Goal: Task Accomplishment & Management: Manage account settings

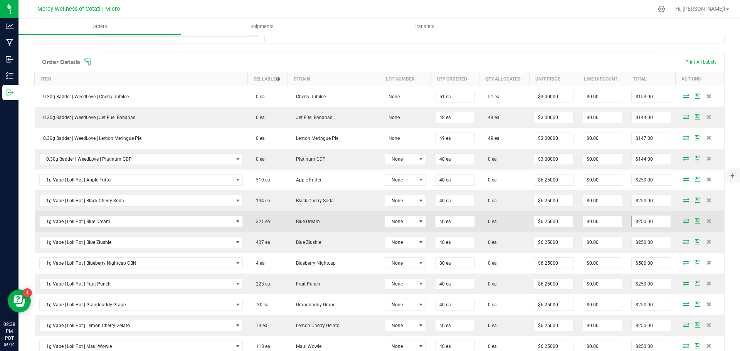
scroll to position [188, 0]
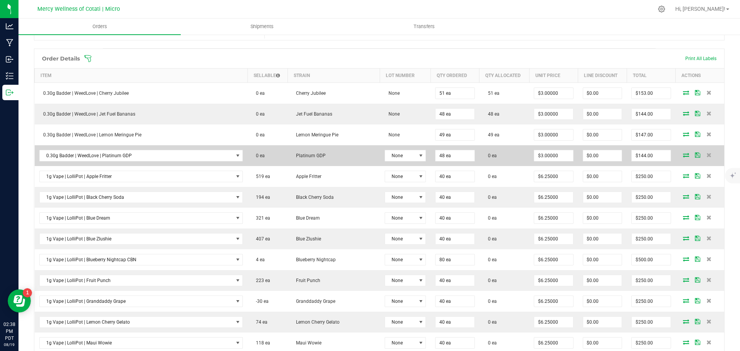
click at [683, 155] on icon at bounding box center [686, 155] width 6 height 5
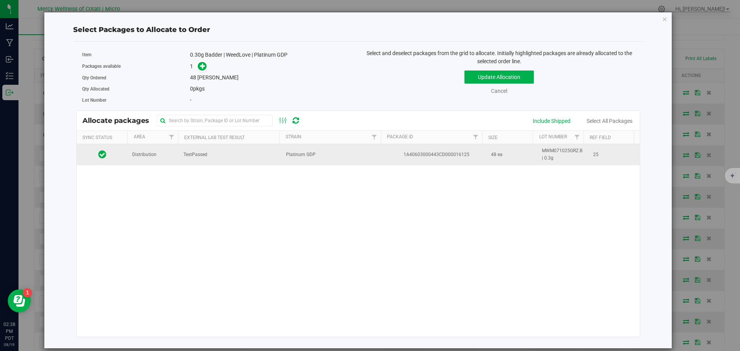
click at [150, 159] on td "Distribution" at bounding box center [153, 154] width 51 height 21
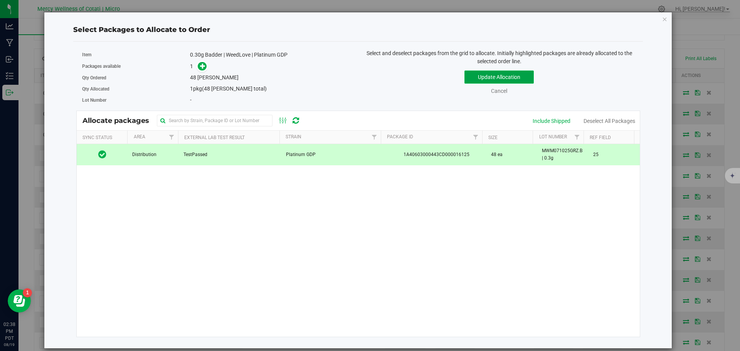
click at [497, 77] on button "Update Allocation" at bounding box center [499, 77] width 69 height 13
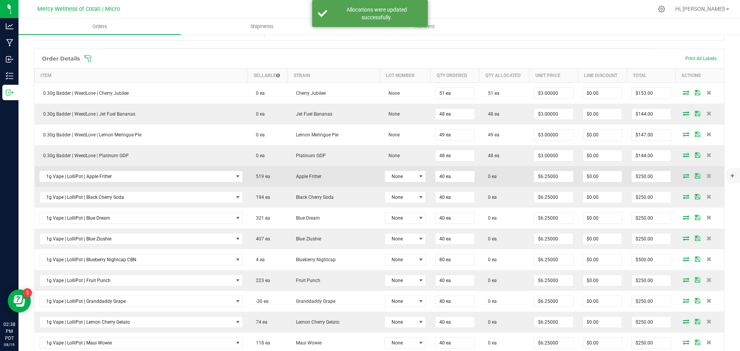
click at [683, 177] on icon at bounding box center [686, 175] width 6 height 5
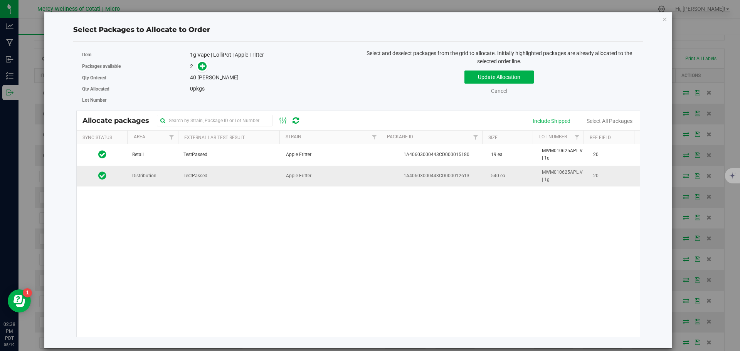
click at [171, 175] on td "Distribution" at bounding box center [153, 176] width 51 height 21
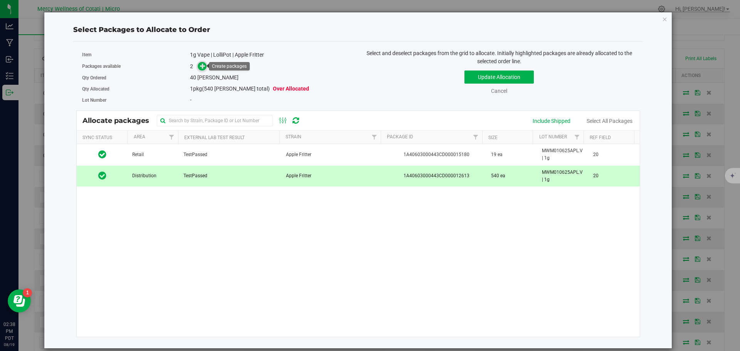
click at [200, 67] on icon at bounding box center [202, 65] width 5 height 5
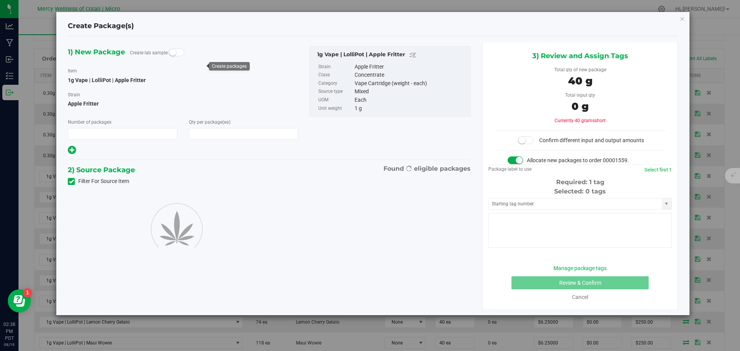
type input "1"
type input "40"
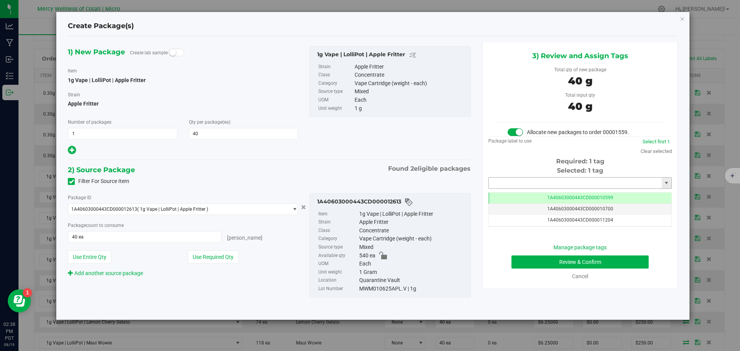
click at [548, 179] on input "text" at bounding box center [575, 183] width 173 height 11
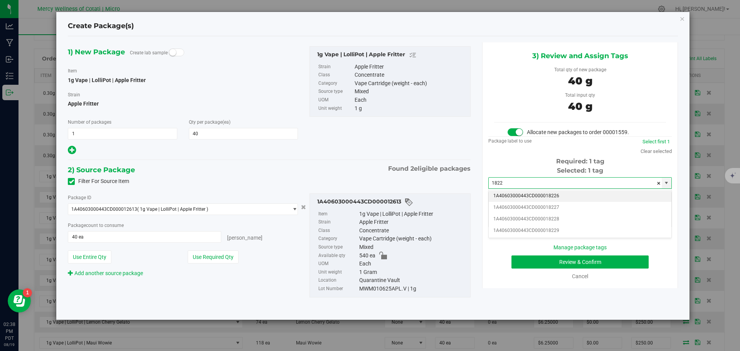
click at [566, 198] on li "1A40603000443CD000018226" at bounding box center [580, 196] width 183 height 12
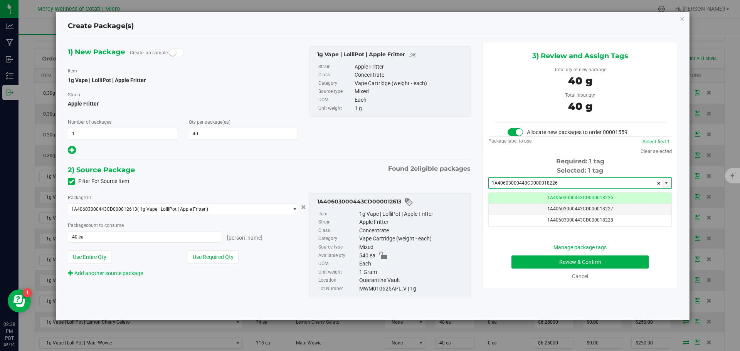
scroll to position [0, 0]
type input "1A40603000443CD000018226"
click at [606, 263] on button "Review & Confirm" at bounding box center [580, 262] width 137 height 13
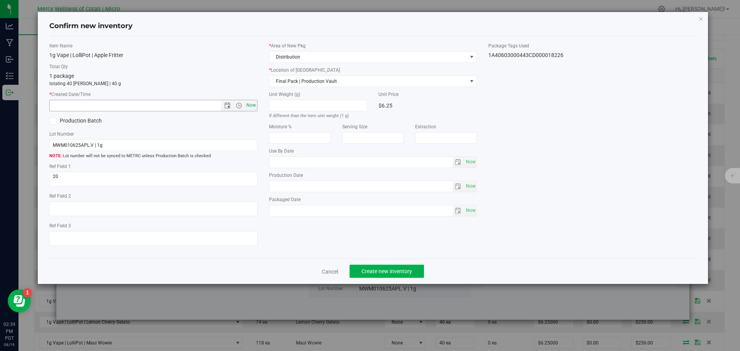
click at [250, 102] on span "Now" at bounding box center [250, 105] width 13 height 11
type input "8/19/2025 2:39 PM"
click at [408, 270] on span "Create new inventory" at bounding box center [387, 271] width 51 height 6
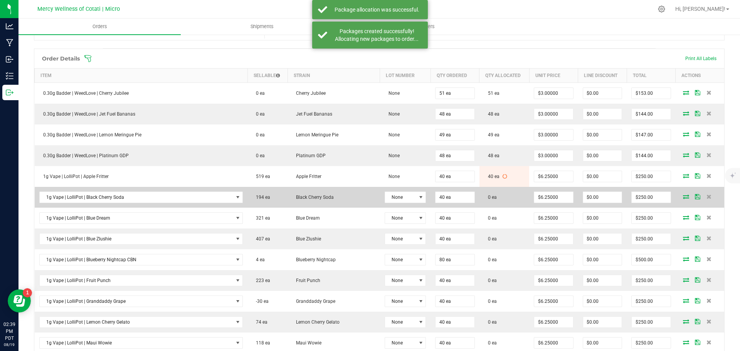
click at [683, 195] on icon at bounding box center [686, 196] width 6 height 5
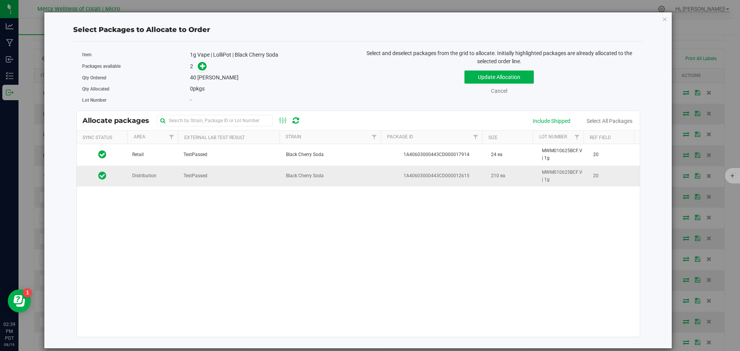
click at [134, 175] on span "Distribution" at bounding box center [144, 175] width 24 height 7
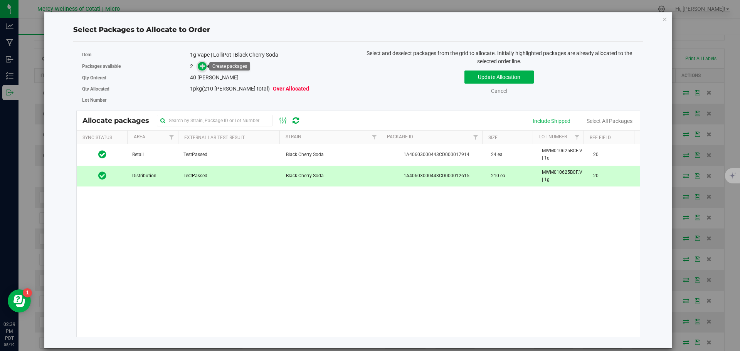
click at [198, 66] on span at bounding box center [202, 66] width 9 height 9
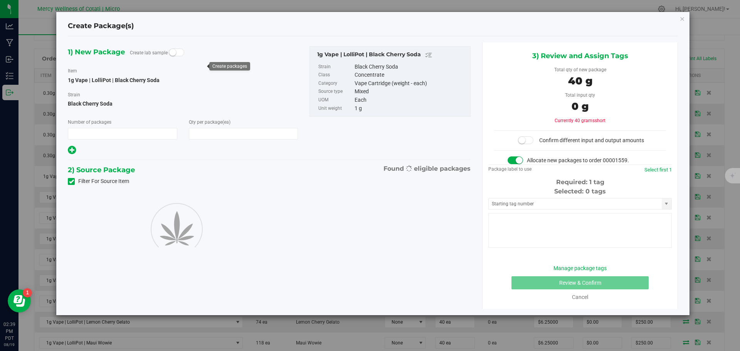
type input "1"
type input "40"
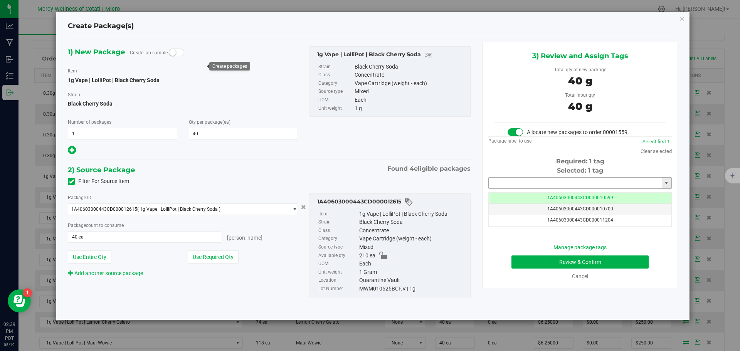
click at [535, 183] on input "text" at bounding box center [575, 183] width 173 height 11
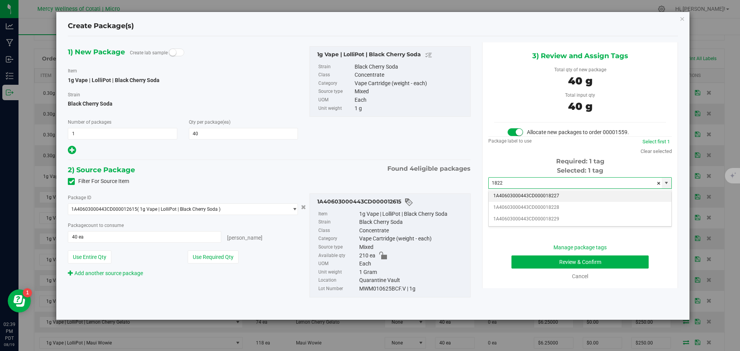
click at [561, 194] on li "1A40603000443CD000018227" at bounding box center [580, 196] width 183 height 12
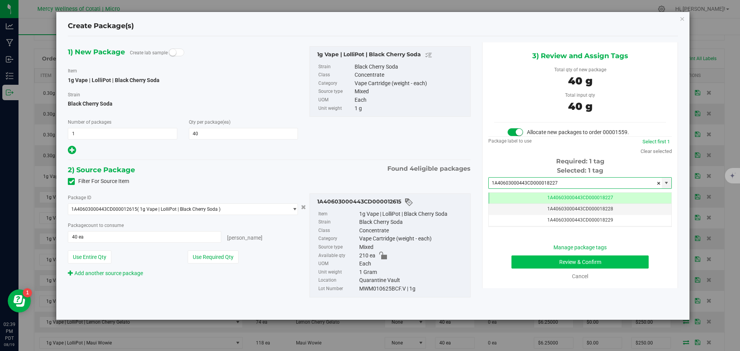
type input "1A40603000443CD000018227"
click at [582, 263] on button "Review & Confirm" at bounding box center [580, 262] width 137 height 13
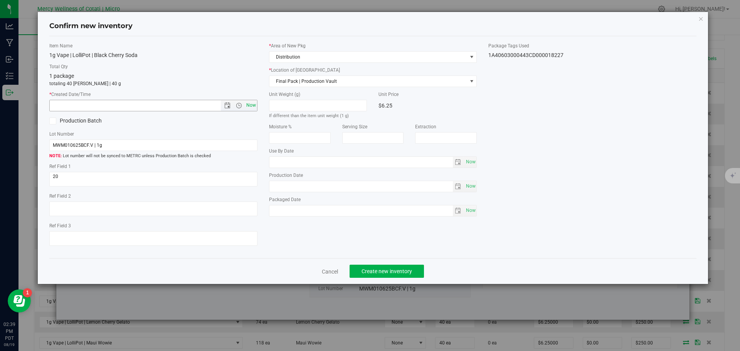
click at [253, 104] on span "Now" at bounding box center [250, 105] width 13 height 11
type input "8/19/2025 2:39 PM"
click at [367, 269] on span "Create new inventory" at bounding box center [387, 271] width 51 height 6
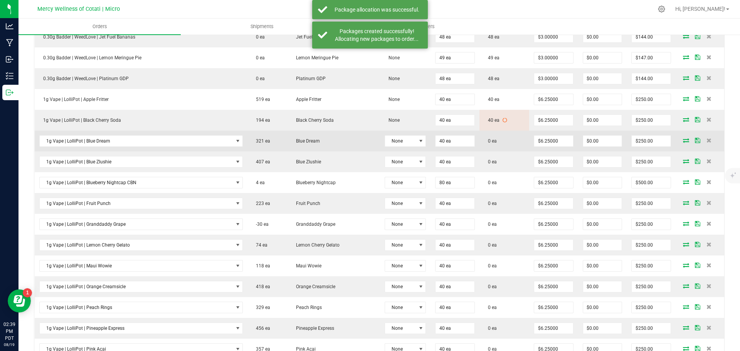
click at [683, 139] on icon at bounding box center [686, 140] width 6 height 5
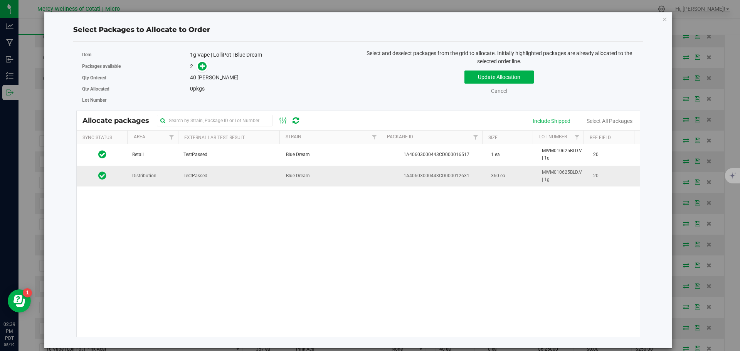
click at [145, 174] on span "Distribution" at bounding box center [144, 175] width 24 height 7
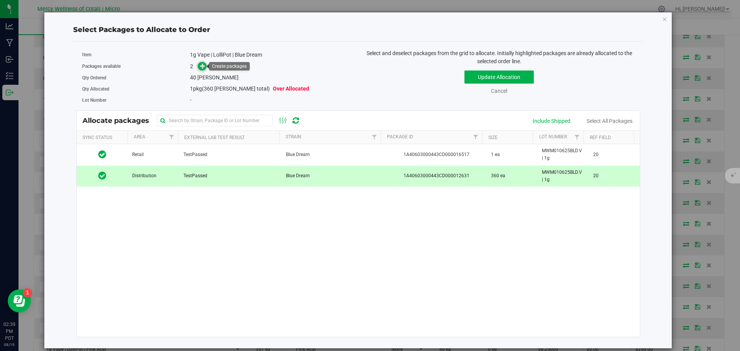
click at [204, 66] on icon at bounding box center [202, 65] width 5 height 5
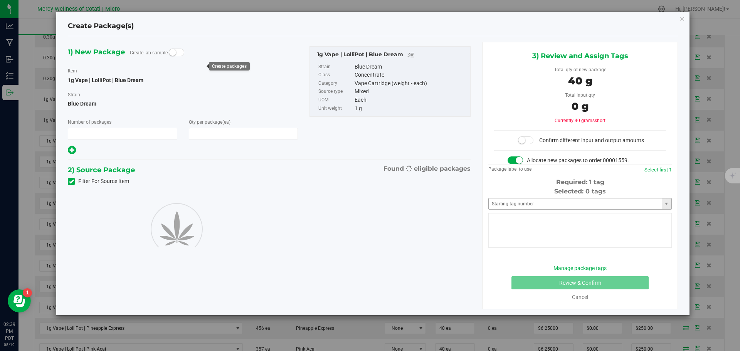
type input "1"
type input "40"
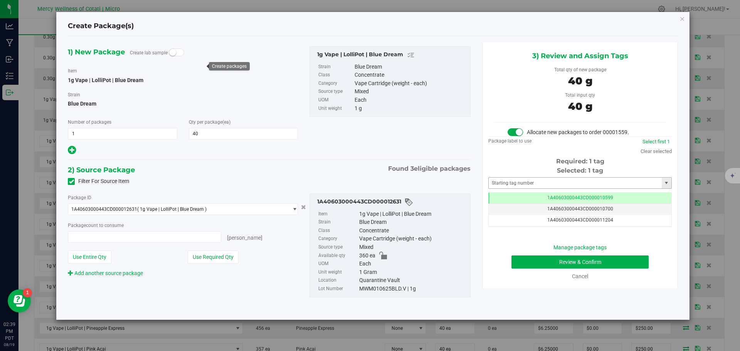
type input "40 ea"
click at [542, 183] on input "text" at bounding box center [575, 183] width 173 height 11
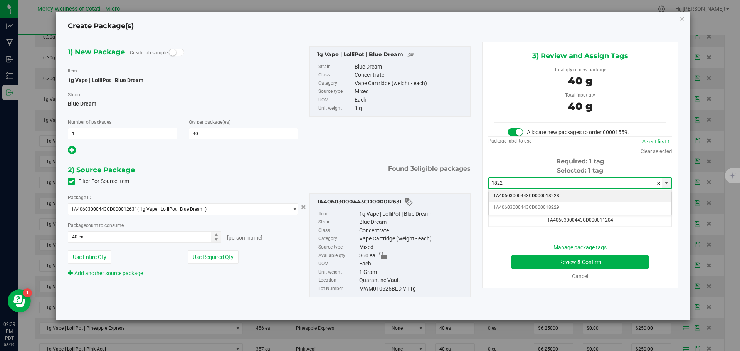
click at [521, 195] on li "1A40603000443CD000018228" at bounding box center [580, 196] width 183 height 12
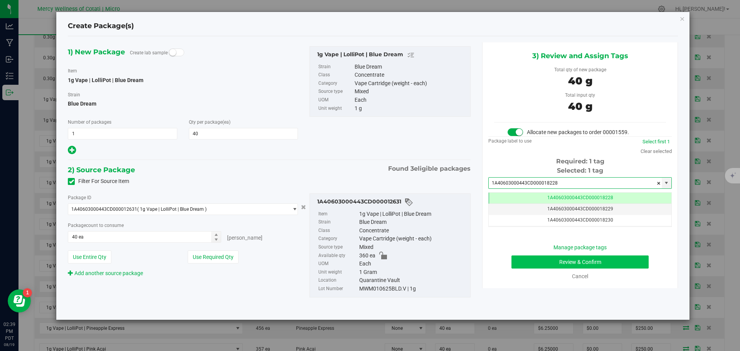
type input "1A40603000443CD000018228"
click at [592, 259] on button "Review & Confirm" at bounding box center [580, 262] width 137 height 13
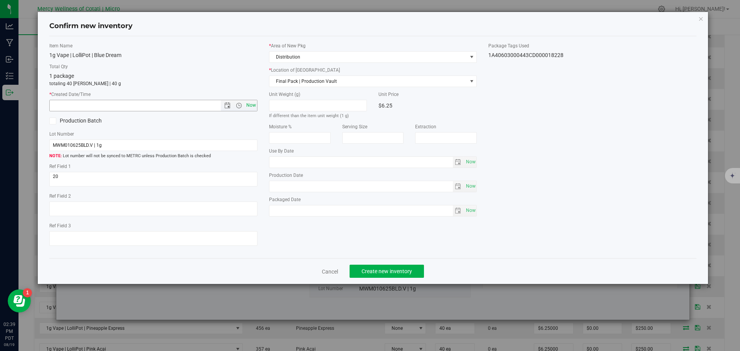
click at [248, 106] on span "Now" at bounding box center [250, 105] width 13 height 11
type input "8/19/2025 2:39 PM"
click at [385, 273] on span "Create new inventory" at bounding box center [387, 271] width 51 height 6
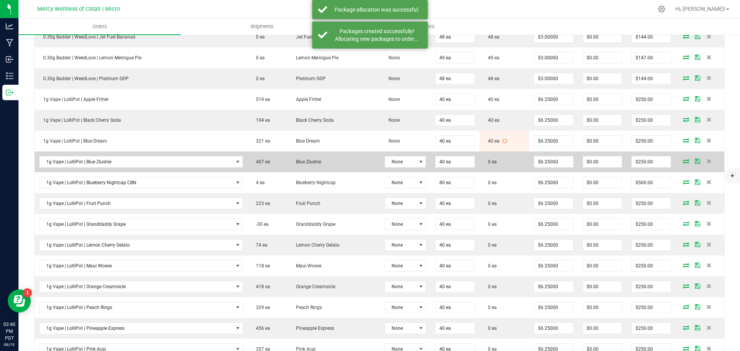
click at [683, 159] on icon at bounding box center [686, 161] width 6 height 5
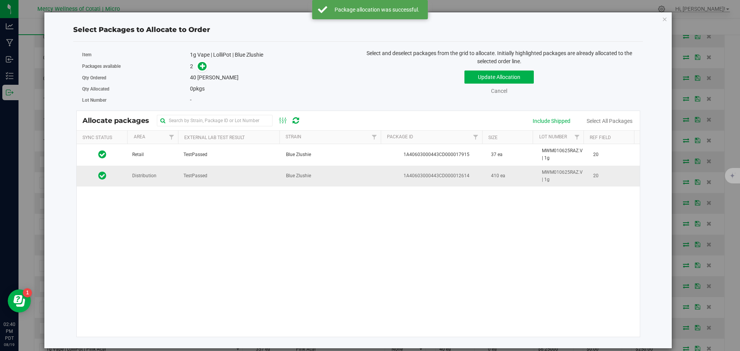
click at [155, 184] on td "Distribution" at bounding box center [153, 176] width 51 height 21
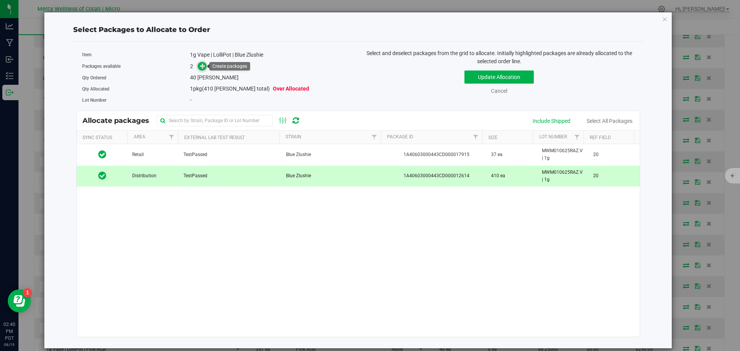
click at [202, 66] on icon at bounding box center [202, 65] width 5 height 5
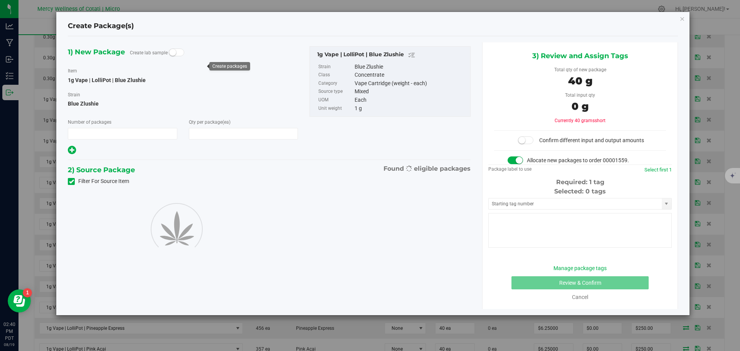
type input "1"
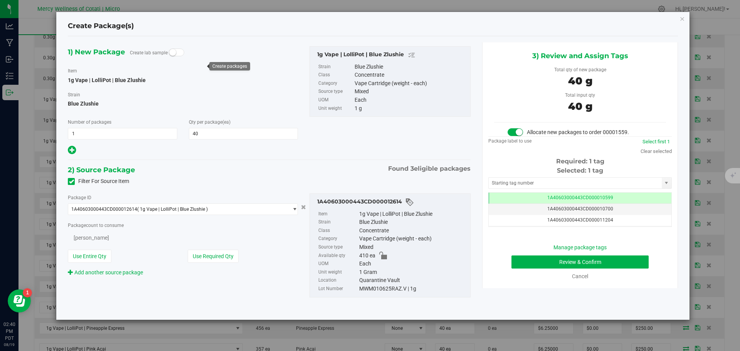
type input "40"
click at [535, 182] on input "text" at bounding box center [575, 183] width 173 height 11
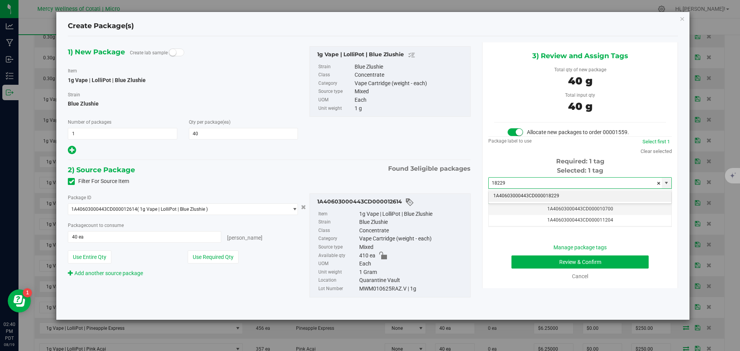
click at [537, 194] on li "1A40603000443CD000018229" at bounding box center [580, 196] width 183 height 12
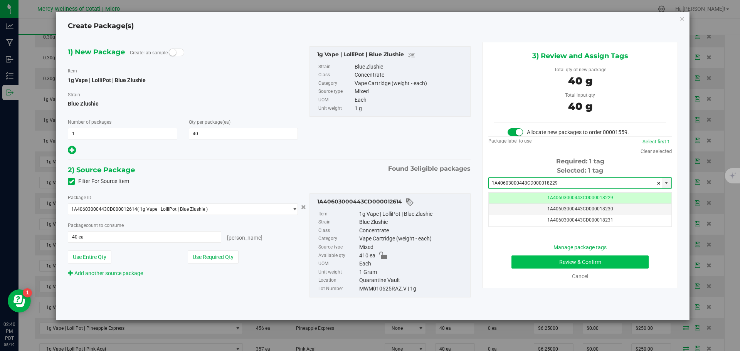
type input "1A40603000443CD000018229"
click at [609, 263] on button "Review & Confirm" at bounding box center [580, 262] width 137 height 13
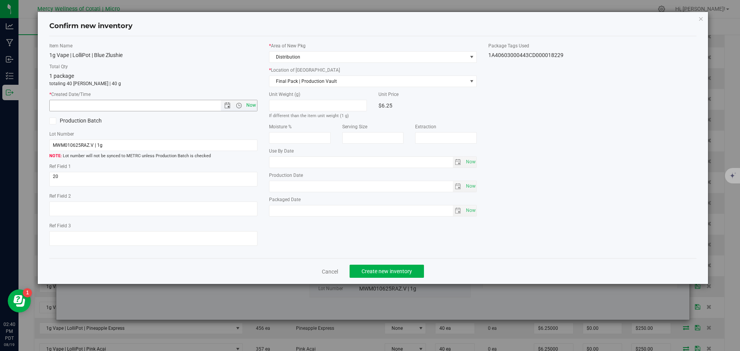
click at [254, 109] on span "Now" at bounding box center [250, 105] width 13 height 11
type input "8/19/2025 2:40 PM"
click at [402, 278] on button "Create new inventory" at bounding box center [387, 271] width 74 height 13
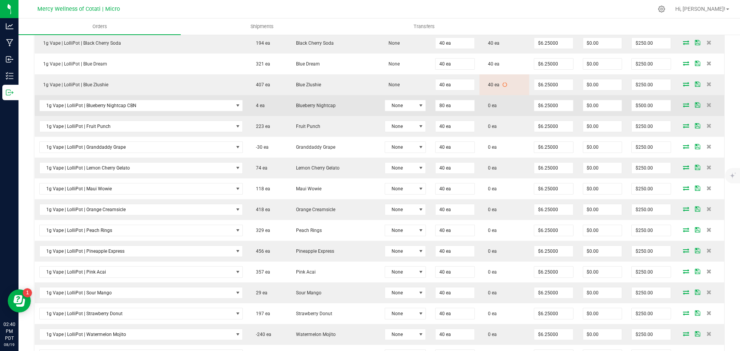
click at [683, 104] on icon at bounding box center [686, 105] width 6 height 5
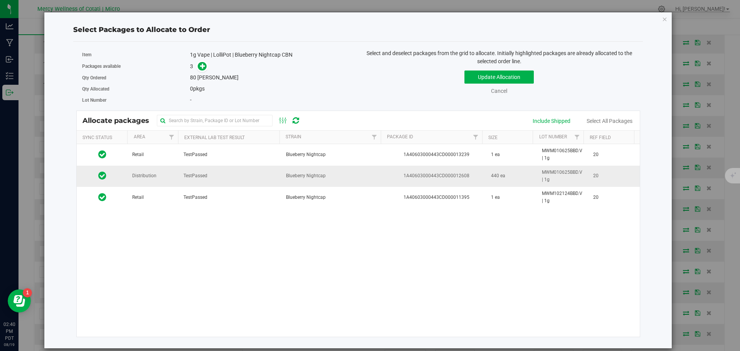
click at [162, 179] on td "Distribution" at bounding box center [153, 176] width 51 height 21
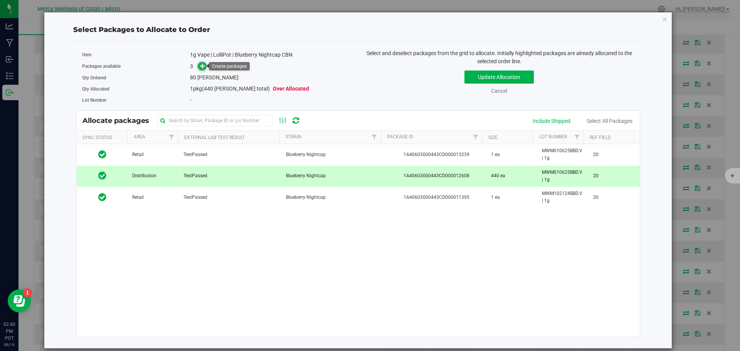
click at [202, 68] on icon at bounding box center [202, 65] width 5 height 5
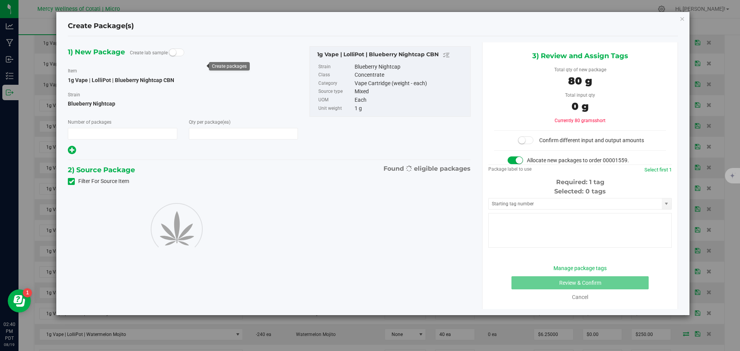
type input "1"
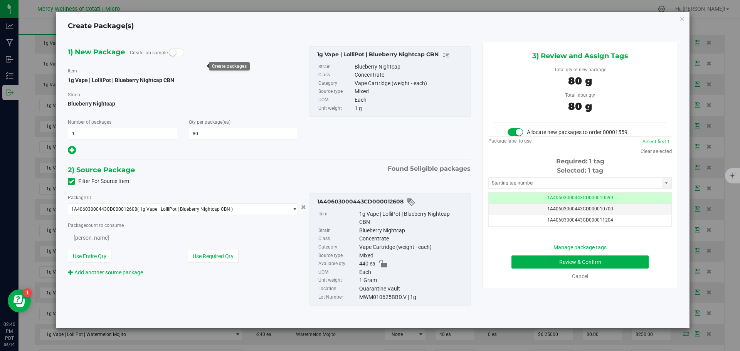
type input "80"
click at [581, 184] on input "text" at bounding box center [575, 183] width 173 height 11
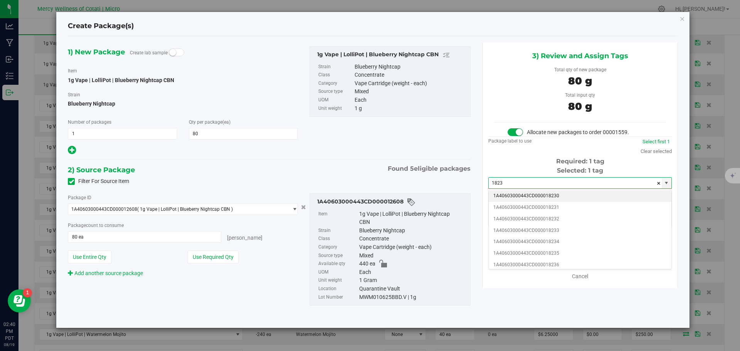
click at [555, 197] on li "1A40603000443CD000018230" at bounding box center [580, 196] width 183 height 12
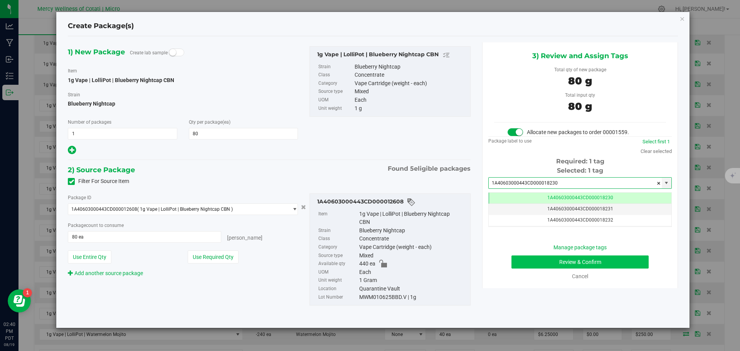
type input "1A40603000443CD000018230"
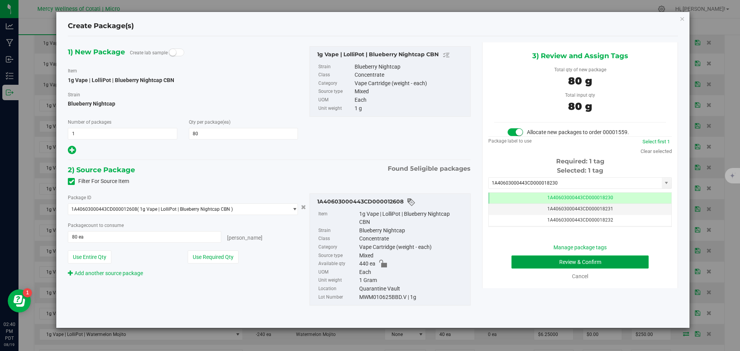
click at [576, 259] on button "Review & Confirm" at bounding box center [580, 262] width 137 height 13
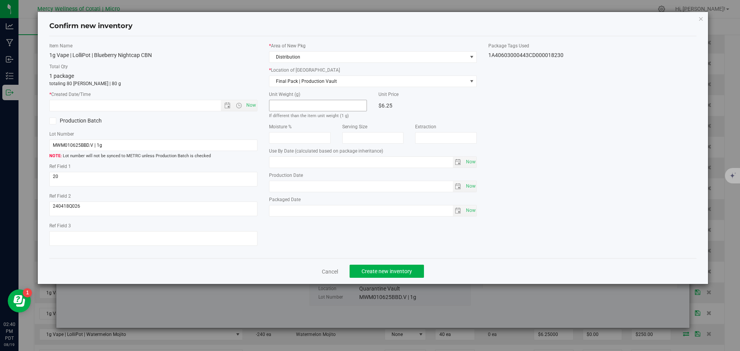
type input "2025-03-19"
click at [256, 105] on span "Now" at bounding box center [250, 105] width 13 height 11
type input "8/19/2025 2:40 PM"
click at [411, 270] on span "Create new inventory" at bounding box center [387, 271] width 51 height 6
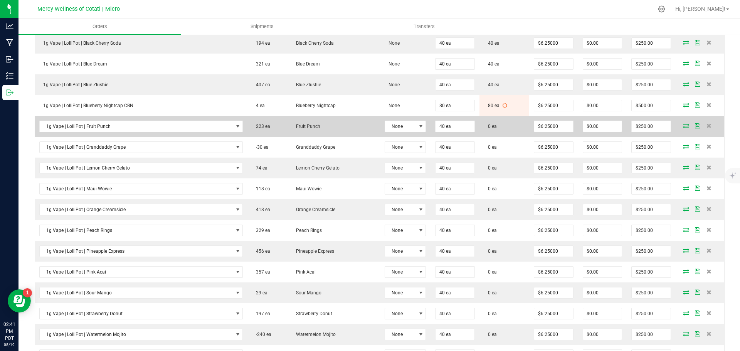
click at [683, 125] on icon at bounding box center [686, 125] width 6 height 5
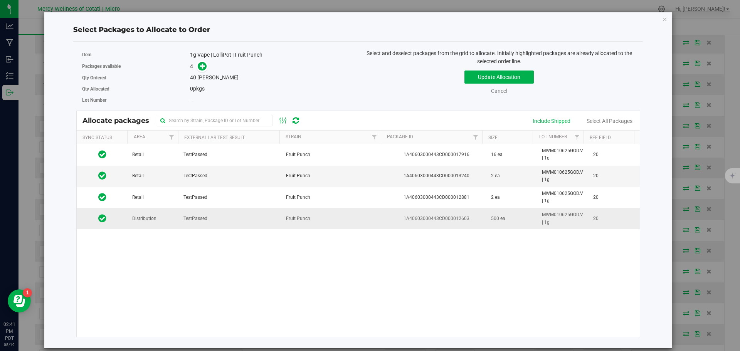
click at [163, 221] on td "Distribution" at bounding box center [153, 218] width 51 height 21
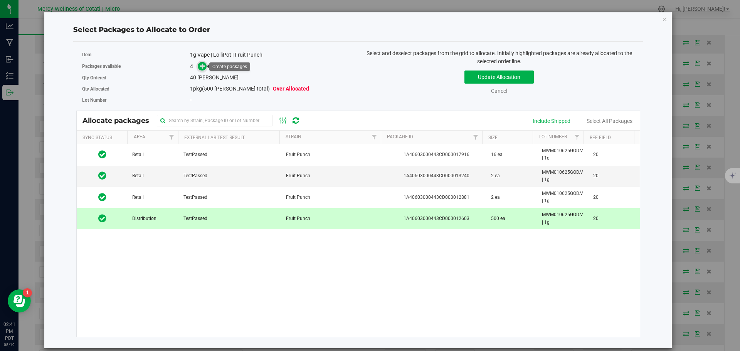
click at [204, 67] on icon at bounding box center [202, 65] width 5 height 5
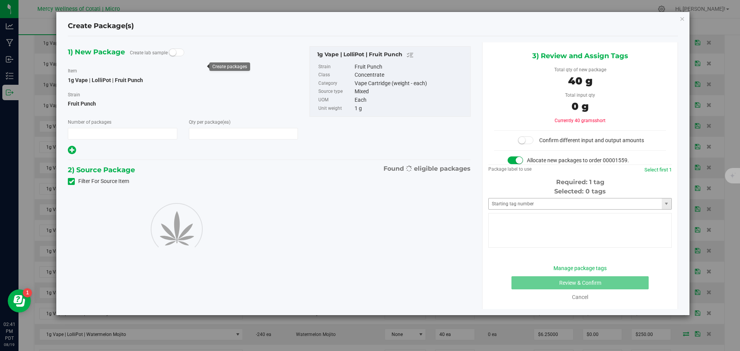
type input "1"
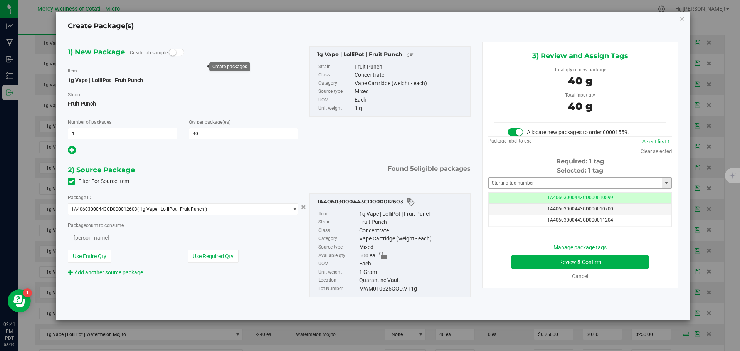
type input "40"
click at [599, 184] on input "text" at bounding box center [575, 183] width 173 height 11
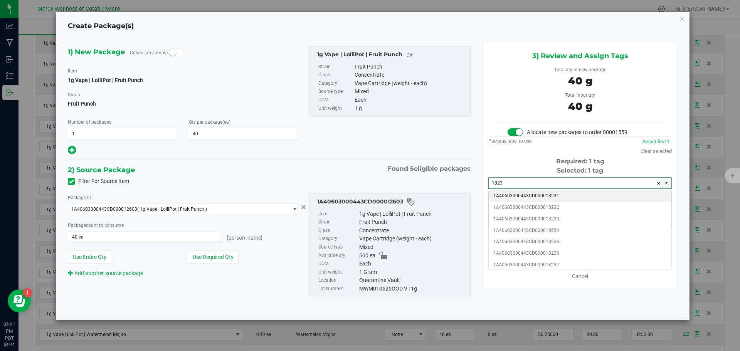
click at [579, 199] on li "1A40603000443CD000018231" at bounding box center [580, 196] width 183 height 12
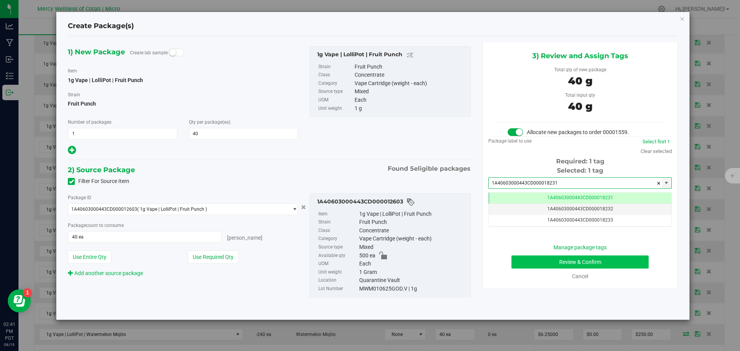
type input "1A40603000443CD000018231"
click at [593, 258] on button "Review & Confirm" at bounding box center [580, 262] width 137 height 13
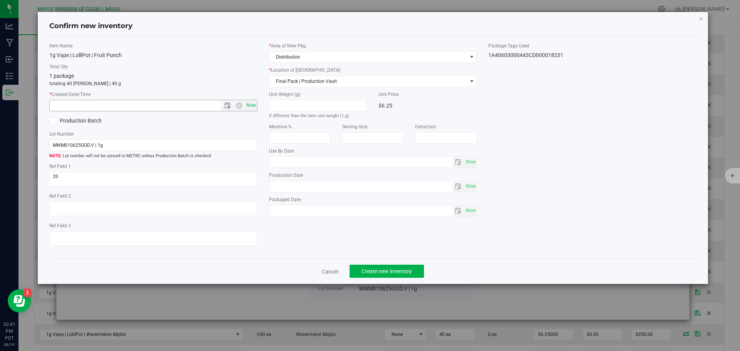
click at [251, 104] on span "Now" at bounding box center [250, 105] width 13 height 11
type input "8/19/2025 2:41 PM"
click at [405, 273] on span "Create new inventory" at bounding box center [387, 271] width 51 height 6
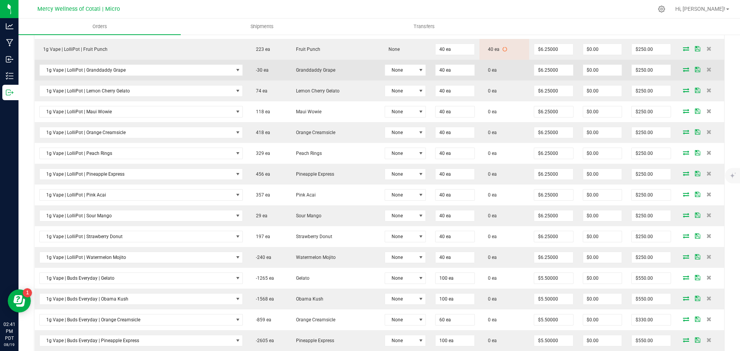
click at [683, 69] on icon at bounding box center [686, 69] width 6 height 5
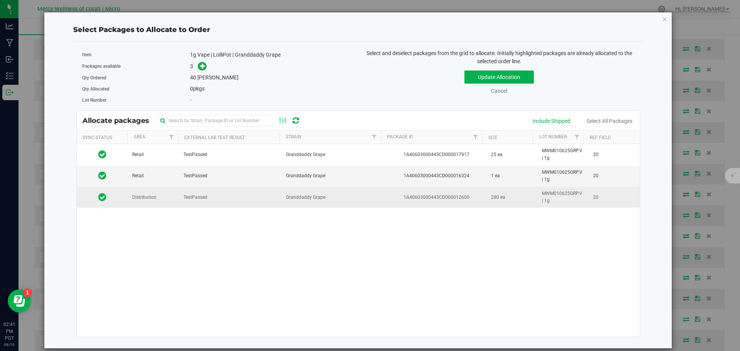
click at [138, 205] on td "Distribution" at bounding box center [153, 197] width 51 height 21
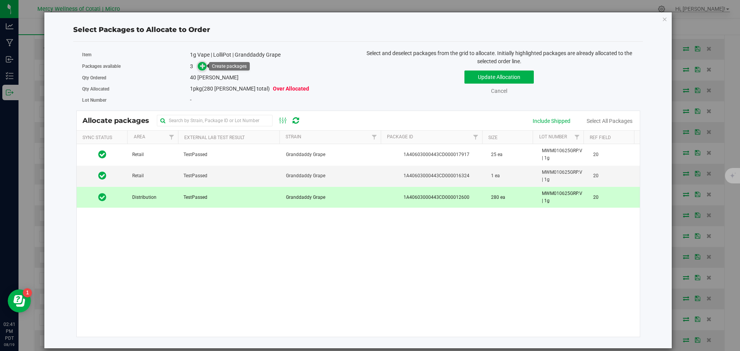
click at [204, 63] on icon at bounding box center [202, 65] width 5 height 5
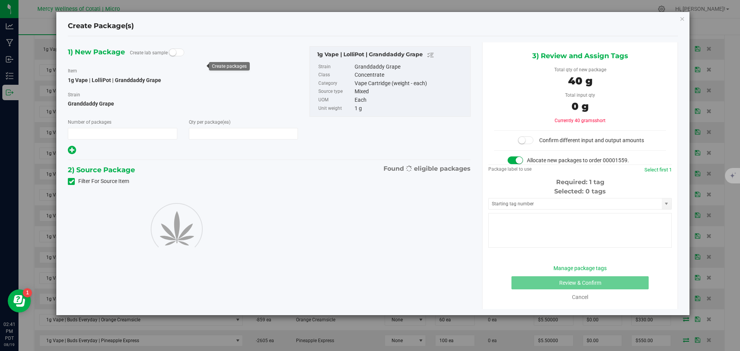
type input "1"
type input "40"
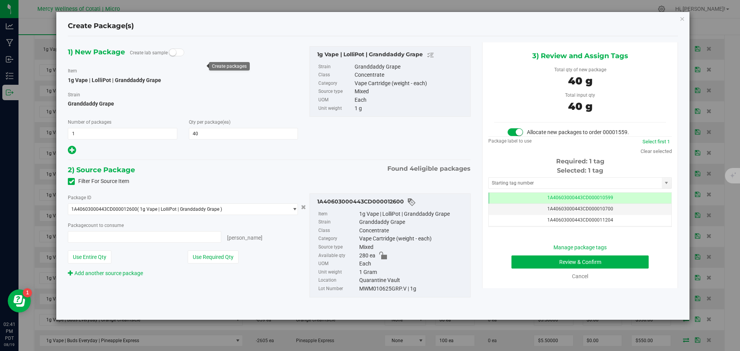
type input "40 ea"
click at [542, 178] on input "text" at bounding box center [575, 183] width 173 height 11
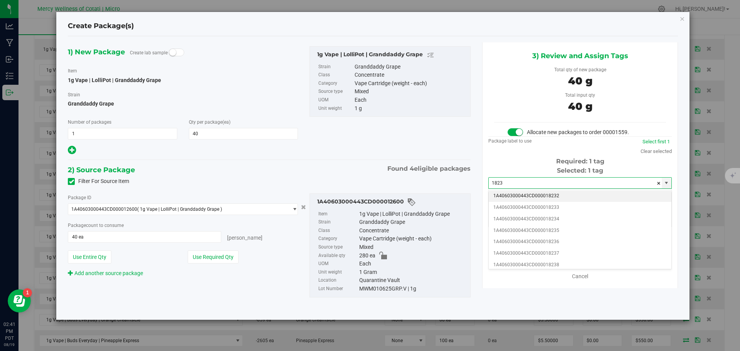
click at [543, 194] on li "1A40603000443CD000018232" at bounding box center [580, 196] width 183 height 12
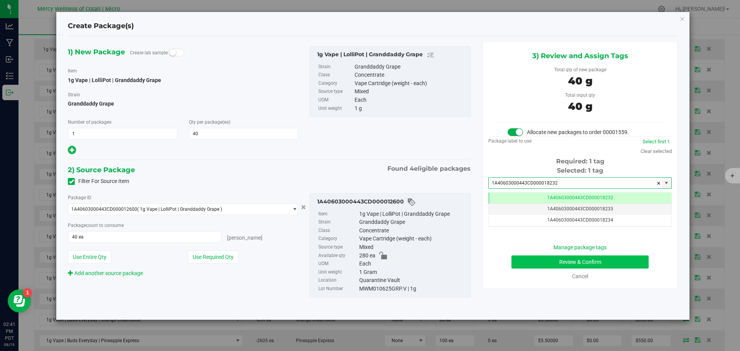
type input "1A40603000443CD000018232"
click at [583, 261] on button "Review & Confirm" at bounding box center [580, 262] width 137 height 13
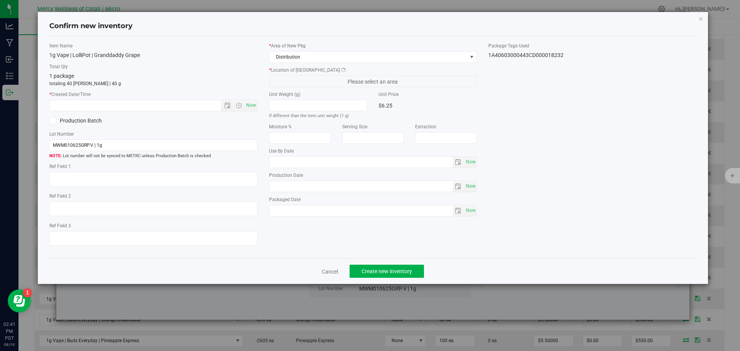
type textarea "20"
click at [258, 108] on div "Item Name 1g Vape | LolliPot | Granddaddy Grape Total Qty 1 package totaling 40…" at bounding box center [154, 147] width 220 height 210
click at [255, 108] on span "Now" at bounding box center [250, 105] width 13 height 11
type input "8/19/2025 2:41 PM"
click at [389, 267] on button "Create new inventory" at bounding box center [387, 271] width 74 height 13
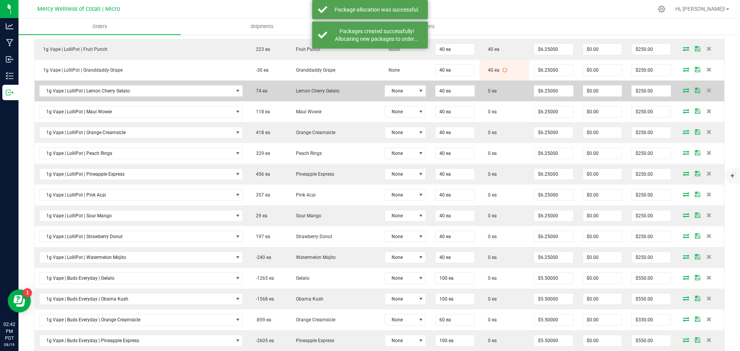
click at [683, 88] on icon at bounding box center [686, 90] width 6 height 5
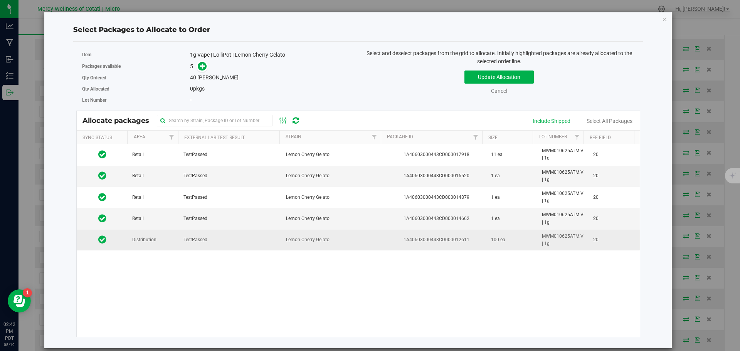
click at [157, 240] on td "Distribution" at bounding box center [153, 240] width 51 height 21
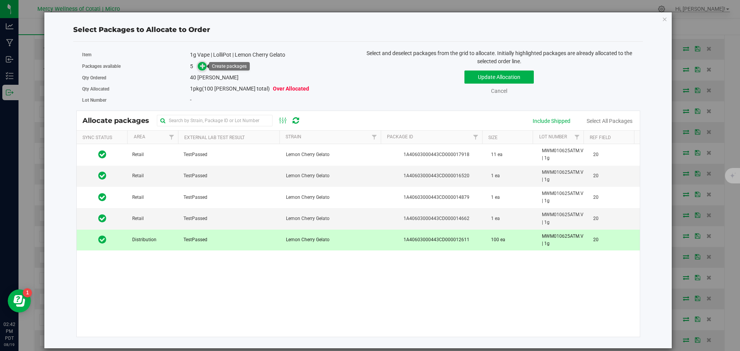
click at [202, 67] on icon at bounding box center [202, 65] width 5 height 5
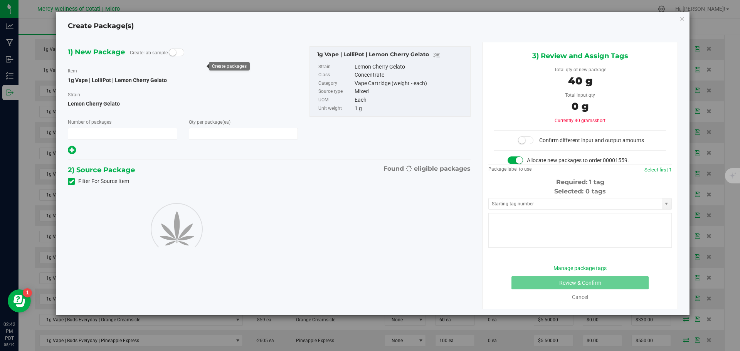
type input "1"
type input "40"
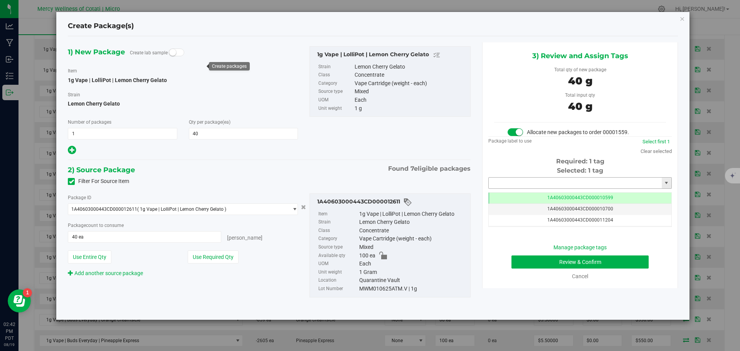
click at [517, 183] on input "text" at bounding box center [575, 183] width 173 height 11
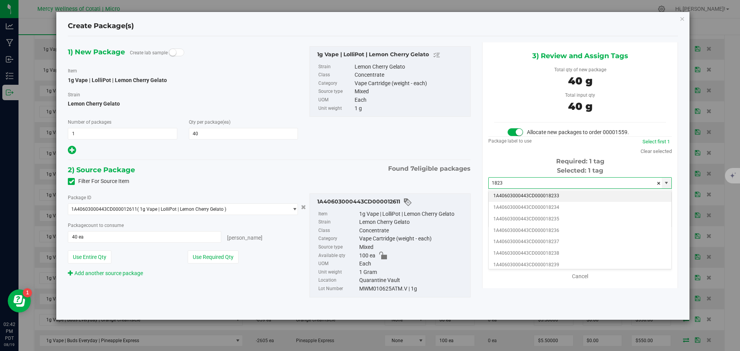
click at [537, 194] on li "1A40603000443CD000018233" at bounding box center [580, 196] width 183 height 12
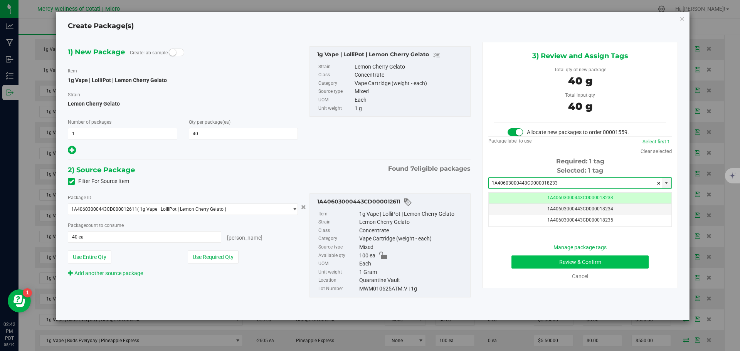
type input "1A40603000443CD000018233"
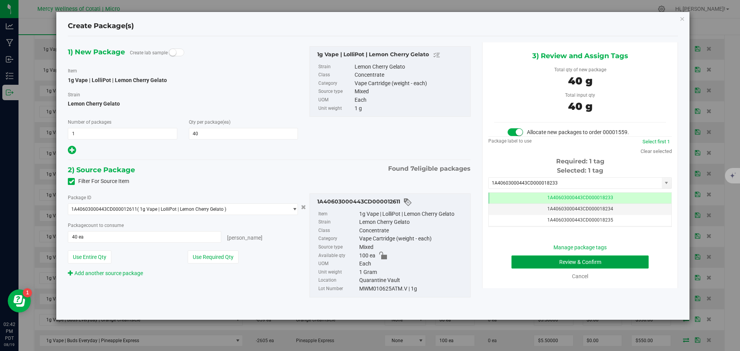
click at [606, 259] on button "Review & Confirm" at bounding box center [580, 262] width 137 height 13
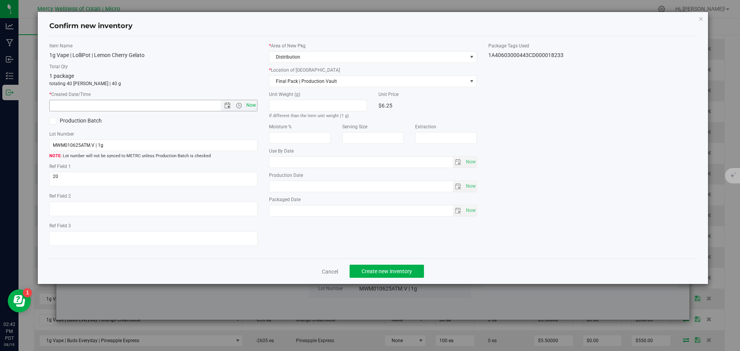
click at [255, 109] on span "Now" at bounding box center [250, 105] width 13 height 11
type input "8/19/2025 2:42 PM"
click at [396, 273] on span "Create new inventory" at bounding box center [387, 271] width 51 height 6
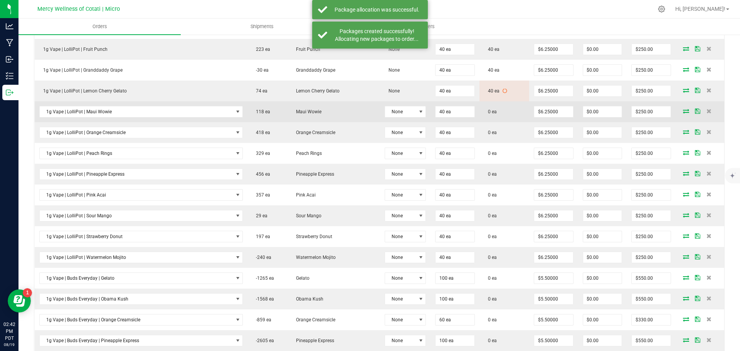
click at [683, 111] on icon at bounding box center [686, 111] width 6 height 5
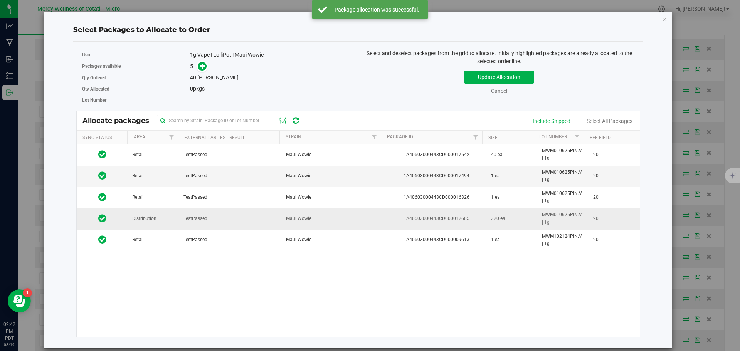
click at [163, 216] on td "Distribution" at bounding box center [153, 218] width 51 height 21
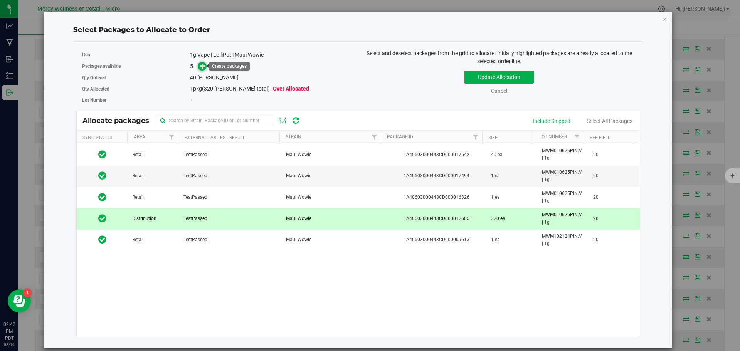
click at [201, 63] on icon at bounding box center [202, 65] width 5 height 5
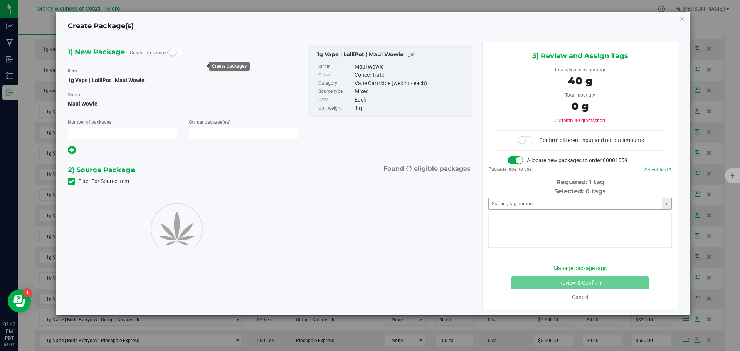
type input "1"
type input "40"
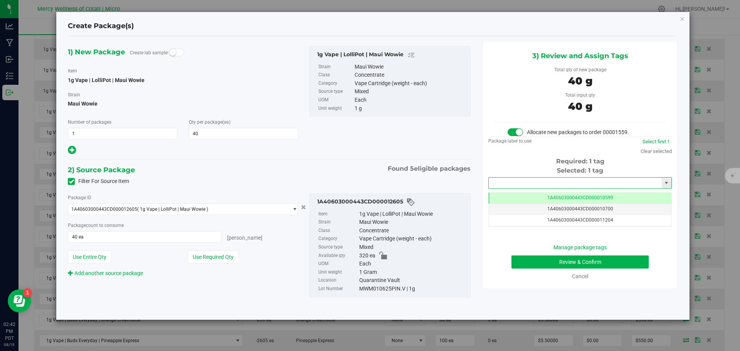
click at [545, 181] on input "text" at bounding box center [575, 183] width 173 height 11
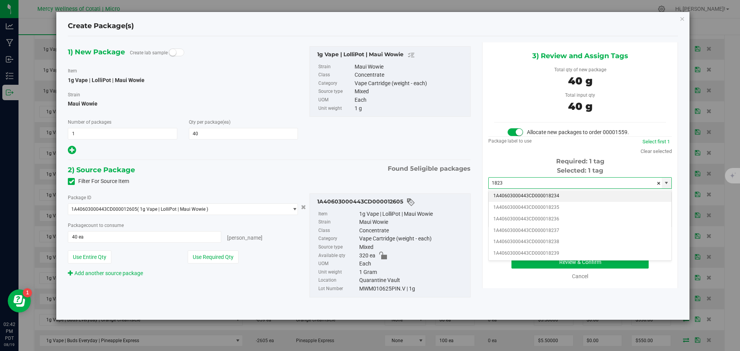
click at [554, 195] on li "1A40603000443CD000018234" at bounding box center [580, 196] width 183 height 12
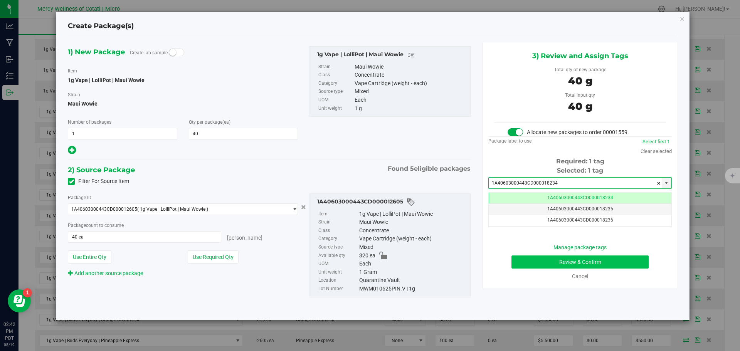
type input "1A40603000443CD000018234"
click at [603, 265] on button "Review & Confirm" at bounding box center [580, 262] width 137 height 13
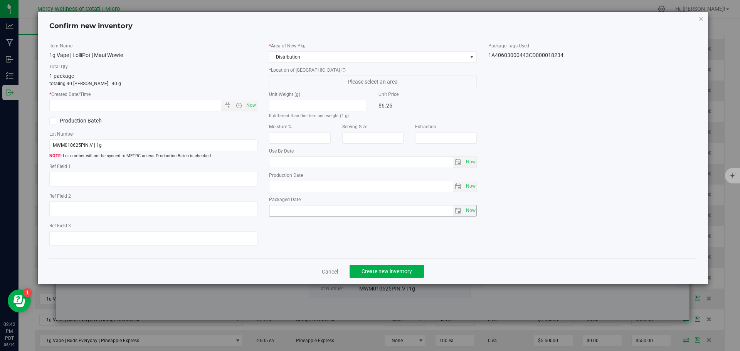
type textarea "20"
click at [253, 104] on span "Now" at bounding box center [250, 105] width 13 height 11
type input "8/19/2025 2:42 PM"
click at [408, 273] on span "Create new inventory" at bounding box center [387, 271] width 51 height 6
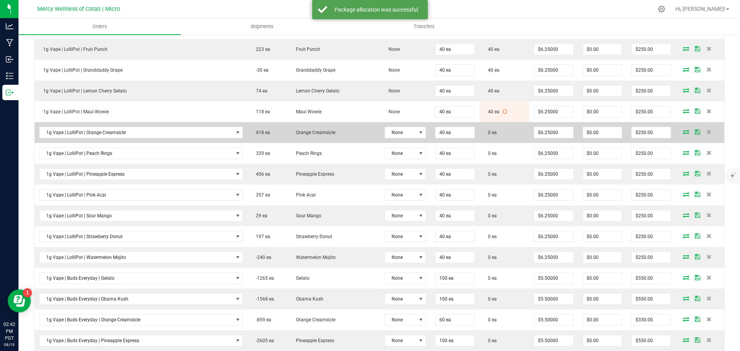
click at [683, 133] on icon at bounding box center [686, 132] width 6 height 5
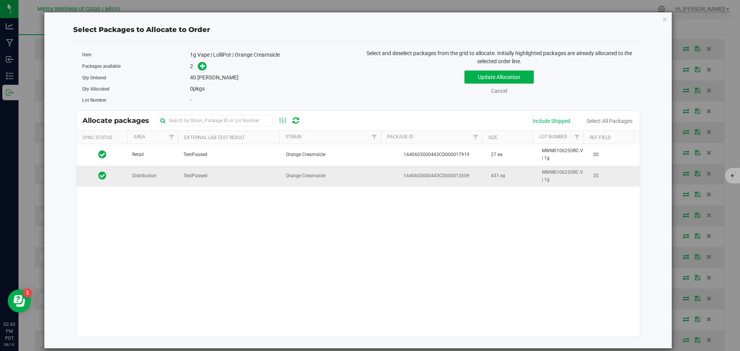
click at [166, 180] on td "Distribution" at bounding box center [153, 176] width 51 height 21
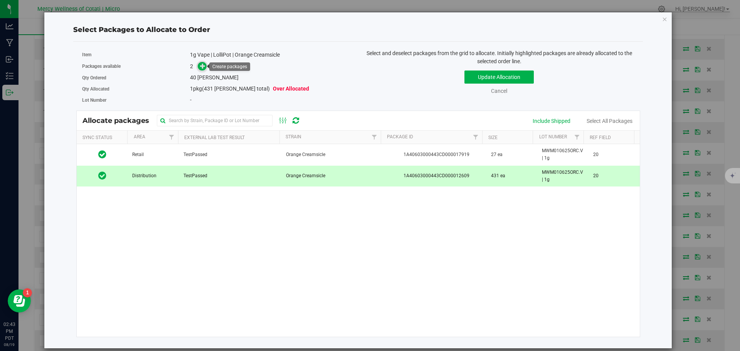
click at [205, 69] on span at bounding box center [202, 66] width 9 height 9
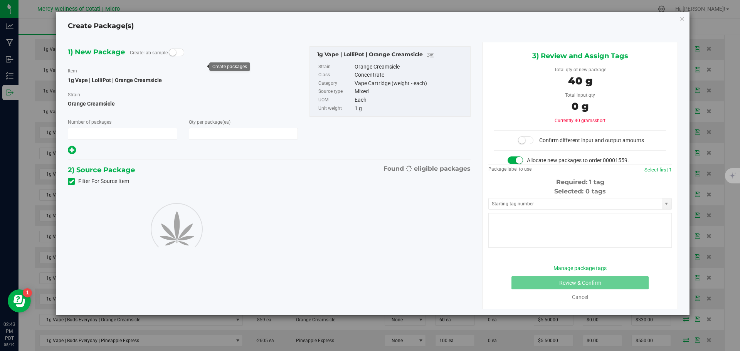
type input "1"
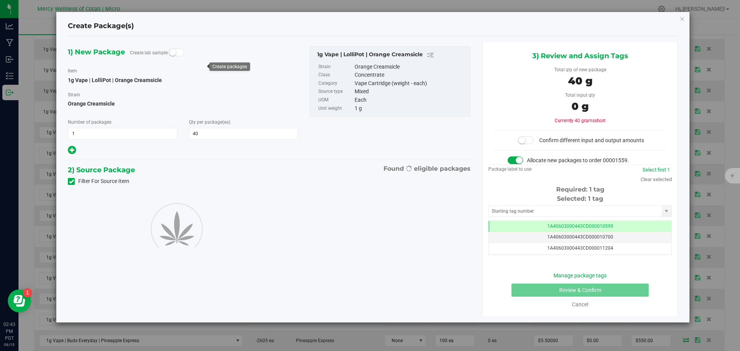
type input "40"
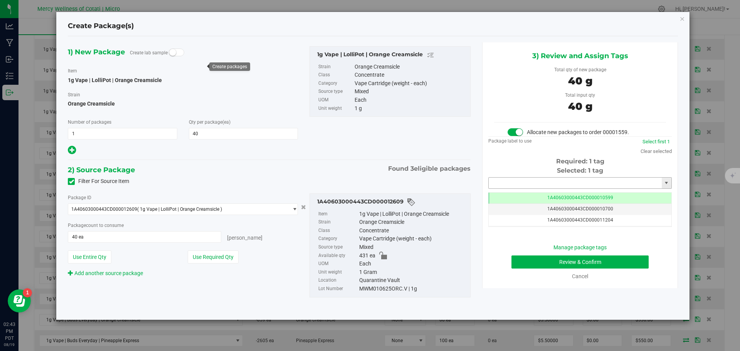
click at [522, 181] on input "text" at bounding box center [575, 183] width 173 height 11
type input "182"
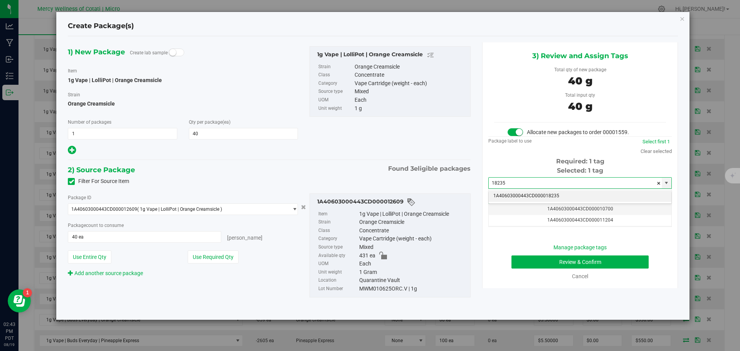
click at [543, 194] on li "1A40603000443CD000018235" at bounding box center [580, 196] width 183 height 12
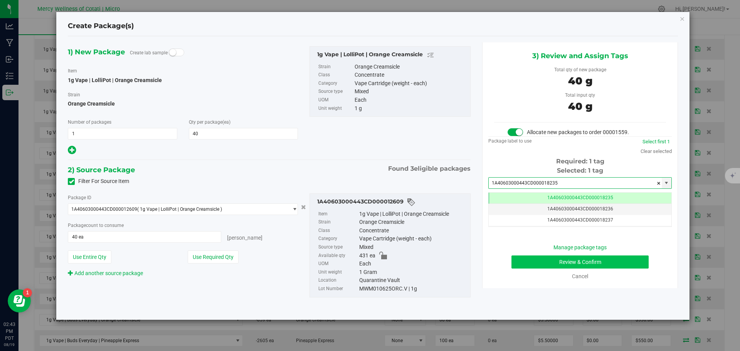
type input "1A40603000443CD000018235"
click at [613, 260] on button "Review & Confirm" at bounding box center [580, 262] width 137 height 13
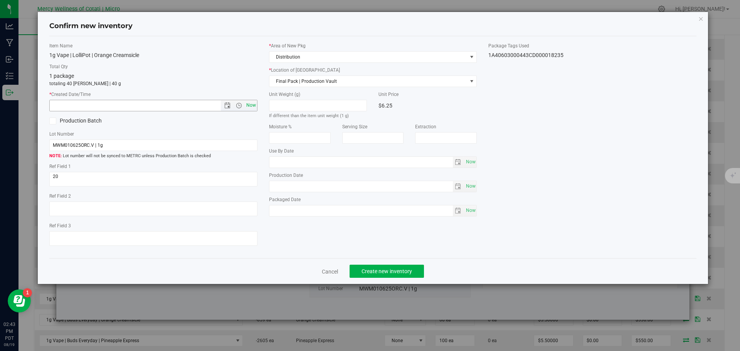
click at [254, 104] on span "Now" at bounding box center [250, 105] width 13 height 11
type input "8/19/2025 2:43 PM"
click at [382, 273] on span "Create new inventory" at bounding box center [387, 271] width 51 height 6
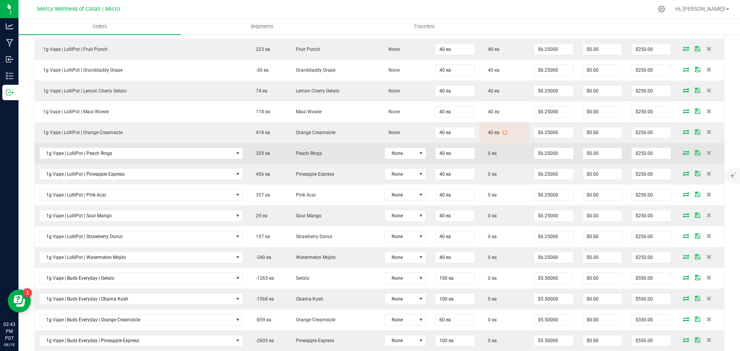
click at [683, 154] on icon at bounding box center [686, 152] width 6 height 5
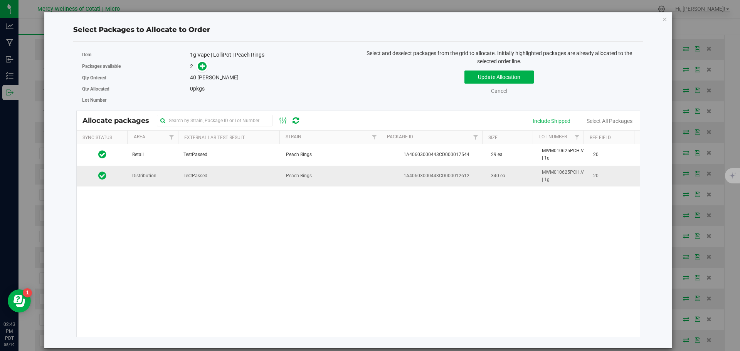
click at [179, 179] on td "TestPassed" at bounding box center [230, 176] width 103 height 21
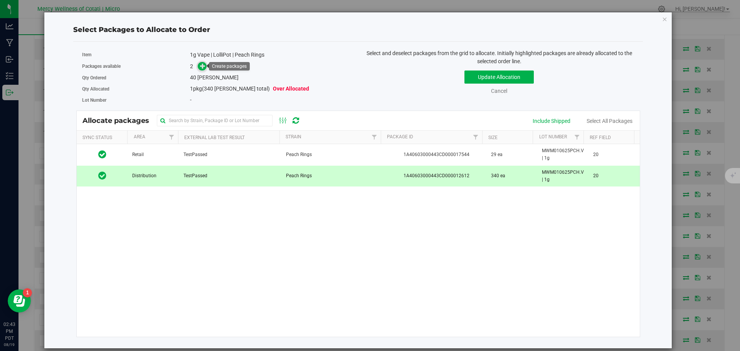
click at [203, 67] on icon at bounding box center [202, 65] width 5 height 5
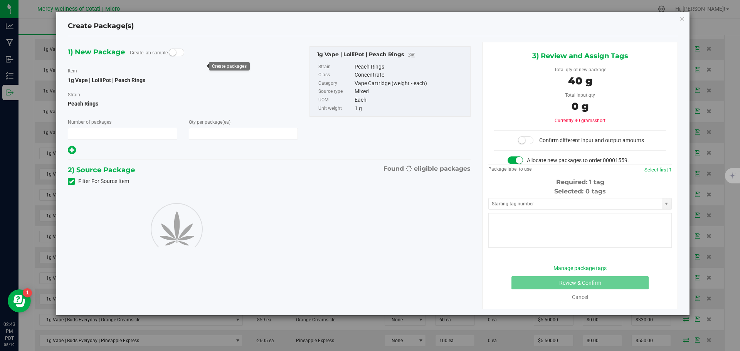
type input "1"
type input "40"
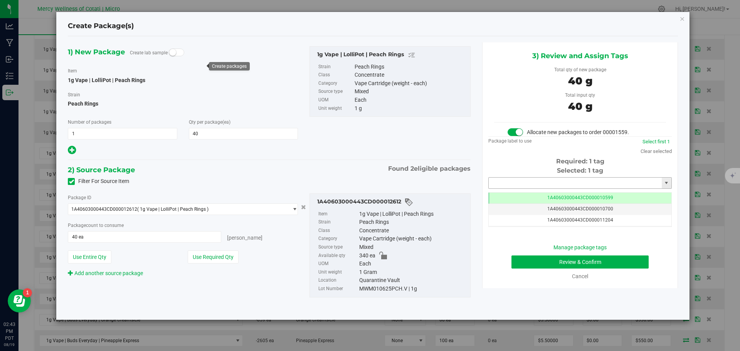
click at [520, 183] on input "text" at bounding box center [575, 183] width 173 height 11
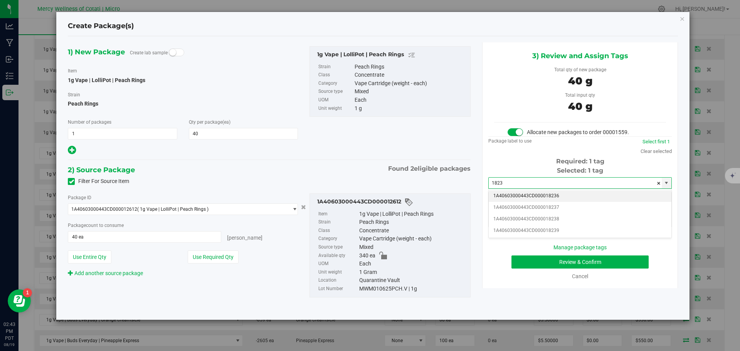
click at [526, 197] on li "1A40603000443CD000018236" at bounding box center [580, 196] width 183 height 12
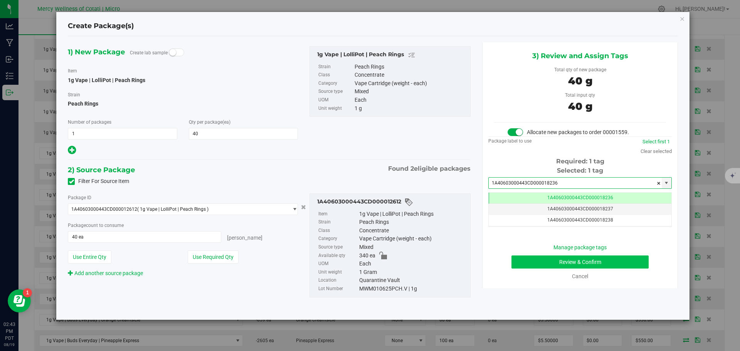
type input "1A40603000443CD000018236"
click at [551, 259] on button "Review & Confirm" at bounding box center [580, 262] width 137 height 13
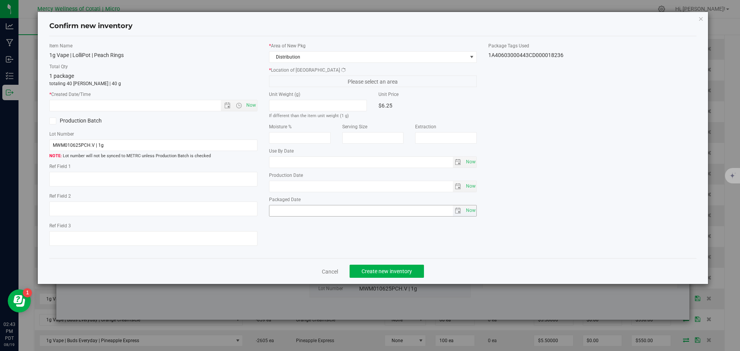
type textarea "20"
click at [251, 104] on span "Now" at bounding box center [250, 105] width 13 height 11
type input "8/19/2025 2:43 PM"
click at [382, 273] on span "Create new inventory" at bounding box center [387, 271] width 51 height 6
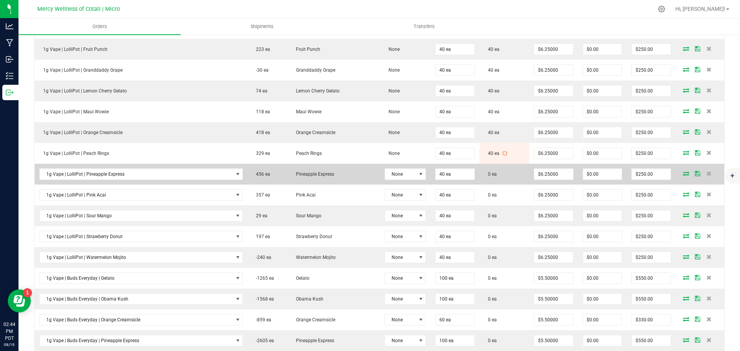
click at [683, 173] on icon at bounding box center [686, 173] width 6 height 5
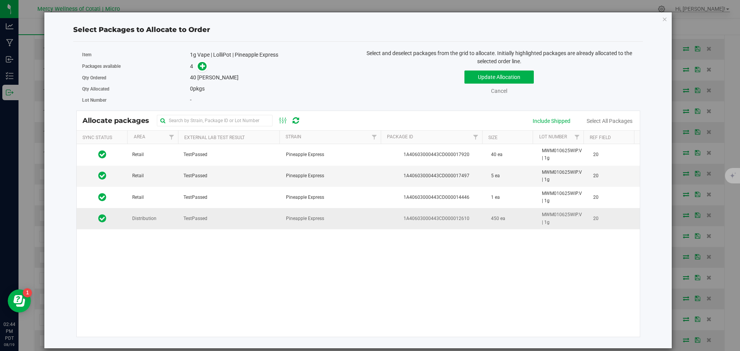
click at [180, 225] on td "TestPassed" at bounding box center [230, 218] width 103 height 21
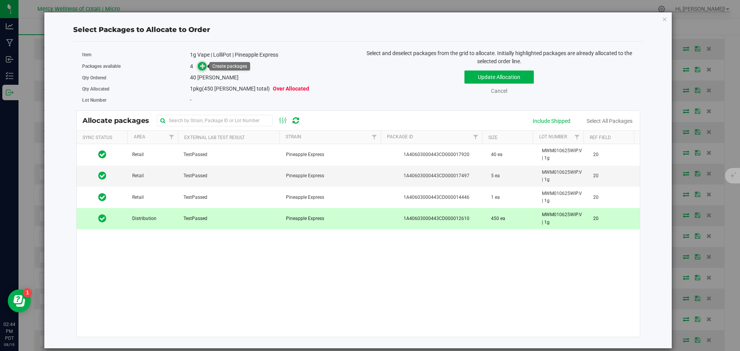
click at [203, 67] on icon at bounding box center [202, 65] width 5 height 5
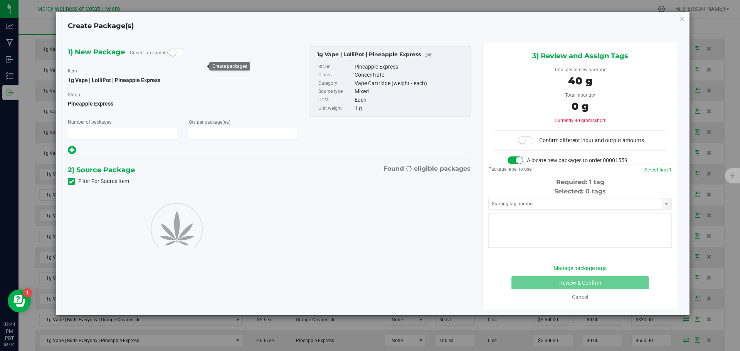
type input "1"
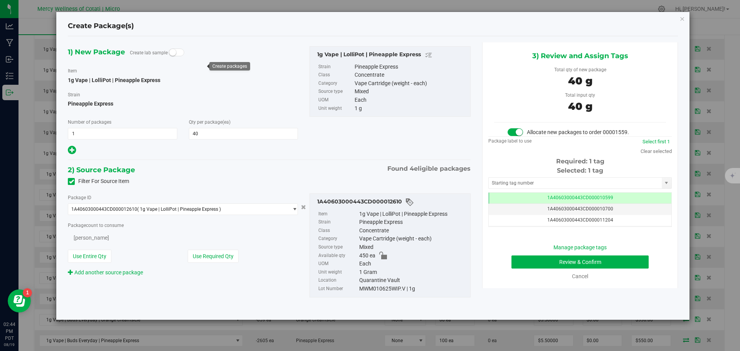
type input "40"
click at [553, 183] on input "text" at bounding box center [575, 183] width 173 height 11
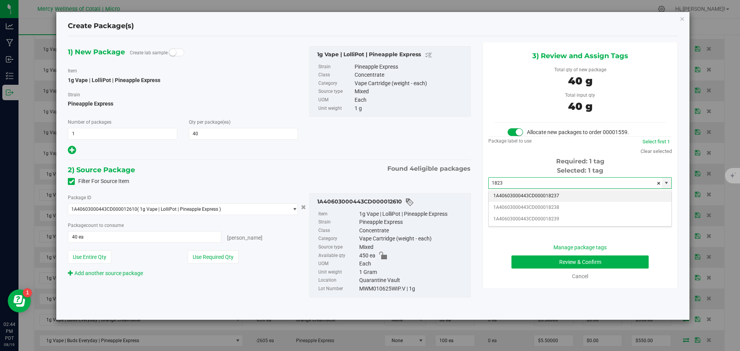
click at [533, 191] on li "1A40603000443CD000018237" at bounding box center [580, 196] width 183 height 12
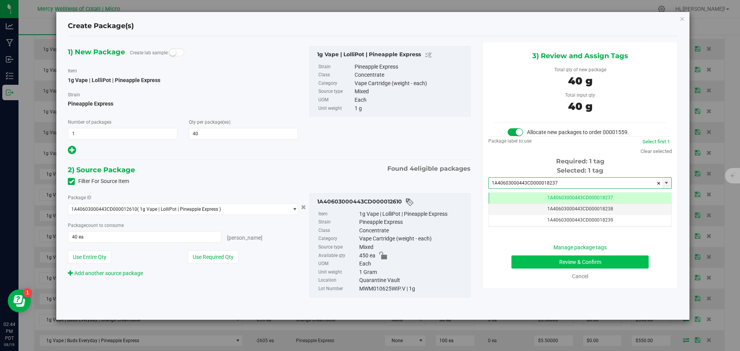
type input "1A40603000443CD000018237"
click at [605, 266] on button "Review & Confirm" at bounding box center [580, 262] width 137 height 13
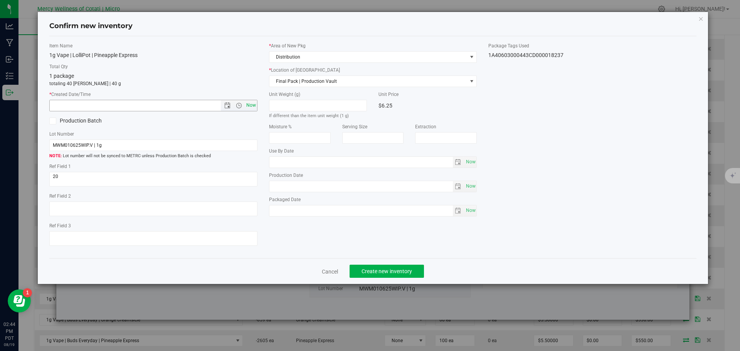
click at [252, 102] on span "Now" at bounding box center [250, 105] width 13 height 11
type input "8/19/2025 2:44 PM"
click at [407, 273] on span "Create new inventory" at bounding box center [387, 271] width 51 height 6
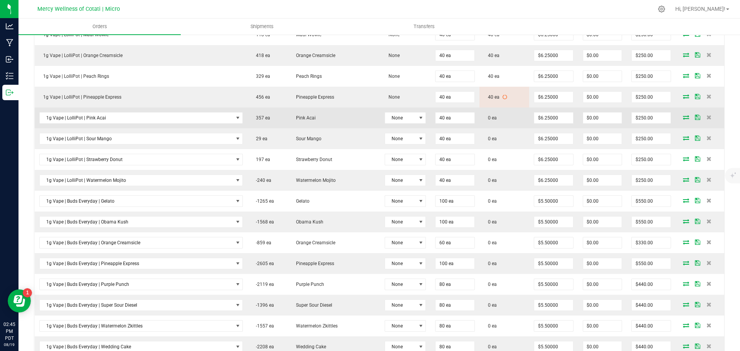
click at [683, 115] on icon at bounding box center [686, 117] width 6 height 5
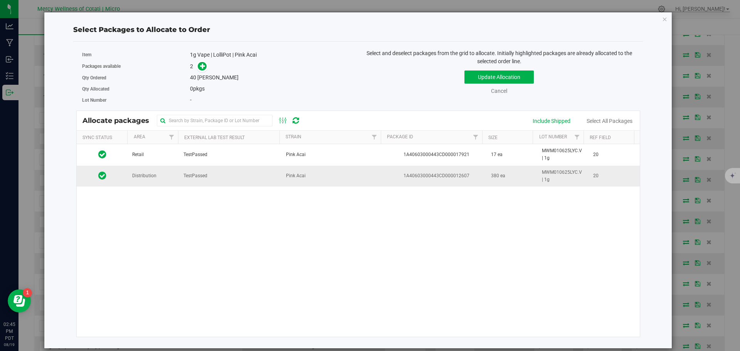
click at [158, 185] on td "Distribution" at bounding box center [153, 176] width 51 height 21
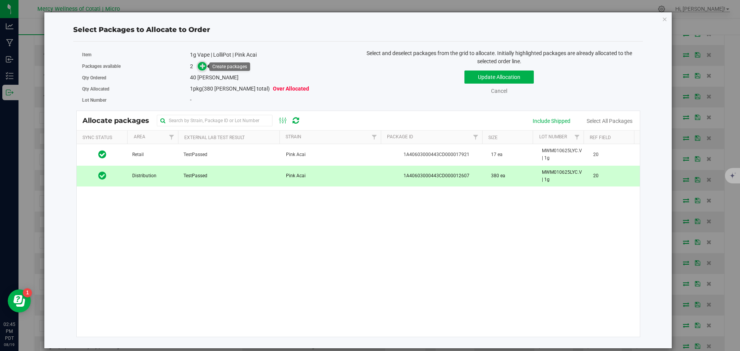
click at [201, 65] on icon at bounding box center [202, 65] width 5 height 5
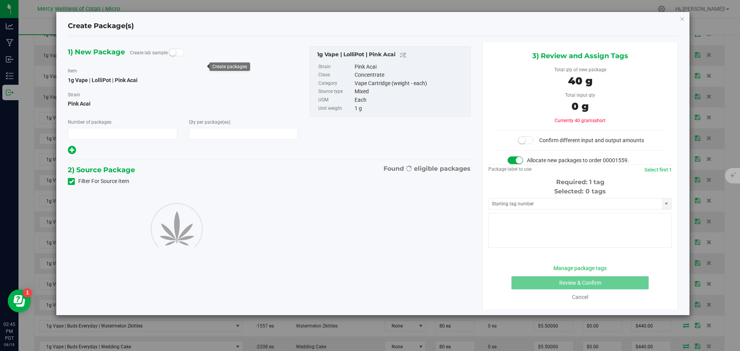
type input "1"
type input "40"
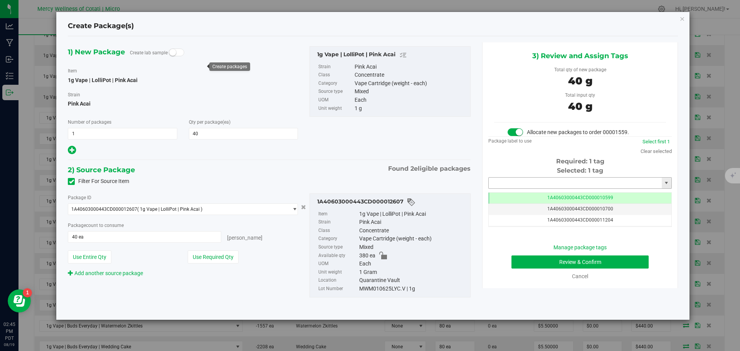
click at [537, 179] on input "text" at bounding box center [575, 183] width 173 height 11
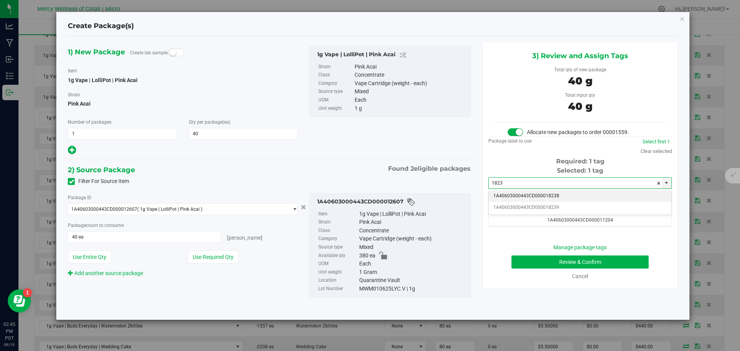
click at [547, 193] on li "1A40603000443CD000018238" at bounding box center [580, 196] width 183 height 12
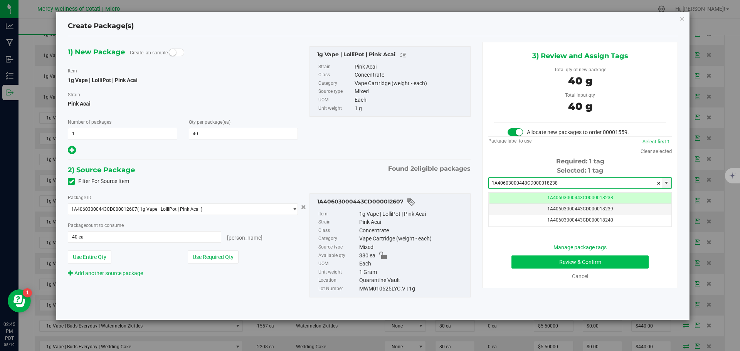
type input "1A40603000443CD000018238"
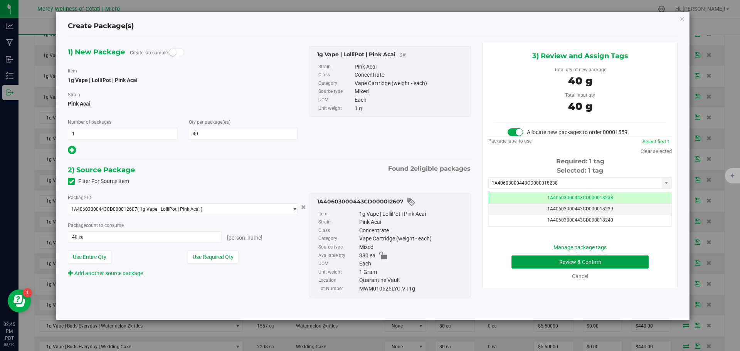
click at [581, 263] on button "Review & Confirm" at bounding box center [580, 262] width 137 height 13
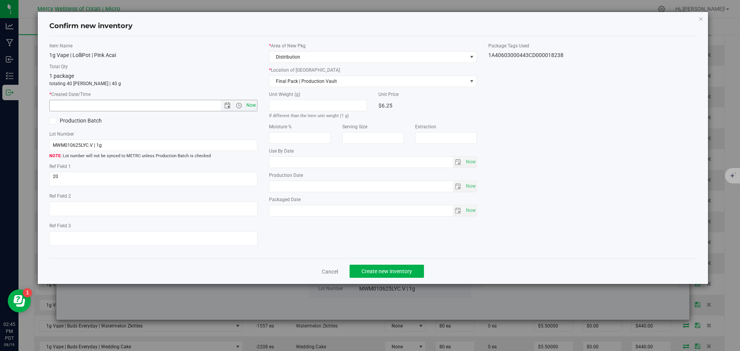
click at [253, 107] on span "Now" at bounding box center [250, 105] width 13 height 11
type input "8/19/2025 2:45 PM"
click at [379, 267] on button "Create new inventory" at bounding box center [387, 271] width 74 height 13
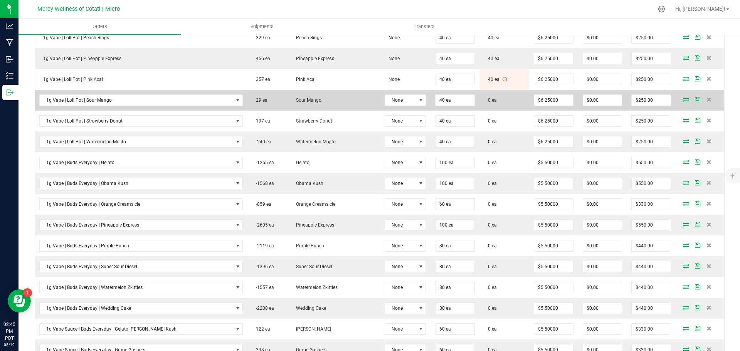
click at [683, 99] on icon at bounding box center [686, 99] width 6 height 5
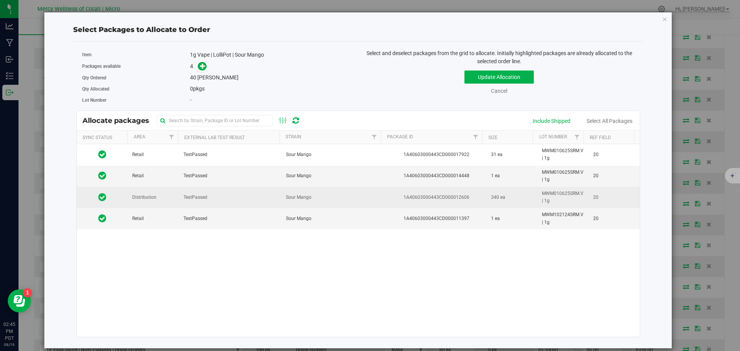
click at [189, 201] on td "TestPassed" at bounding box center [230, 197] width 103 height 21
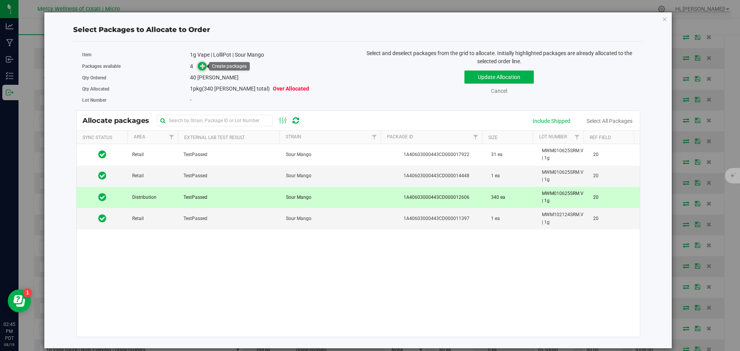
click at [200, 66] on icon at bounding box center [202, 65] width 5 height 5
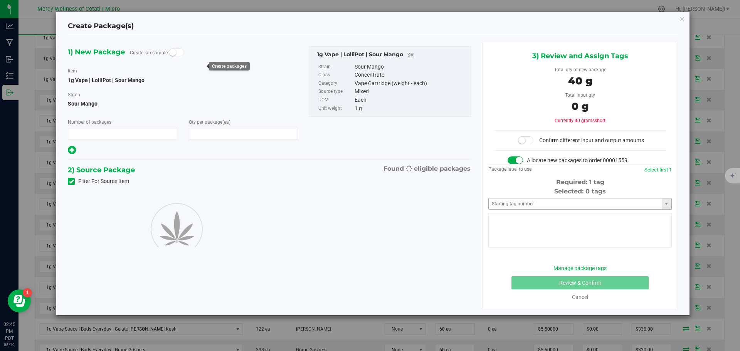
type input "1"
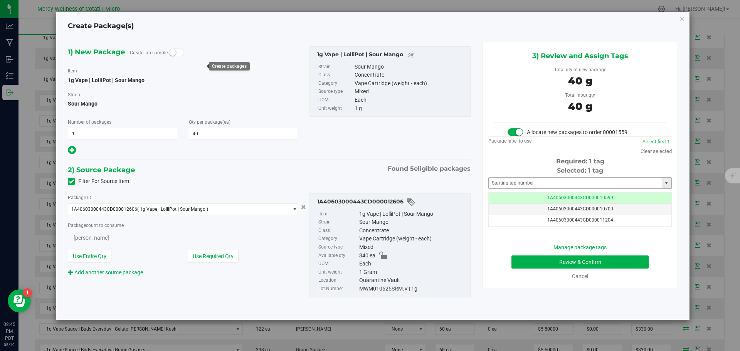
type input "40"
click at [532, 183] on input "text" at bounding box center [575, 183] width 173 height 11
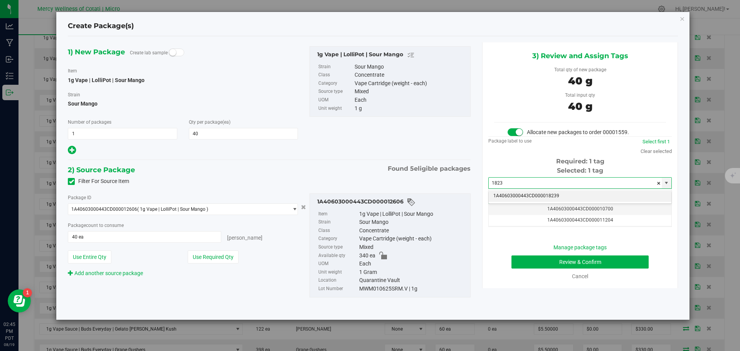
click at [539, 192] on li "1A40603000443CD000018239" at bounding box center [580, 196] width 183 height 12
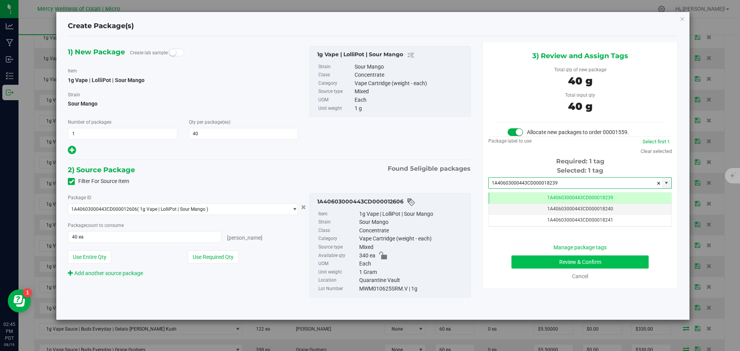
type input "1A40603000443CD000018239"
click at [600, 257] on button "Review & Confirm" at bounding box center [580, 262] width 137 height 13
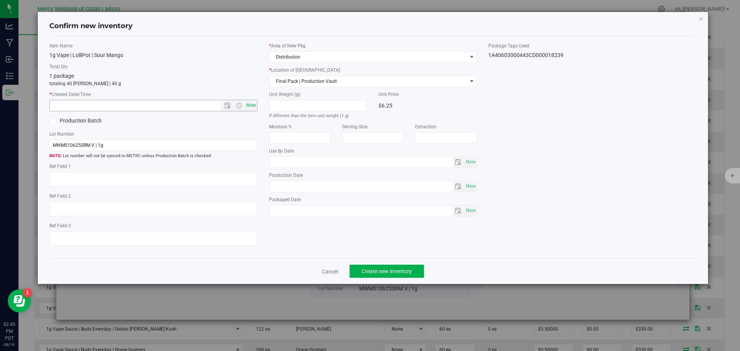
type textarea "20"
click at [253, 104] on span "Now" at bounding box center [250, 105] width 13 height 11
type input "8/19/2025 2:45 PM"
click at [372, 270] on span "Create new inventory" at bounding box center [387, 271] width 51 height 6
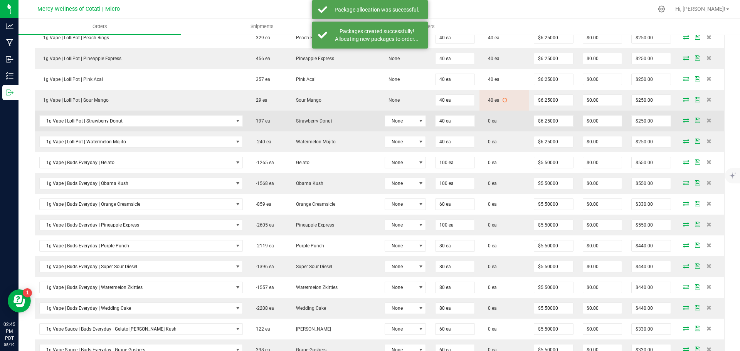
click at [683, 119] on icon at bounding box center [686, 120] width 6 height 5
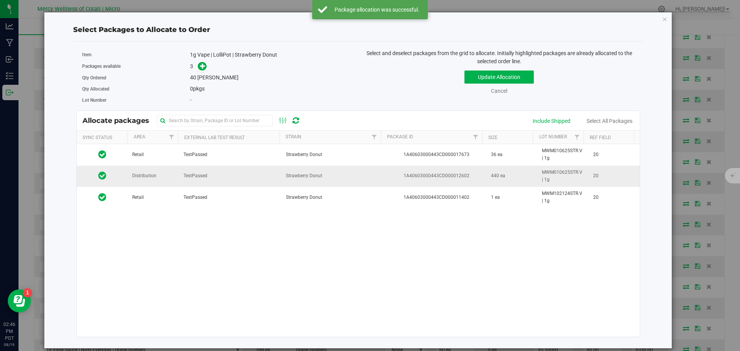
click at [152, 178] on span "Distribution" at bounding box center [144, 175] width 24 height 7
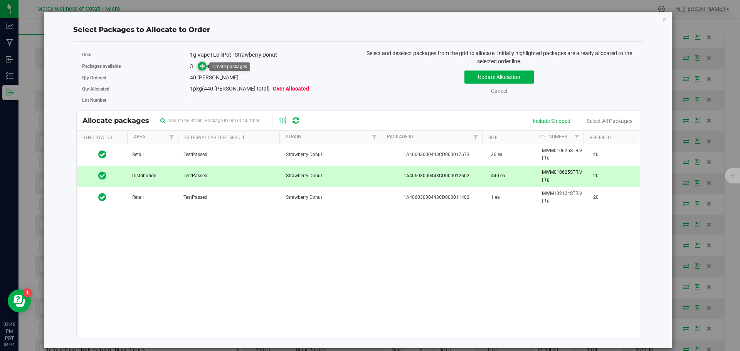
click at [205, 68] on icon at bounding box center [202, 65] width 5 height 5
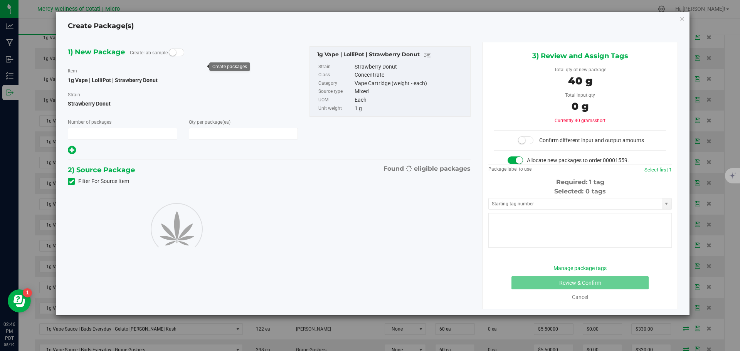
type input "1"
type input "40"
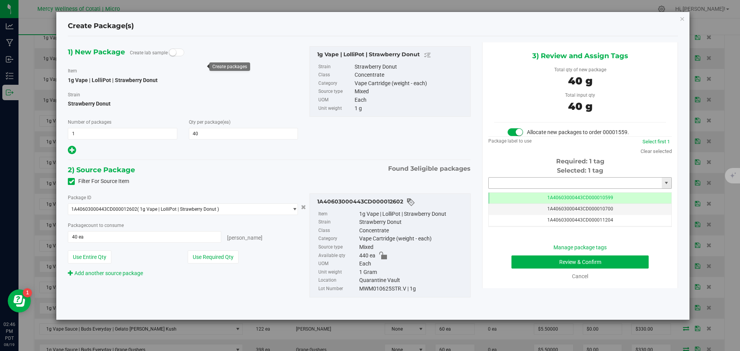
click at [516, 183] on input "text" at bounding box center [575, 183] width 173 height 11
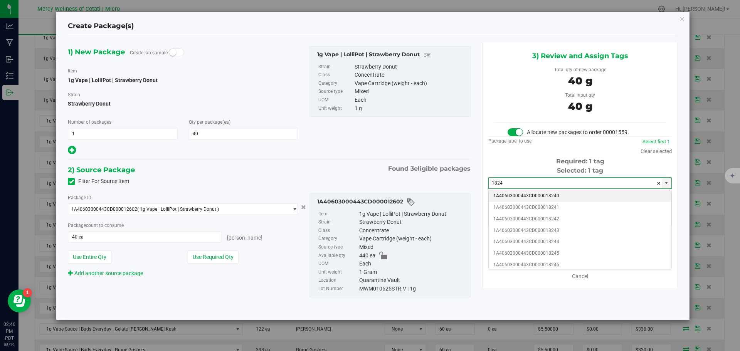
click at [552, 192] on li "1A40603000443CD000018240" at bounding box center [580, 196] width 183 height 12
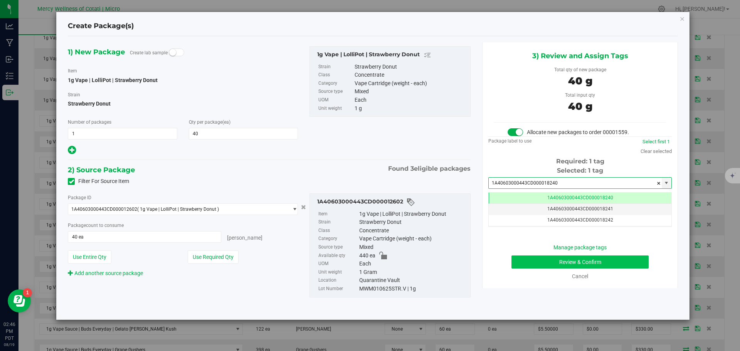
type input "1A40603000443CD000018240"
click at [580, 263] on button "Review & Confirm" at bounding box center [580, 262] width 137 height 13
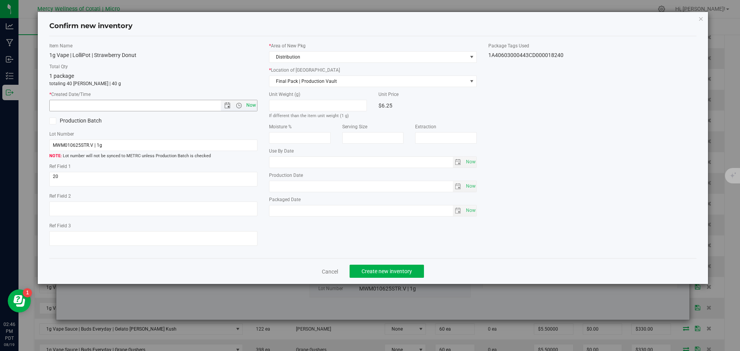
click at [255, 104] on span "Now" at bounding box center [250, 105] width 13 height 11
type input "8/19/2025 2:46 PM"
click at [388, 264] on div "Cancel Create new inventory" at bounding box center [373, 271] width 648 height 26
click at [387, 268] on span "Create new inventory" at bounding box center [387, 271] width 51 height 6
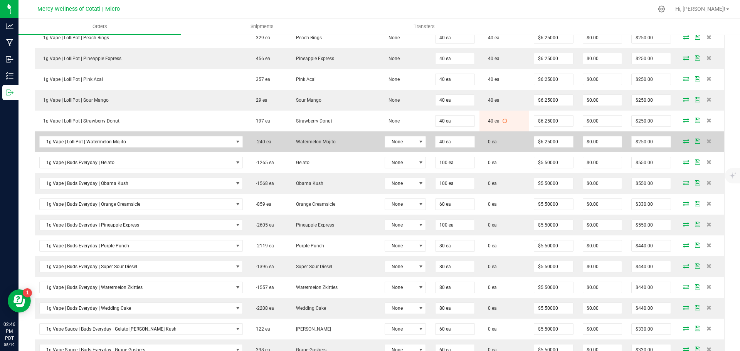
click at [683, 142] on icon at bounding box center [686, 141] width 6 height 5
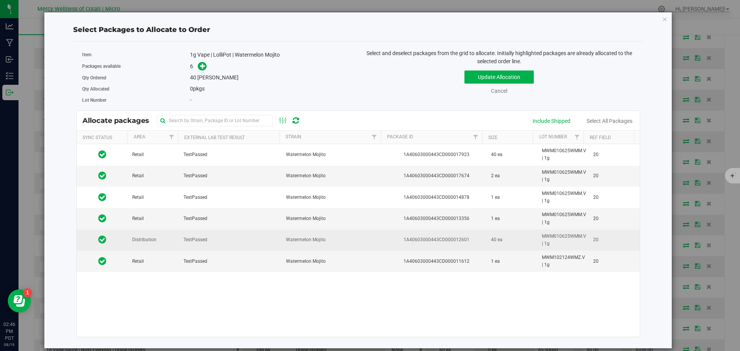
click at [184, 241] on span "TestPassed" at bounding box center [196, 239] width 24 height 7
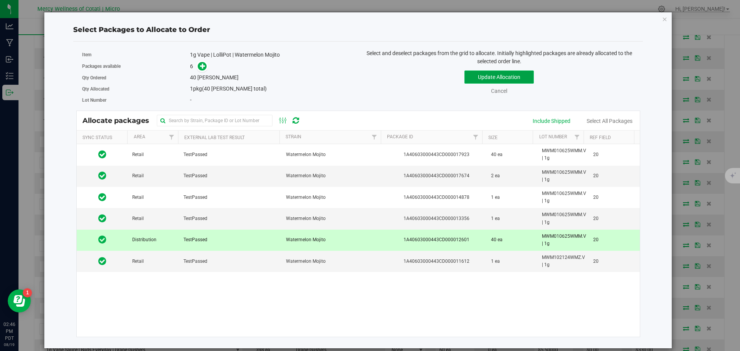
click at [478, 76] on button "Update Allocation" at bounding box center [499, 77] width 69 height 13
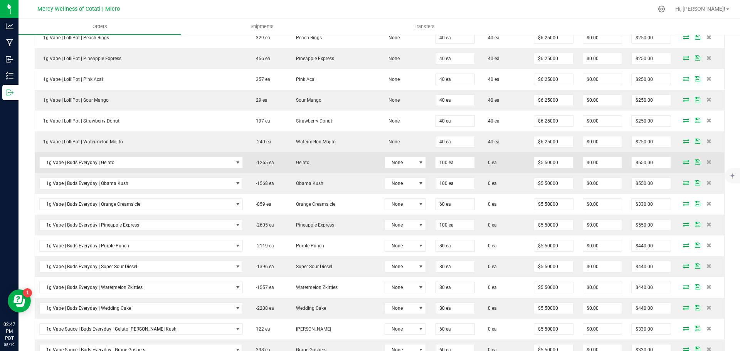
click at [683, 162] on icon at bounding box center [686, 162] width 6 height 5
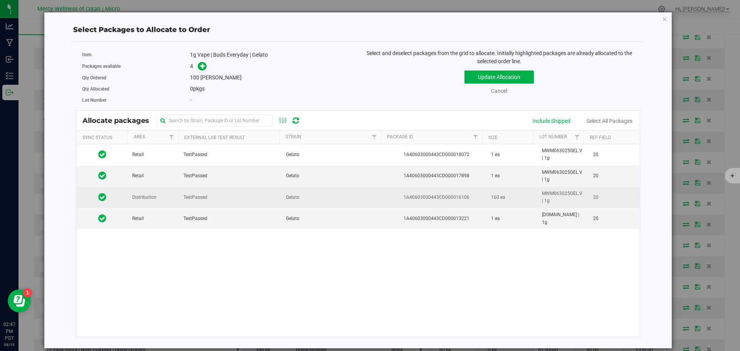
click at [225, 202] on td "TestPassed" at bounding box center [230, 197] width 103 height 21
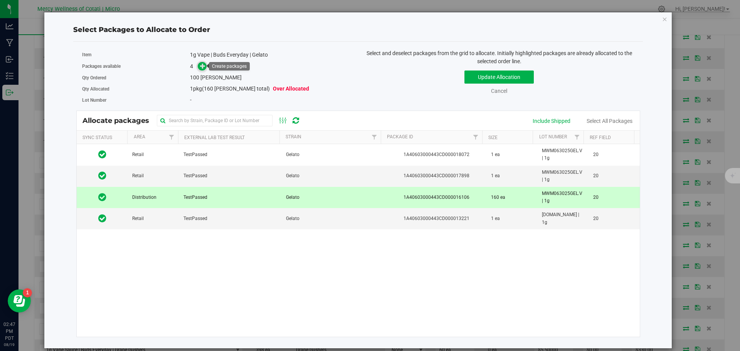
click at [202, 66] on icon at bounding box center [202, 65] width 5 height 5
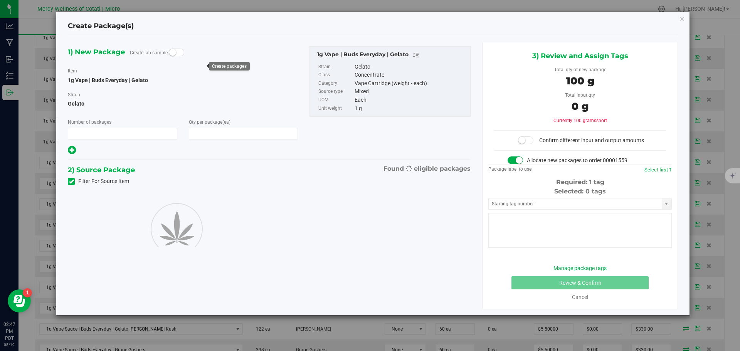
type input "1"
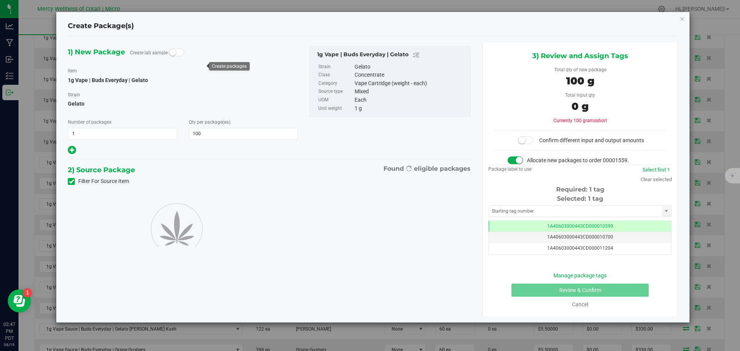
type input "100"
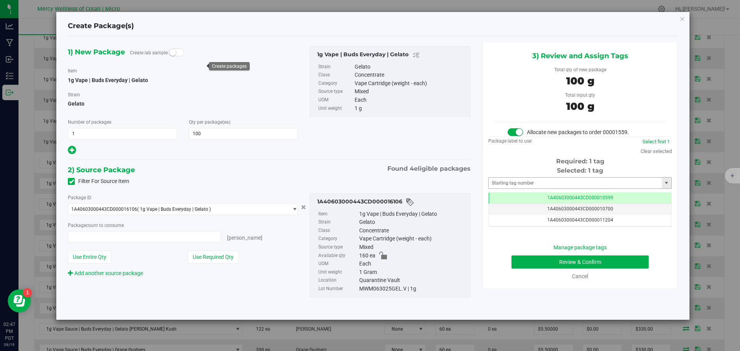
type input "100 ea"
click at [534, 181] on input "text" at bounding box center [575, 183] width 173 height 11
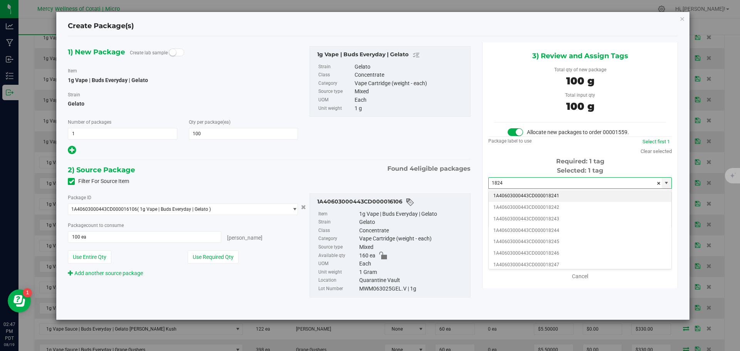
click at [555, 194] on li "1A40603000443CD000018241" at bounding box center [580, 196] width 183 height 12
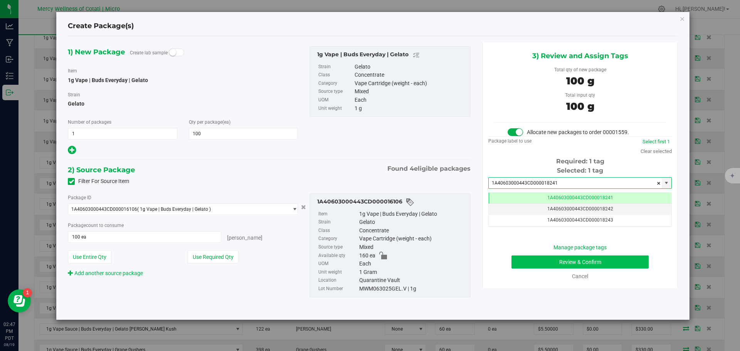
type input "1A40603000443CD000018241"
click at [558, 257] on button "Review & Confirm" at bounding box center [580, 262] width 137 height 13
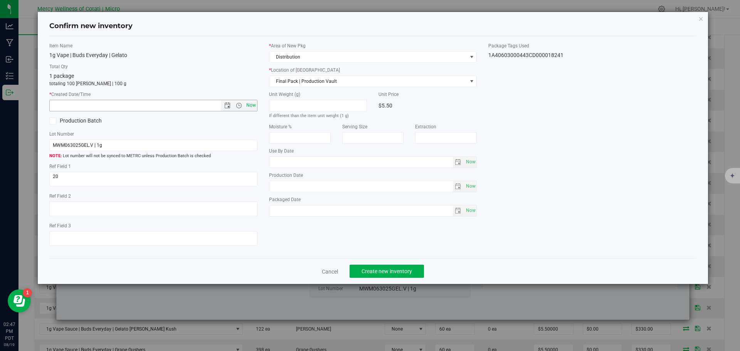
click at [248, 102] on span "Now" at bounding box center [250, 105] width 13 height 11
type input "8/19/2025 2:47 PM"
click at [408, 270] on span "Create new inventory" at bounding box center [387, 271] width 51 height 6
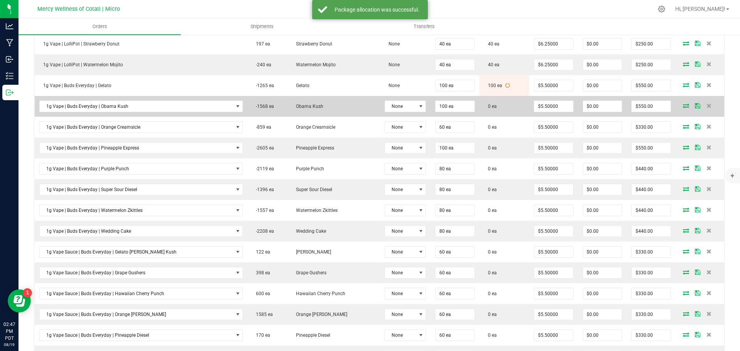
click at [683, 107] on icon at bounding box center [686, 105] width 6 height 5
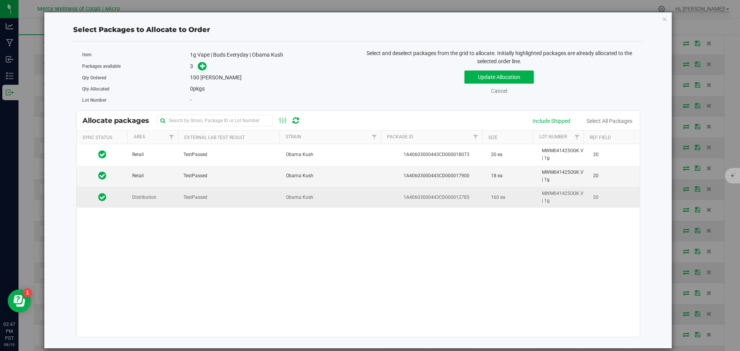
click at [182, 202] on td "TestPassed" at bounding box center [230, 197] width 103 height 21
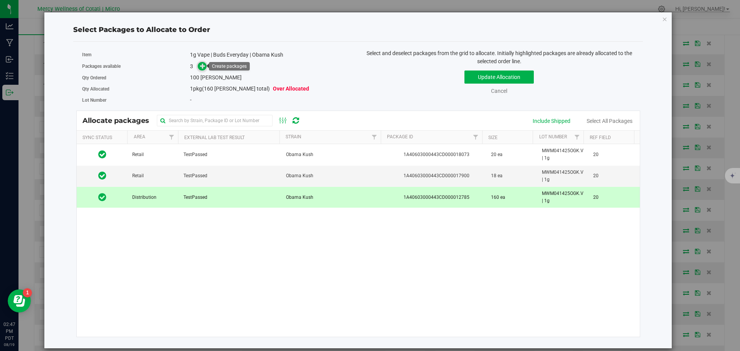
click at [200, 66] on icon at bounding box center [202, 65] width 5 height 5
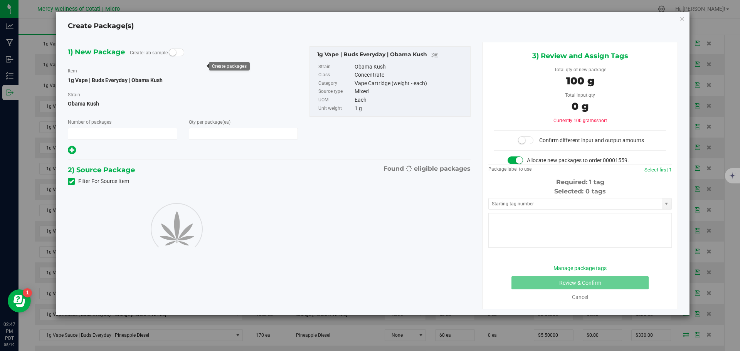
type input "1"
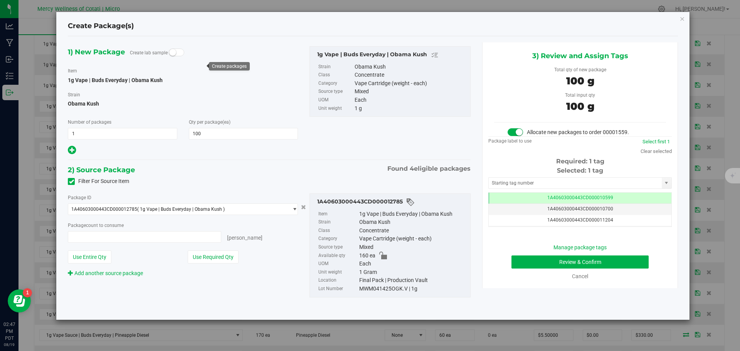
type input "100"
type input "100 ea"
click at [532, 181] on input "text" at bounding box center [575, 183] width 173 height 11
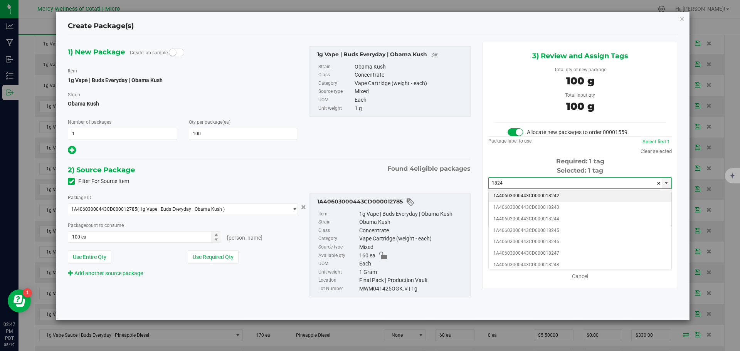
click at [544, 191] on li "1A40603000443CD000018242" at bounding box center [580, 196] width 183 height 12
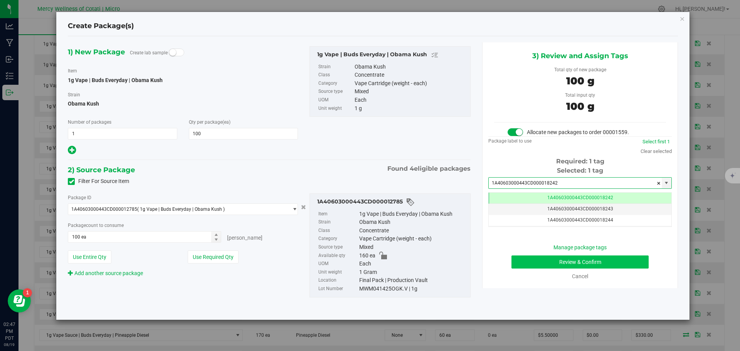
type input "1A40603000443CD000018242"
click at [584, 259] on button "Review & Confirm" at bounding box center [580, 262] width 137 height 13
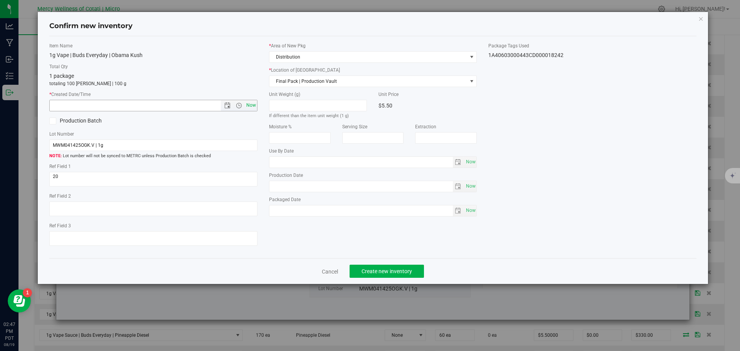
click at [251, 106] on span "Now" at bounding box center [250, 105] width 13 height 11
type input "8/19/2025 2:47 PM"
click at [384, 272] on span "Create new inventory" at bounding box center [387, 271] width 51 height 6
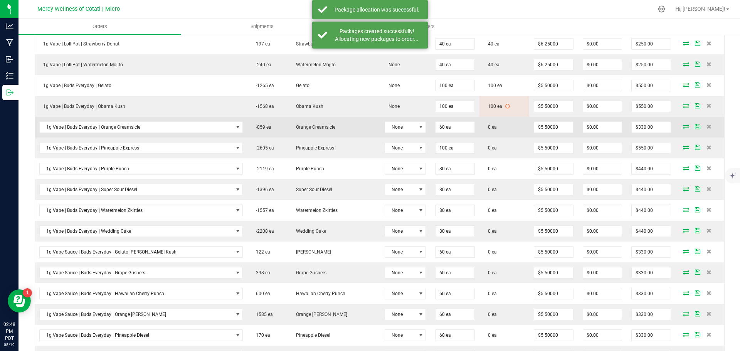
click at [683, 126] on icon at bounding box center [686, 126] width 6 height 5
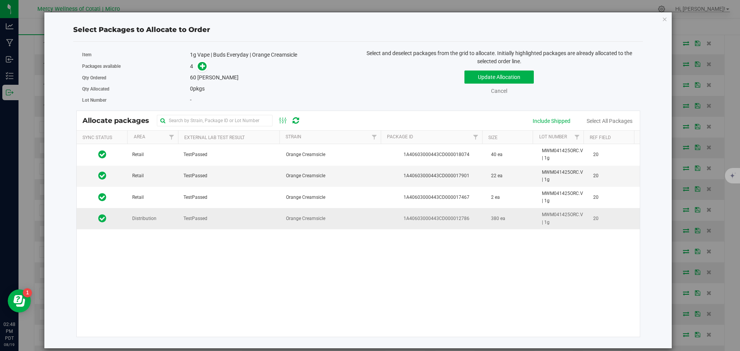
click at [155, 218] on span "Distribution" at bounding box center [144, 218] width 24 height 7
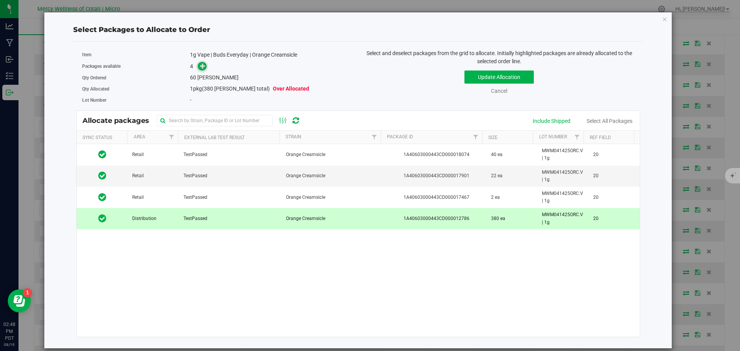
click at [201, 66] on icon at bounding box center [202, 65] width 5 height 5
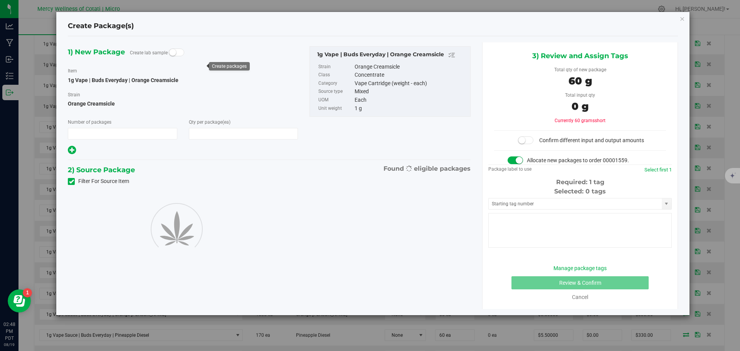
type input "1"
type input "60"
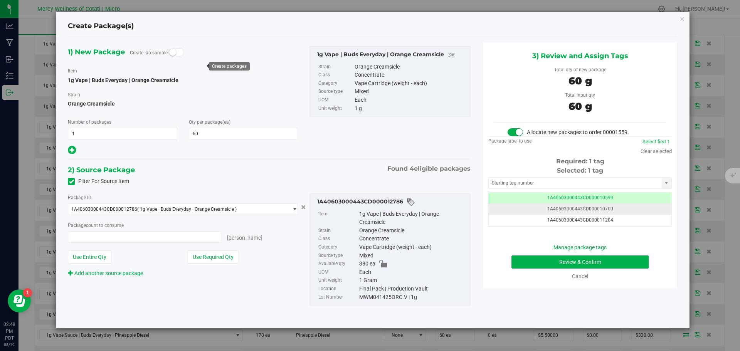
type input "60 ea"
click at [580, 179] on input "text" at bounding box center [575, 183] width 173 height 11
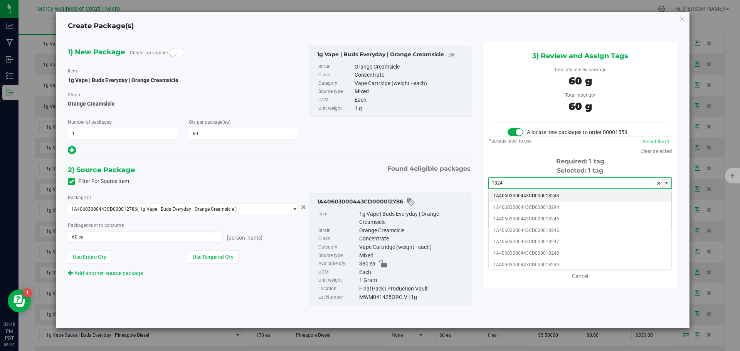
click at [564, 195] on li "1A40603000443CD000018243" at bounding box center [580, 196] width 183 height 12
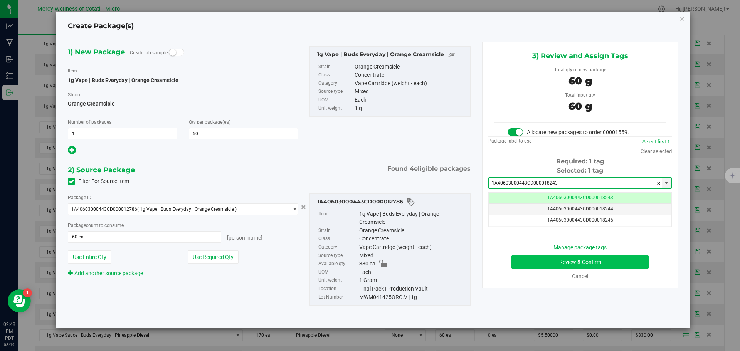
type input "1A40603000443CD000018243"
click at [586, 263] on button "Review & Confirm" at bounding box center [580, 262] width 137 height 13
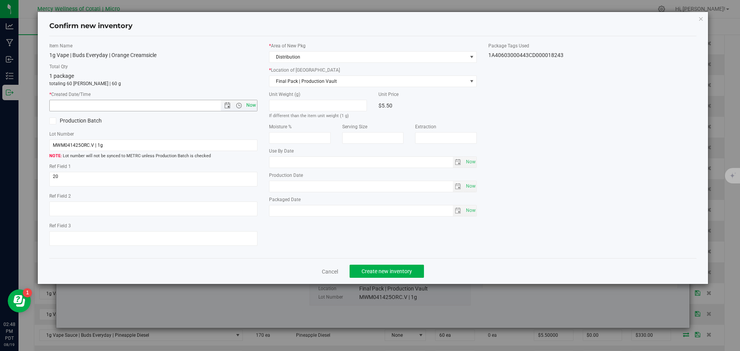
click at [248, 103] on span "Now" at bounding box center [250, 105] width 13 height 11
type input "8/19/2025 2:48 PM"
click at [356, 269] on button "Create new inventory" at bounding box center [387, 271] width 74 height 13
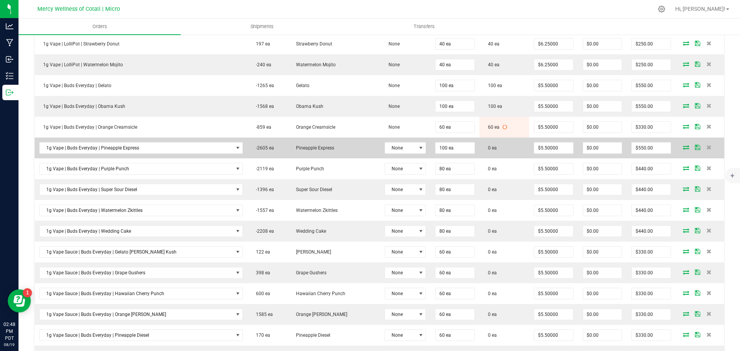
click at [683, 147] on icon at bounding box center [686, 147] width 6 height 5
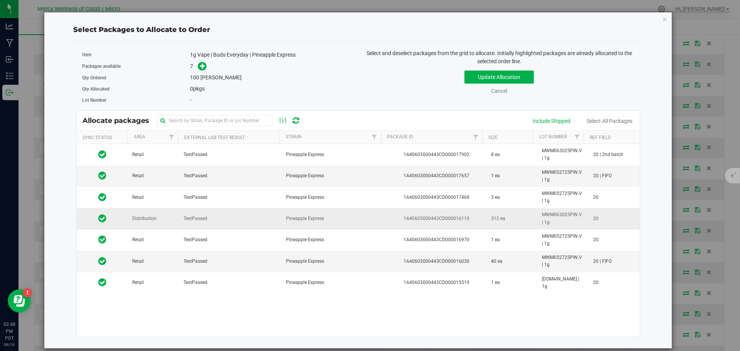
click at [166, 217] on td "Distribution" at bounding box center [153, 218] width 51 height 21
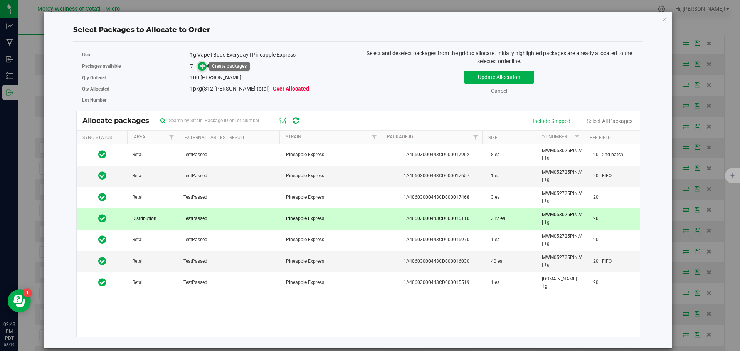
click at [202, 65] on icon at bounding box center [202, 65] width 5 height 5
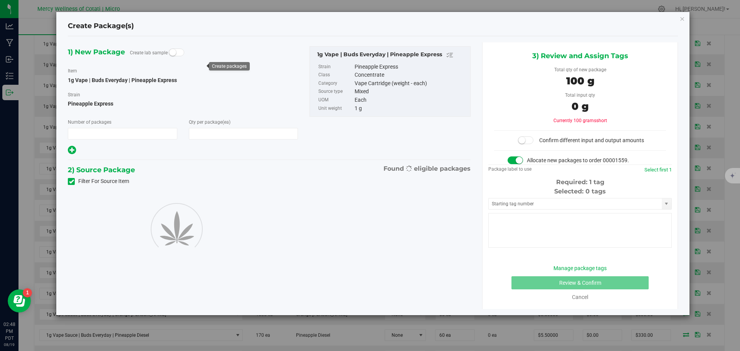
type input "1"
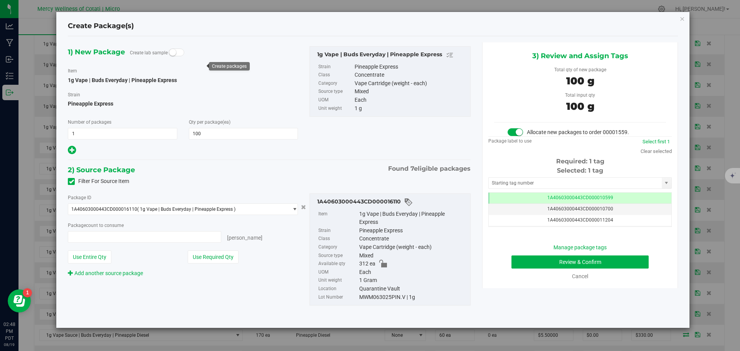
type input "100"
type input "100 ea"
click at [545, 186] on input "text" at bounding box center [575, 183] width 173 height 11
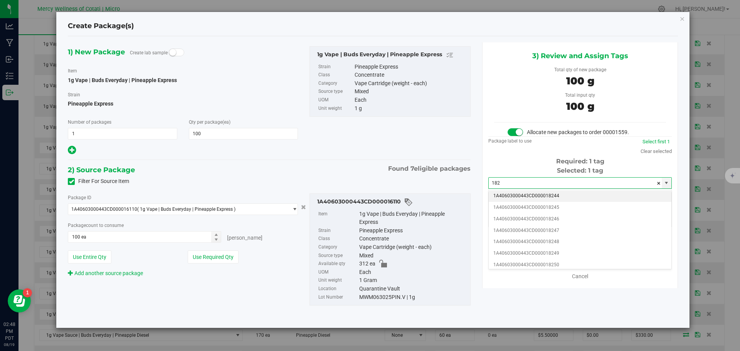
click at [516, 198] on li "1A40603000443CD000018244" at bounding box center [580, 196] width 183 height 12
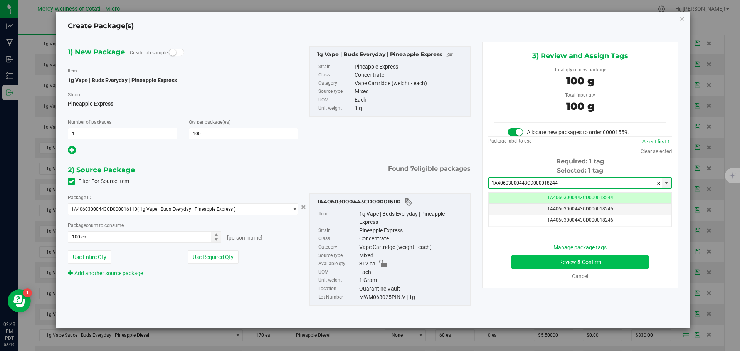
type input "1A40603000443CD000018244"
click at [567, 259] on button "Review & Confirm" at bounding box center [580, 262] width 137 height 13
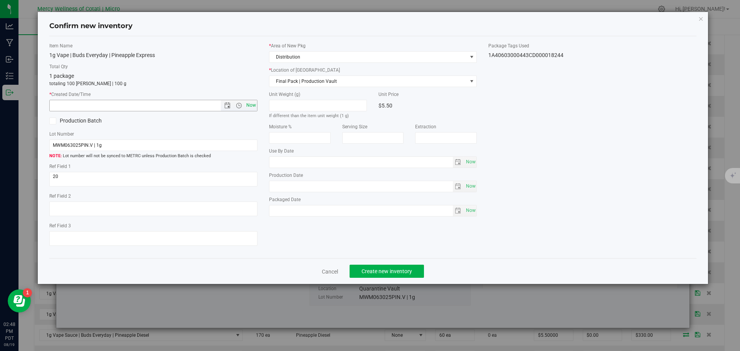
click at [256, 107] on span "Now" at bounding box center [250, 105] width 13 height 11
type input "8/19/2025 2:48 PM"
click at [380, 266] on button "Create new inventory" at bounding box center [387, 271] width 74 height 13
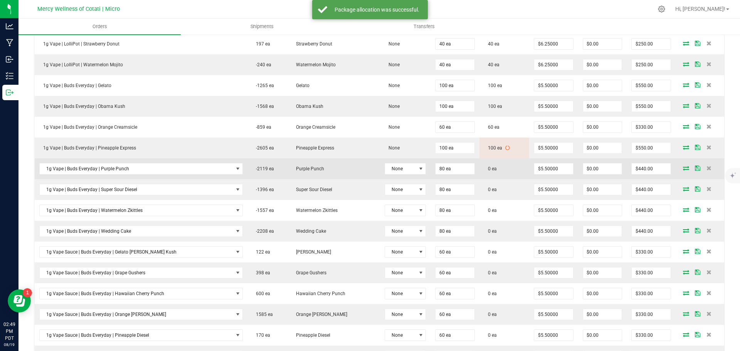
click at [683, 168] on icon at bounding box center [686, 168] width 6 height 5
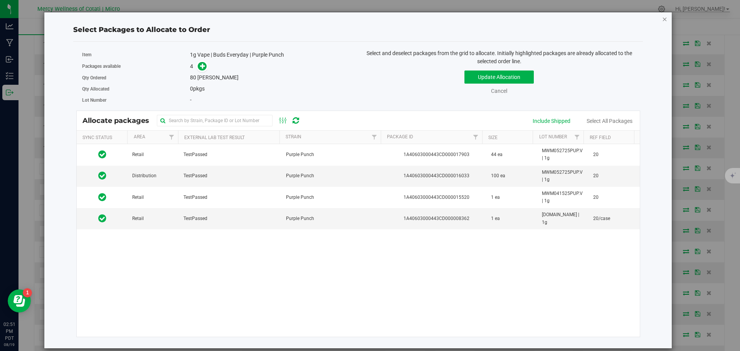
click at [664, 16] on icon "button" at bounding box center [664, 18] width 5 height 9
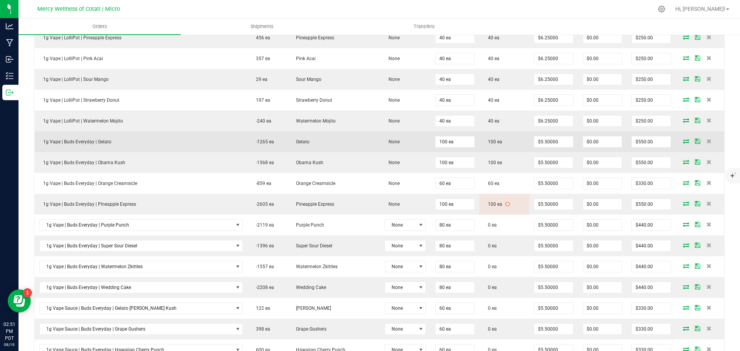
scroll to position [458, 0]
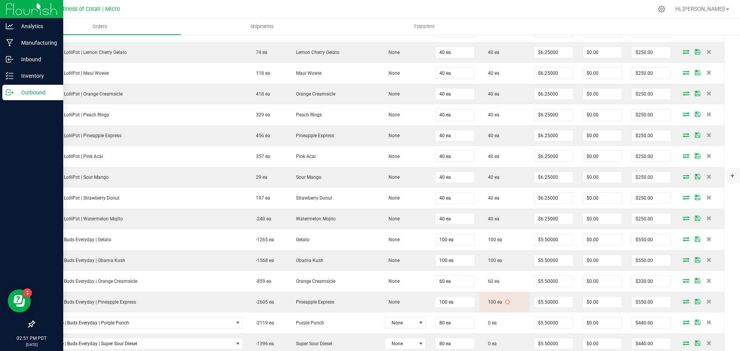
click at [17, 93] on p "Outbound" at bounding box center [36, 92] width 46 height 9
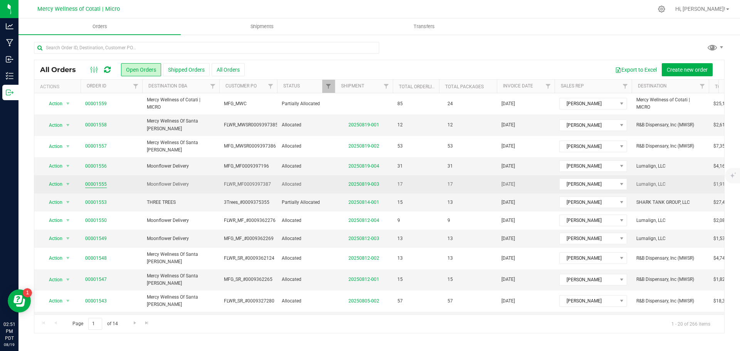
click at [98, 181] on link "00001555" at bounding box center [96, 184] width 22 height 7
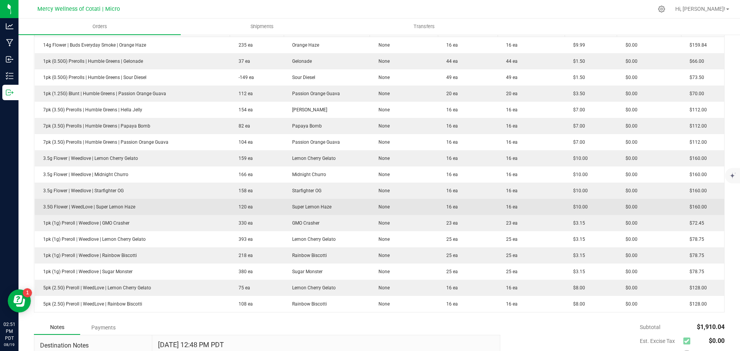
scroll to position [193, 0]
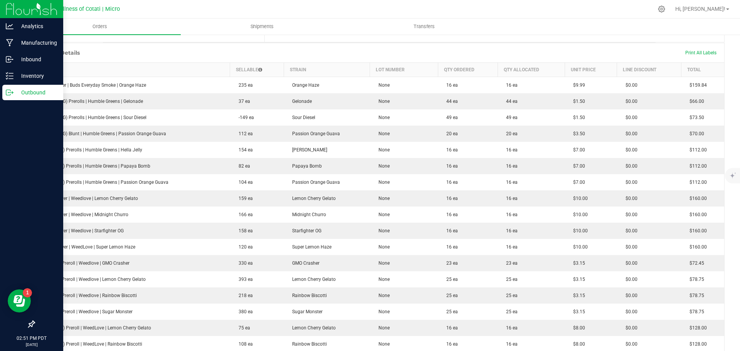
click at [37, 92] on p "Outbound" at bounding box center [36, 92] width 46 height 9
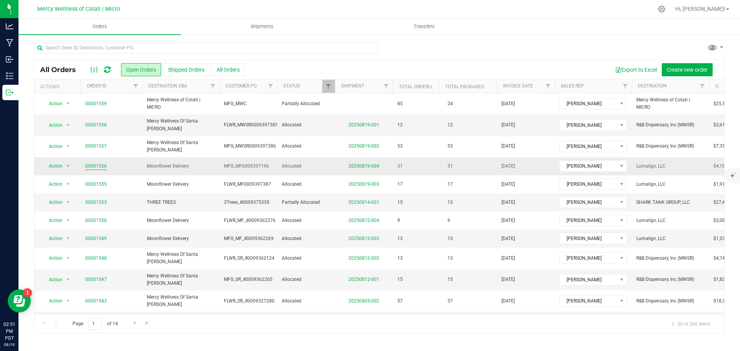
click at [97, 163] on link "00001556" at bounding box center [96, 166] width 22 height 7
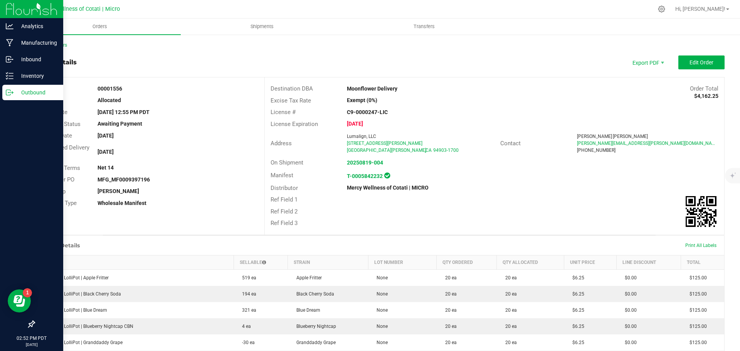
click at [37, 91] on p "Outbound" at bounding box center [36, 92] width 46 height 9
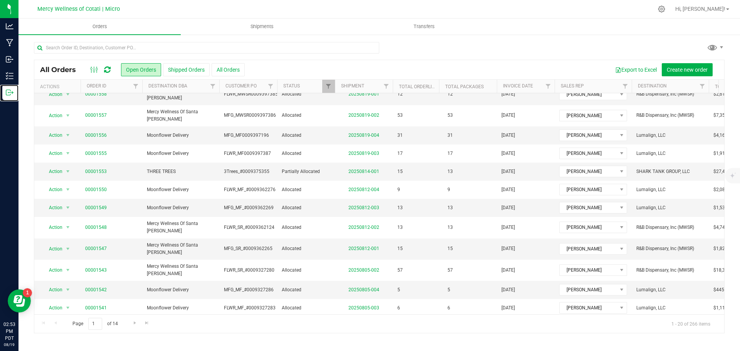
scroll to position [99, 0]
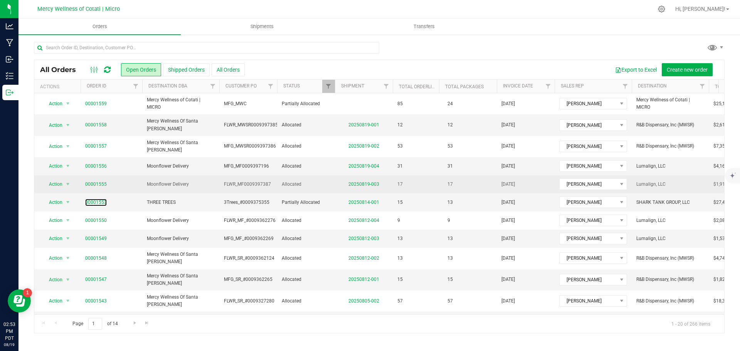
click at [99, 199] on link "00001553" at bounding box center [96, 202] width 22 height 7
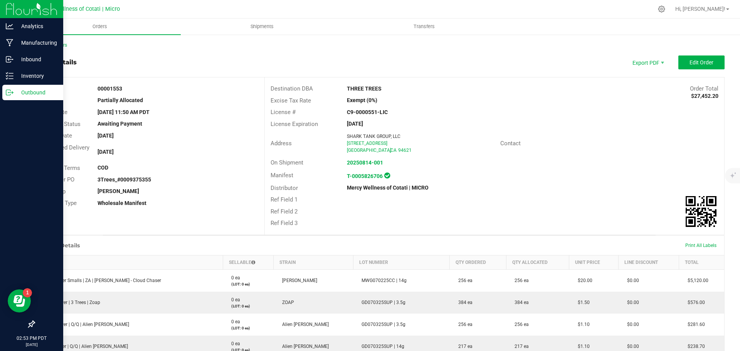
click at [8, 93] on circle at bounding box center [8, 92] width 1 height 1
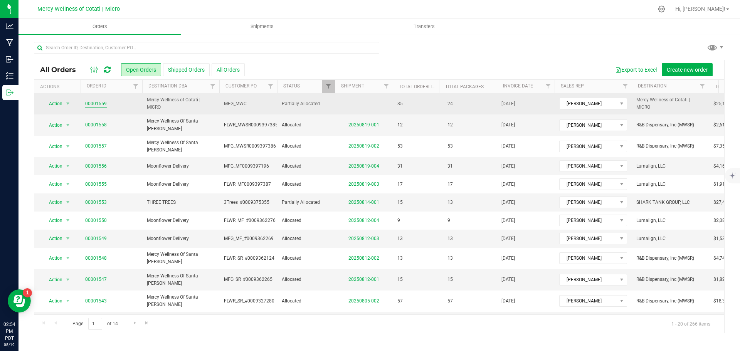
click at [95, 103] on link "00001559" at bounding box center [96, 103] width 22 height 7
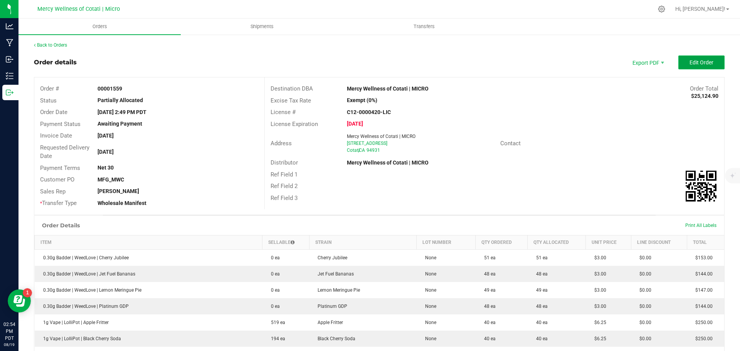
click at [703, 64] on span "Edit Order" at bounding box center [702, 62] width 24 height 6
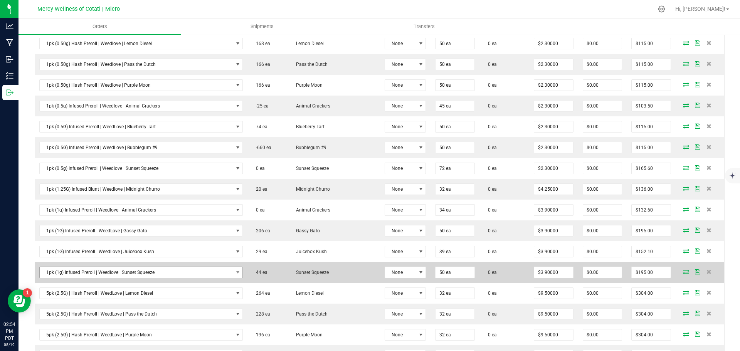
scroll to position [925, 0]
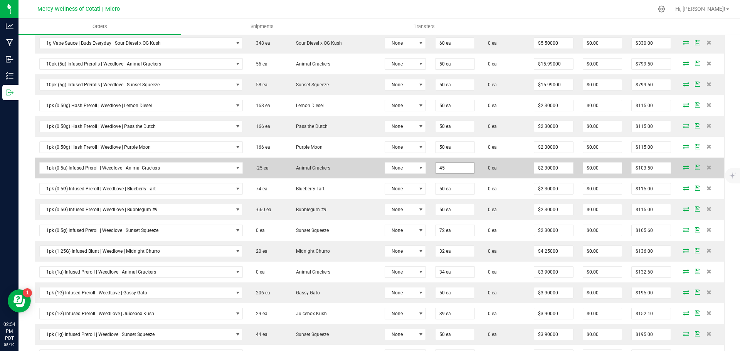
click at [436, 169] on input "45" at bounding box center [455, 168] width 39 height 11
type input "20 ea"
type input "$46.00"
click at [493, 164] on td "0 ea" at bounding box center [505, 168] width 50 height 21
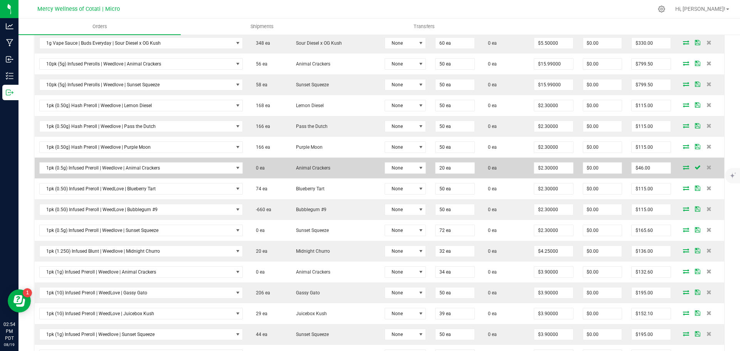
click at [683, 168] on icon at bounding box center [686, 167] width 6 height 5
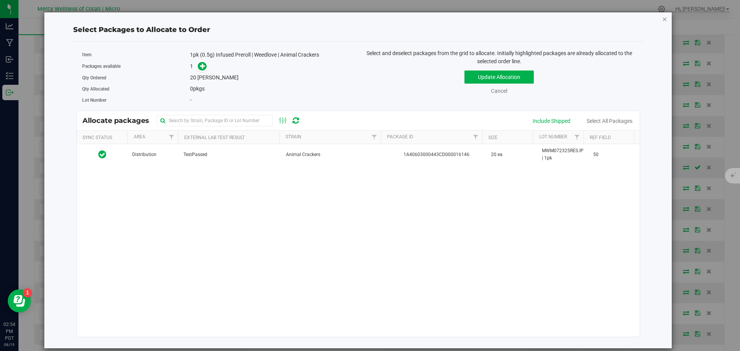
click at [665, 19] on icon "button" at bounding box center [664, 18] width 5 height 9
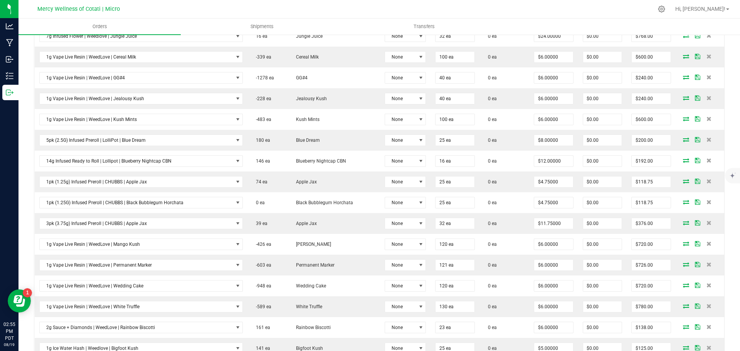
scroll to position [1846, 0]
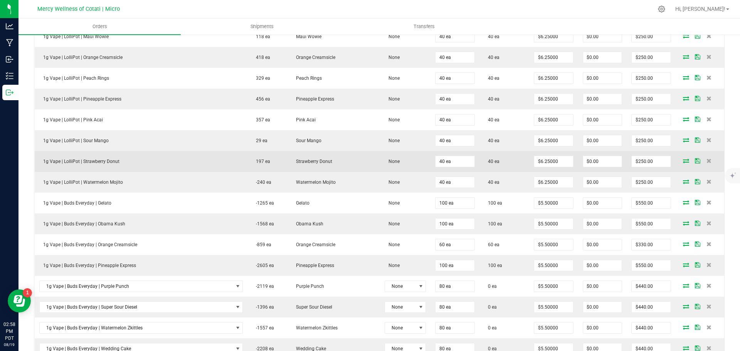
scroll to position [501, 0]
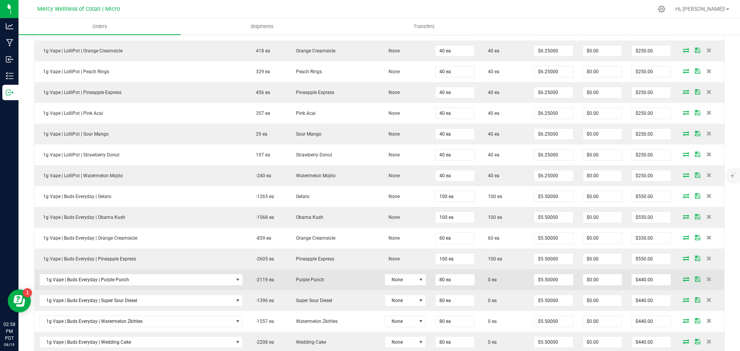
click at [683, 279] on icon at bounding box center [686, 279] width 6 height 5
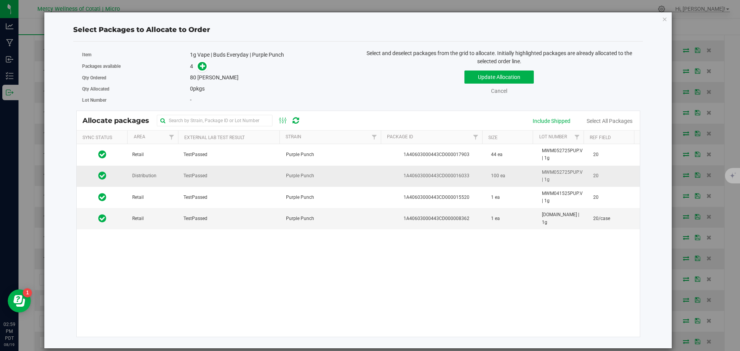
click at [155, 173] on span "Distribution" at bounding box center [144, 175] width 24 height 7
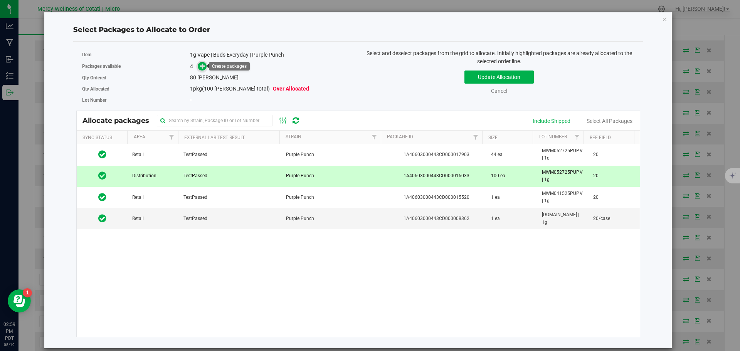
click at [202, 68] on icon at bounding box center [202, 65] width 5 height 5
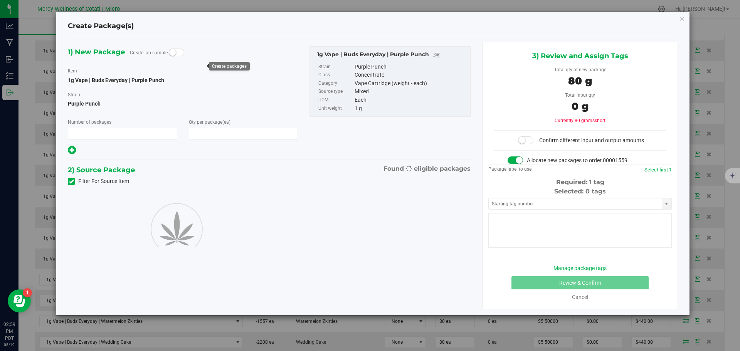
type input "1"
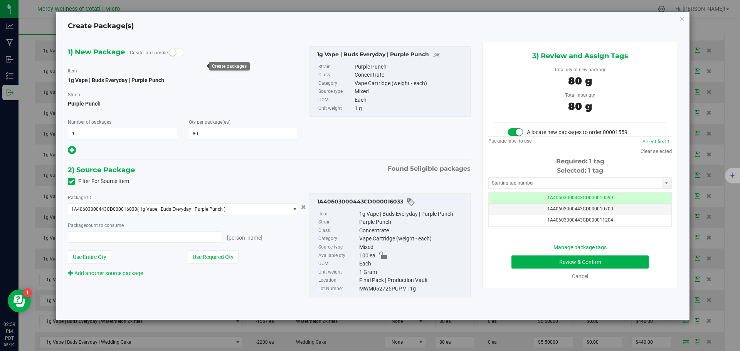
type input "80"
type input "80 ea"
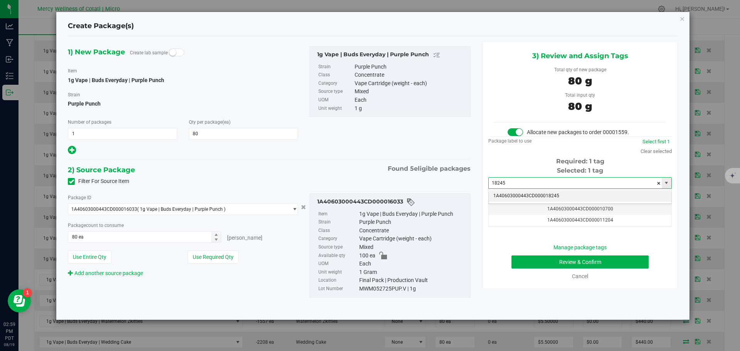
drag, startPoint x: 568, startPoint y: 184, endPoint x: 550, endPoint y: 190, distance: 19.0
click at [568, 184] on input "18245" at bounding box center [575, 183] width 173 height 11
click at [549, 197] on li "1A40603000443CD000018245" at bounding box center [580, 196] width 183 height 12
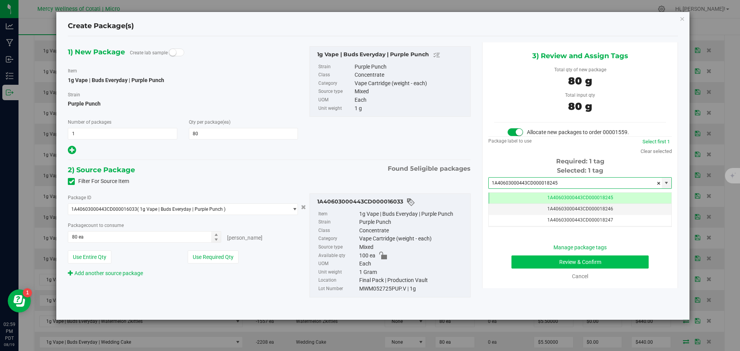
type input "1A40603000443CD000018245"
click at [578, 259] on button "Review & Confirm" at bounding box center [580, 262] width 137 height 13
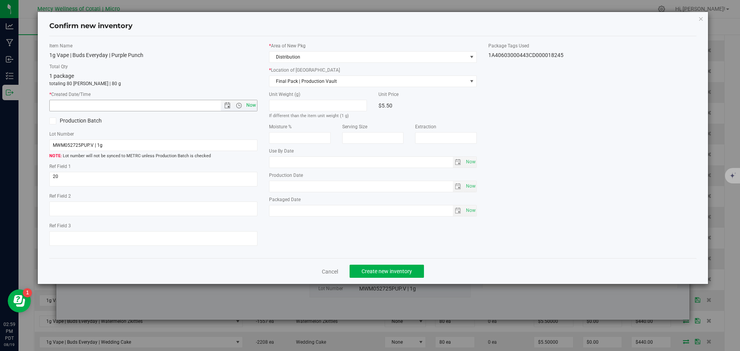
click at [251, 103] on span "Now" at bounding box center [250, 105] width 13 height 11
type input "8/19/2025 2:59 PM"
click at [376, 266] on button "Create new inventory" at bounding box center [387, 271] width 74 height 13
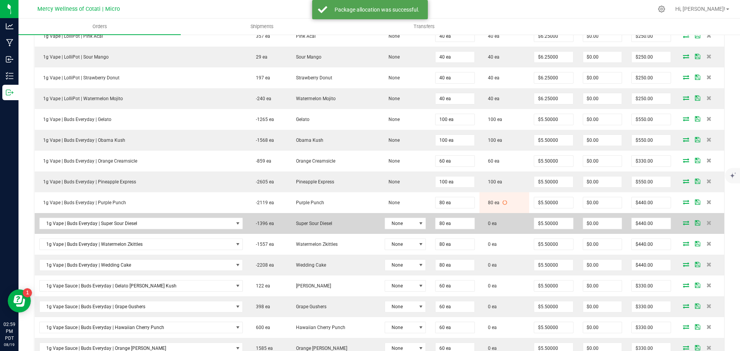
click at [683, 223] on icon at bounding box center [686, 223] width 6 height 5
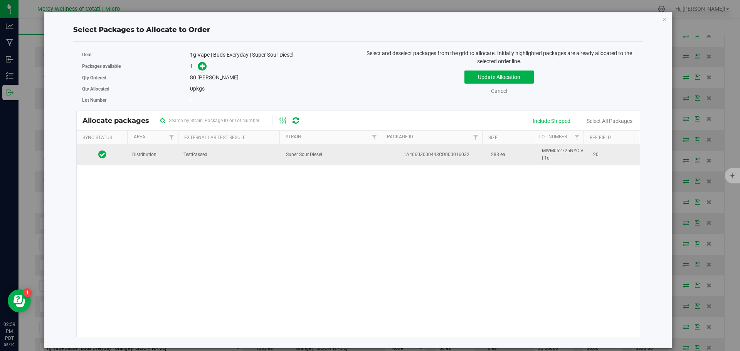
click at [166, 160] on td "Distribution" at bounding box center [153, 154] width 51 height 21
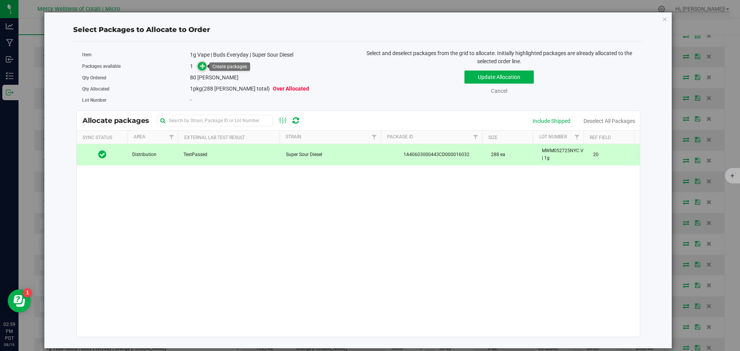
click at [202, 67] on icon at bounding box center [202, 65] width 5 height 5
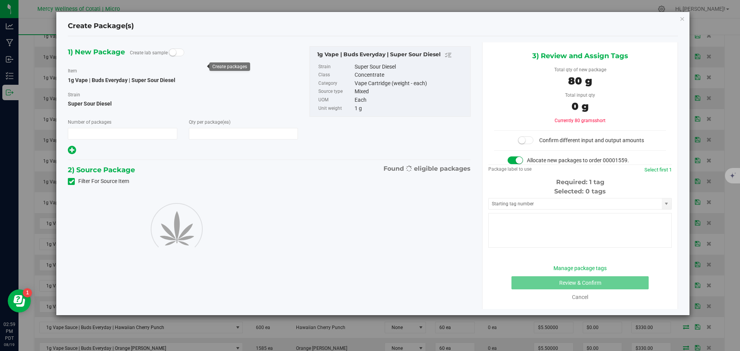
type input "1"
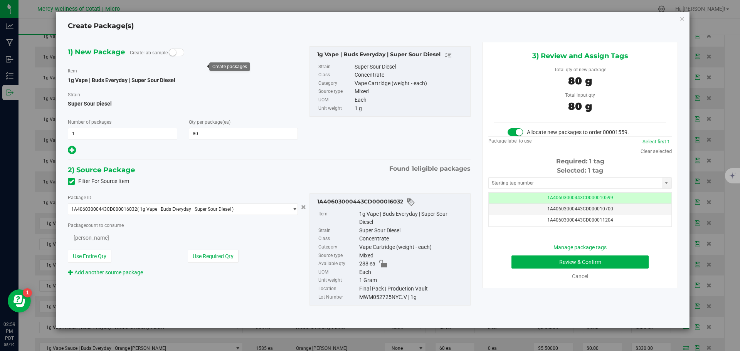
type input "80"
click at [555, 183] on input "text" at bounding box center [575, 183] width 173 height 11
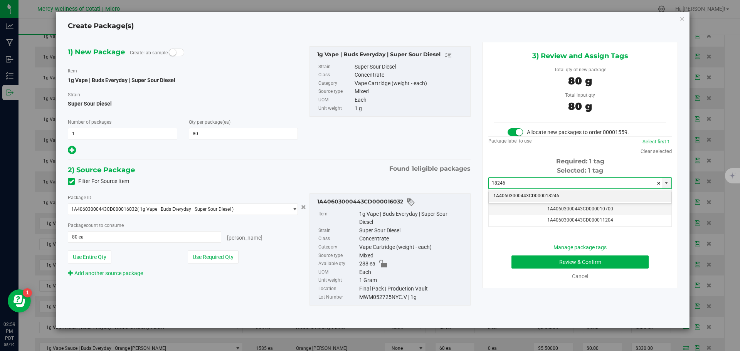
click at [542, 193] on li "1A40603000443CD000018246" at bounding box center [580, 196] width 183 height 12
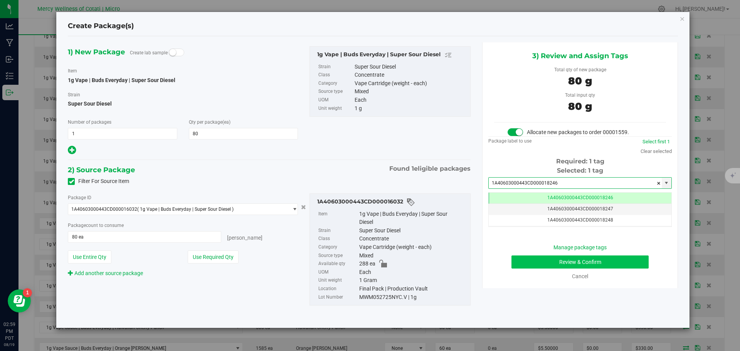
type input "1A40603000443CD000018246"
click at [615, 259] on button "Review & Confirm" at bounding box center [580, 262] width 137 height 13
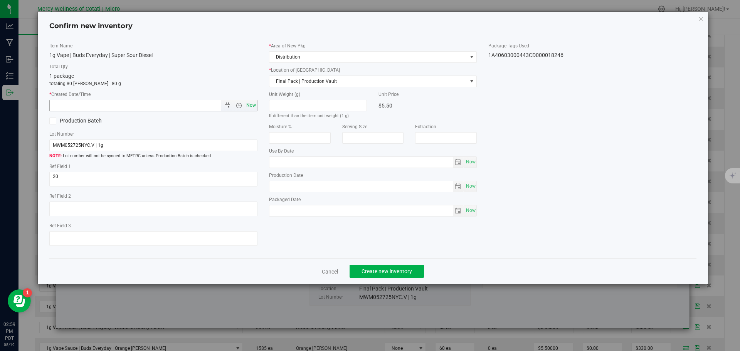
click at [252, 104] on span "Now" at bounding box center [250, 105] width 13 height 11
type input "8/19/2025 2:59 PM"
click at [401, 280] on div "Cancel Create new inventory" at bounding box center [373, 271] width 648 height 26
click at [400, 270] on span "Create new inventory" at bounding box center [387, 271] width 51 height 6
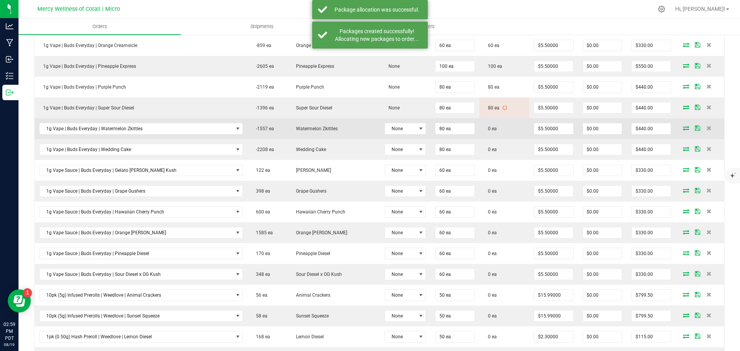
click at [683, 128] on icon at bounding box center [686, 128] width 6 height 5
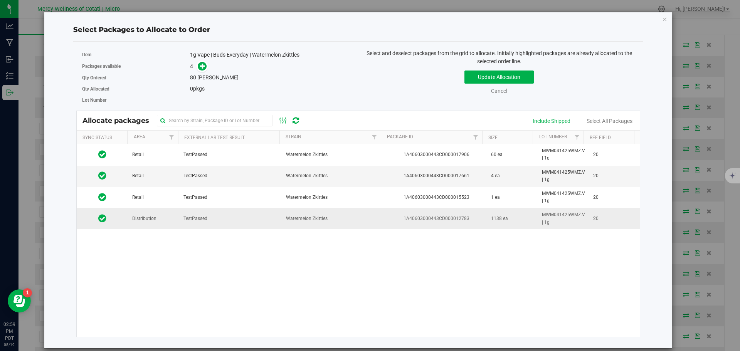
click at [170, 220] on td "Distribution" at bounding box center [153, 218] width 51 height 21
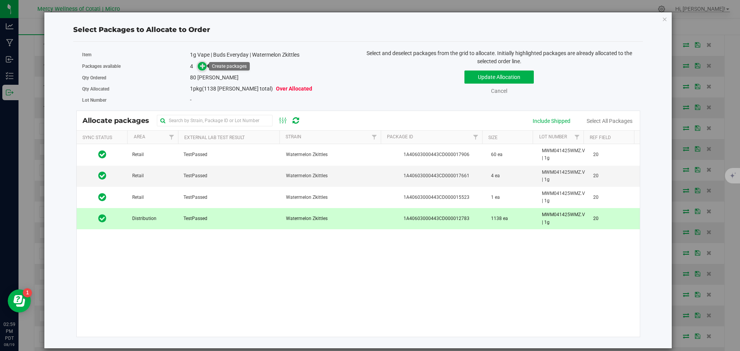
click at [205, 66] on icon at bounding box center [202, 65] width 5 height 5
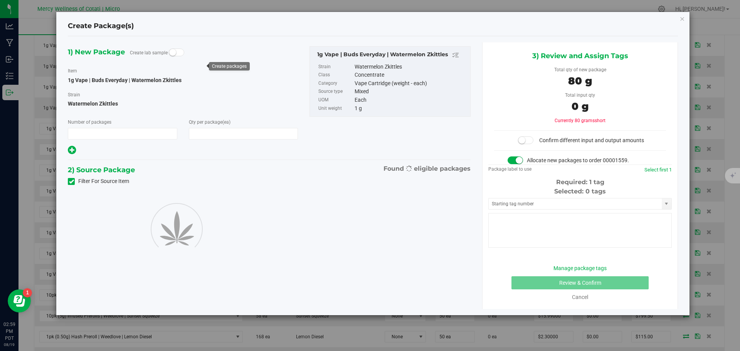
type input "1"
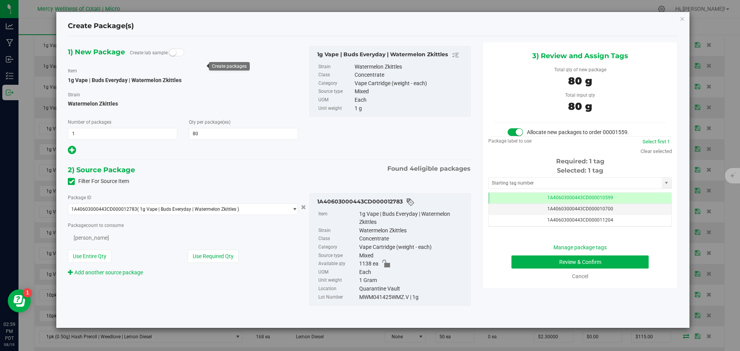
type input "80"
click at [508, 178] on input "text" at bounding box center [575, 183] width 173 height 11
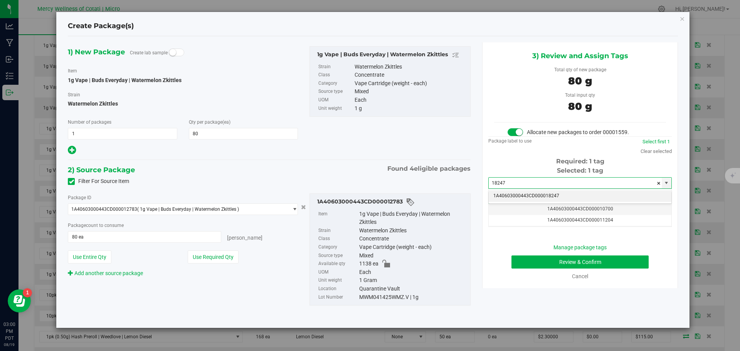
click at [514, 197] on li "1A40603000443CD000018247" at bounding box center [580, 196] width 183 height 12
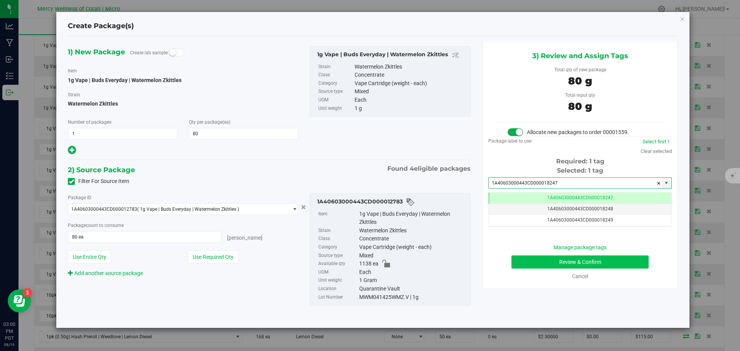
type input "1A40603000443CD000018247"
click at [590, 260] on button "Review & Confirm" at bounding box center [580, 262] width 137 height 13
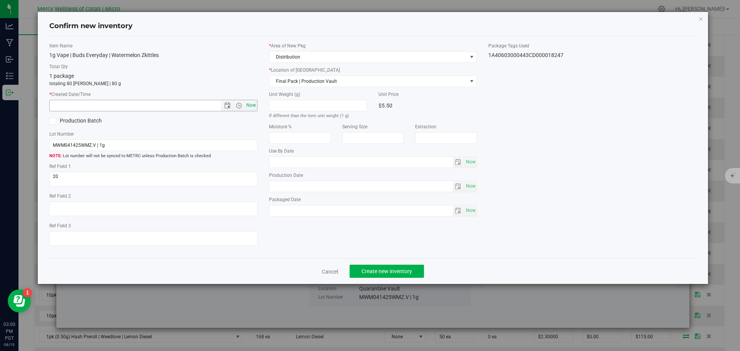
click at [253, 106] on span "Now" at bounding box center [250, 105] width 13 height 11
type input "8/19/2025 3:00 PM"
click at [408, 277] on button "Create new inventory" at bounding box center [387, 271] width 74 height 13
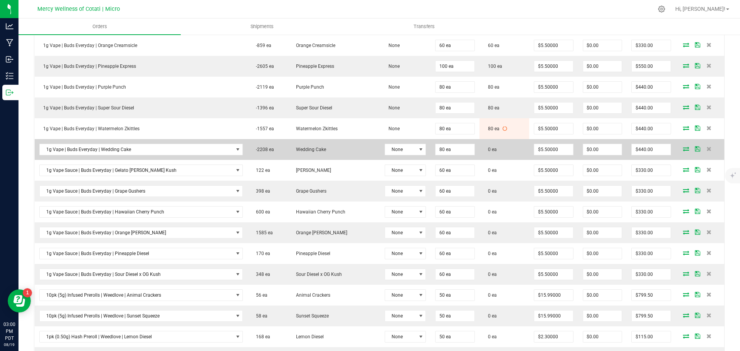
click at [683, 149] on icon at bounding box center [686, 149] width 6 height 5
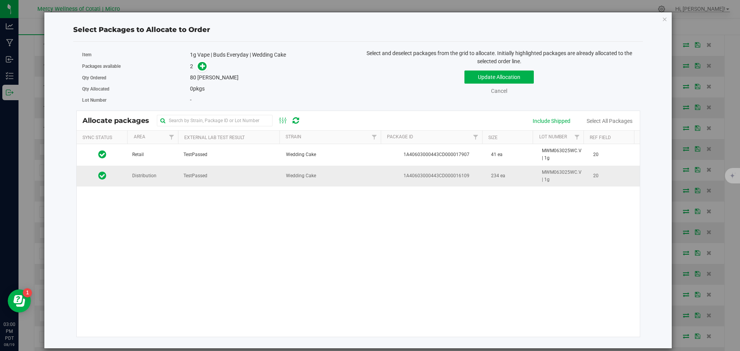
click at [138, 180] on td "Distribution" at bounding box center [153, 176] width 51 height 21
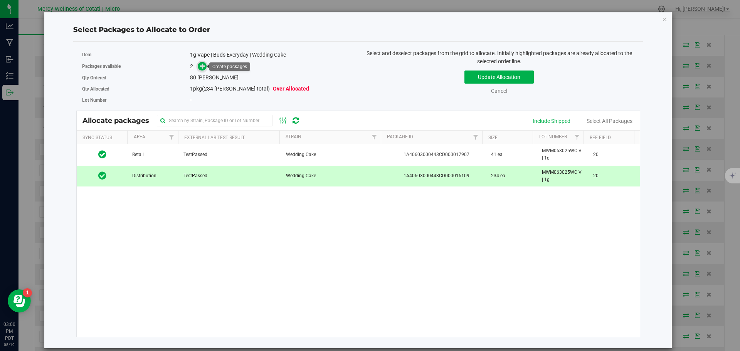
click at [202, 66] on icon at bounding box center [202, 65] width 5 height 5
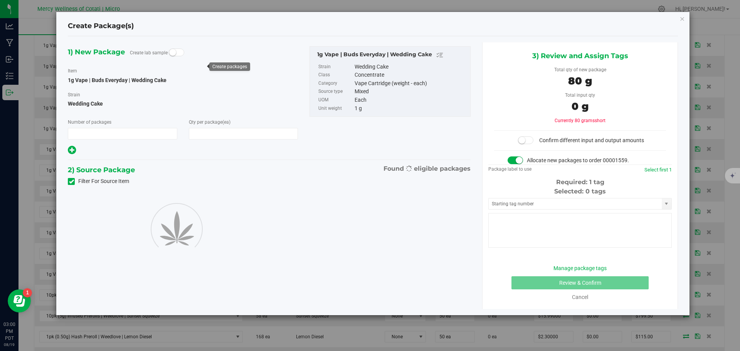
type input "1"
type input "80"
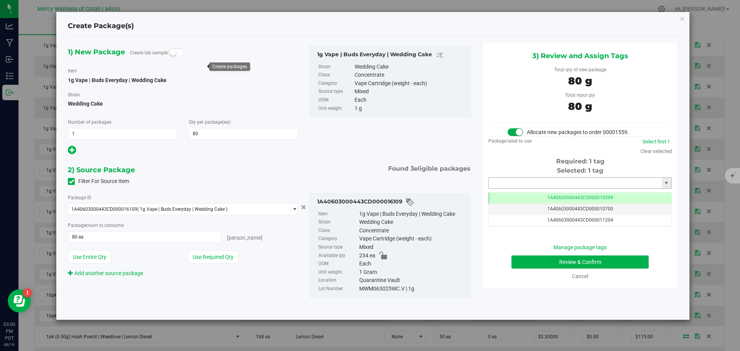
click at [514, 182] on input "text" at bounding box center [575, 183] width 173 height 11
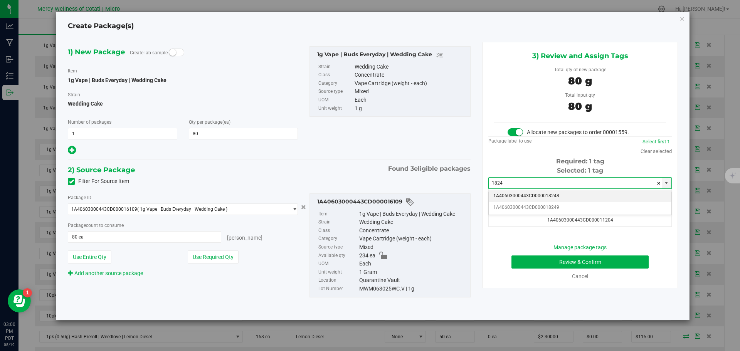
click at [568, 194] on li "1A40603000443CD000018248" at bounding box center [580, 196] width 183 height 12
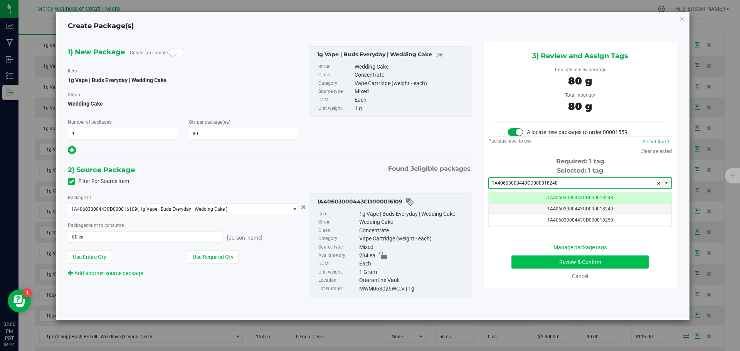
type input "1A40603000443CD000018248"
click at [595, 256] on button "Review & Confirm" at bounding box center [580, 262] width 137 height 13
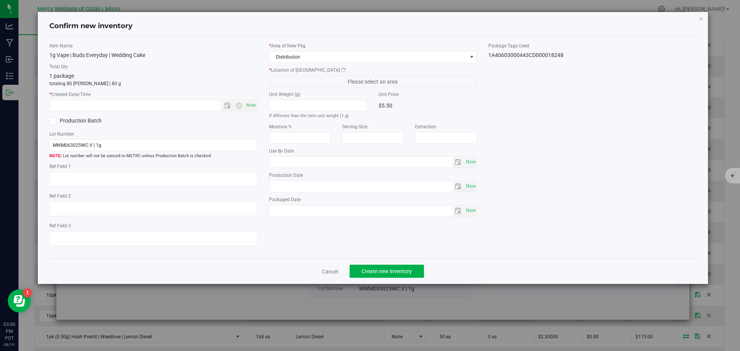
type textarea "20"
click at [255, 107] on span "Now" at bounding box center [250, 105] width 13 height 11
type input "8/19/2025 3:00 PM"
click at [374, 271] on span "Create new inventory" at bounding box center [387, 271] width 51 height 6
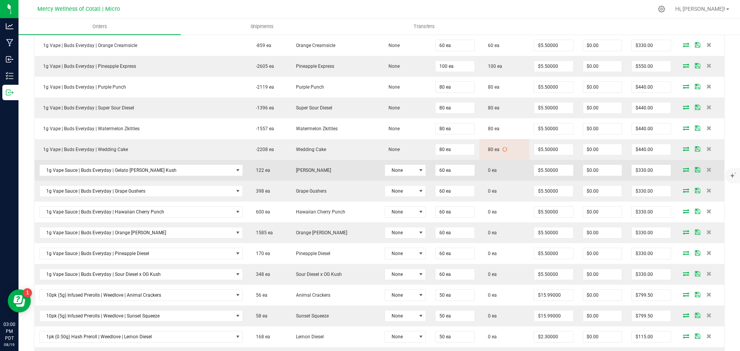
click at [683, 170] on icon at bounding box center [686, 169] width 6 height 5
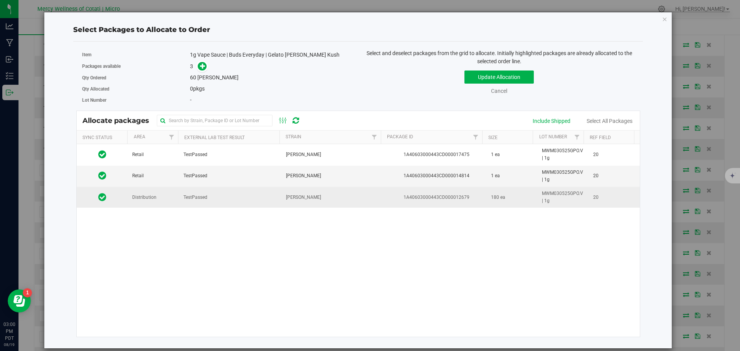
click at [184, 196] on span "TestPassed" at bounding box center [196, 197] width 24 height 7
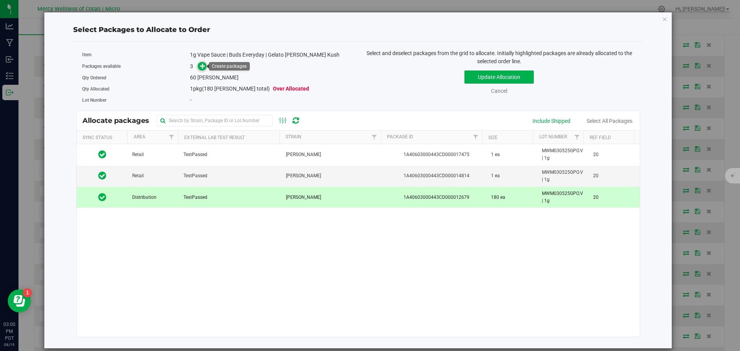
click at [201, 63] on icon at bounding box center [202, 65] width 5 height 5
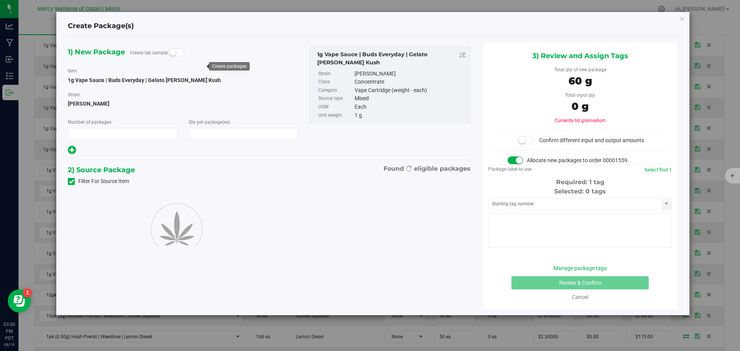
type input "1"
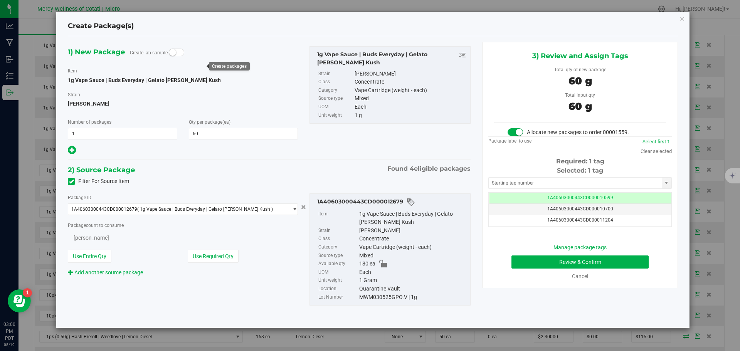
type input "60"
click at [512, 180] on input "text" at bounding box center [575, 183] width 173 height 11
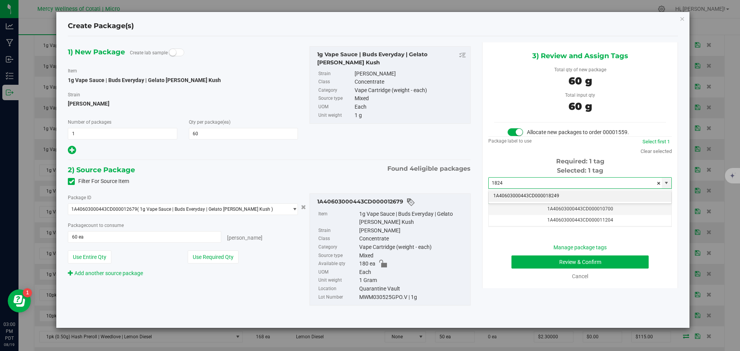
click at [573, 193] on li "1A40603000443CD000018249" at bounding box center [580, 196] width 183 height 12
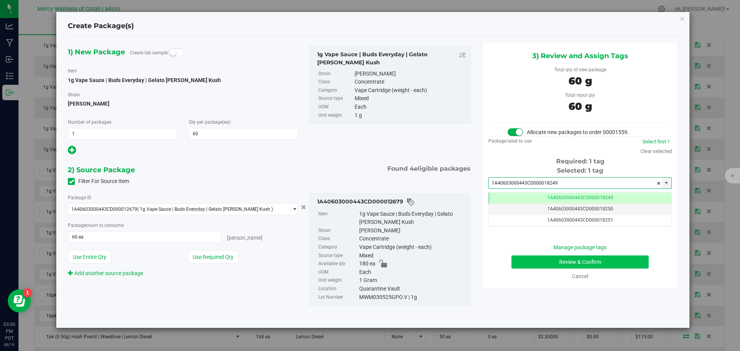
type input "1A40603000443CD000018249"
click at [591, 266] on button "Review & Confirm" at bounding box center [580, 262] width 137 height 13
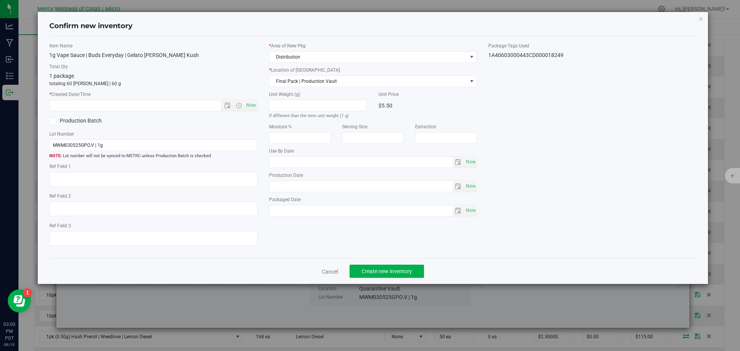
type textarea "20"
click at [255, 104] on span "Now" at bounding box center [250, 105] width 13 height 11
type input "8/19/2025 3:00 PM"
click at [392, 273] on span "Create new inventory" at bounding box center [387, 271] width 51 height 6
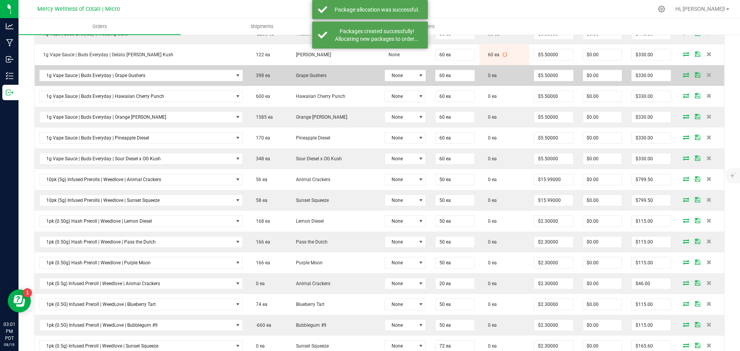
click at [683, 76] on icon at bounding box center [686, 74] width 6 height 5
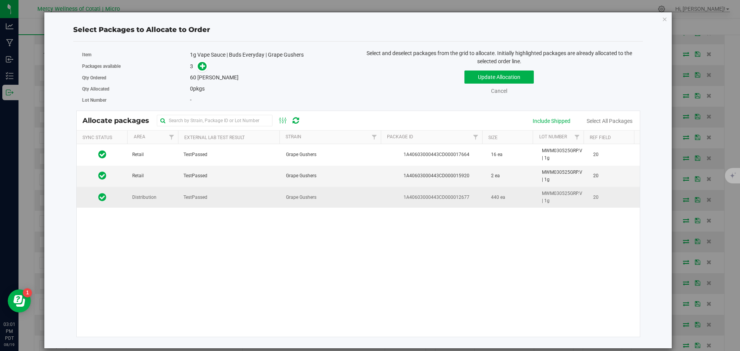
click at [145, 199] on span "Distribution" at bounding box center [144, 197] width 24 height 7
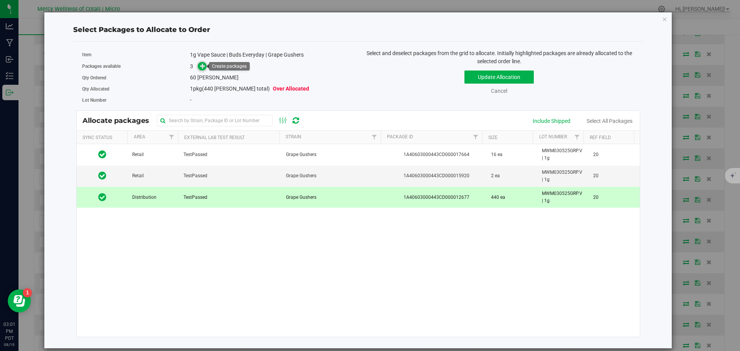
click at [202, 65] on icon at bounding box center [202, 65] width 5 height 5
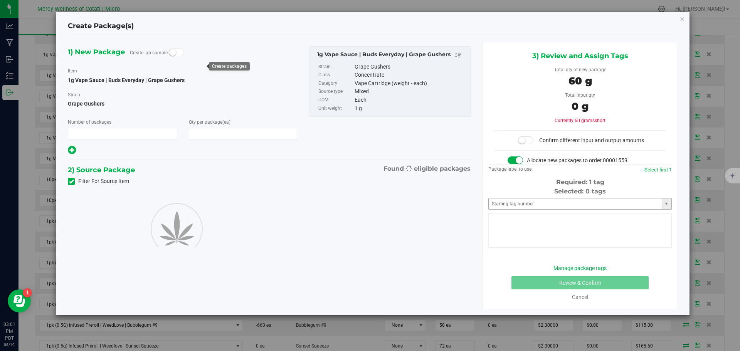
type input "1"
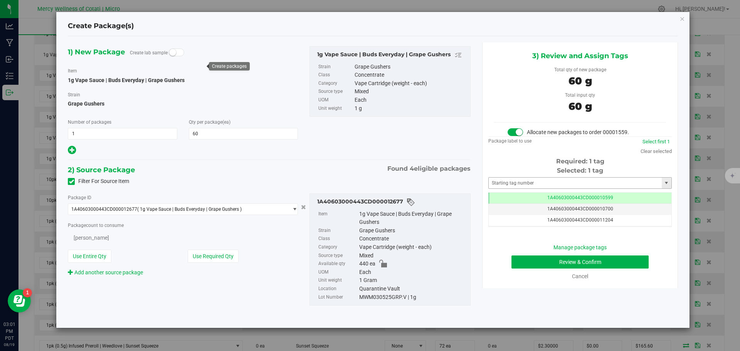
type input "60"
click at [564, 185] on input "text" at bounding box center [575, 183] width 173 height 11
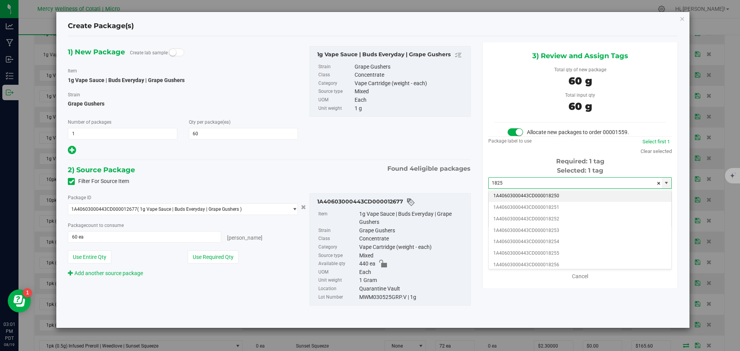
click at [625, 197] on li "1A40603000443CD000018250" at bounding box center [580, 196] width 183 height 12
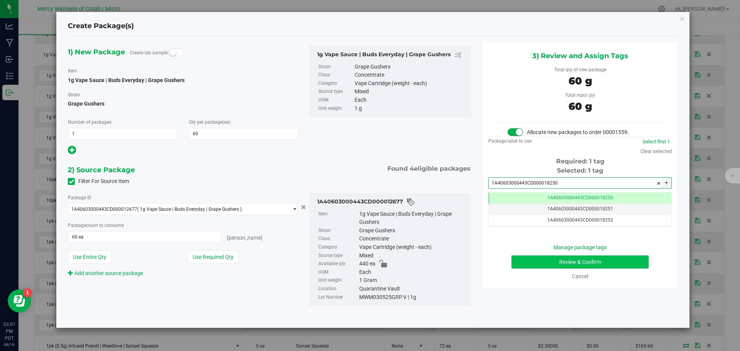
type input "1A40603000443CD000018250"
click at [607, 259] on button "Review & Confirm" at bounding box center [580, 262] width 137 height 13
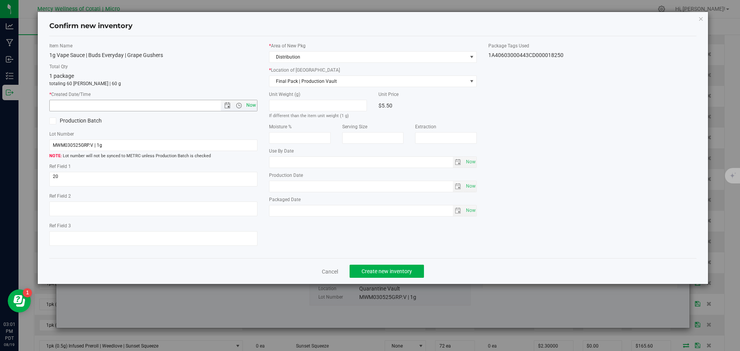
click at [254, 107] on span "Now" at bounding box center [250, 105] width 13 height 11
type input "8/19/2025 3:01 PM"
click at [399, 270] on span "Create new inventory" at bounding box center [387, 271] width 51 height 6
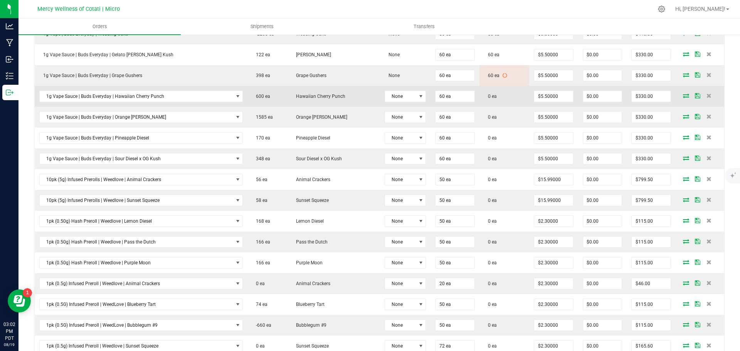
click at [683, 96] on icon at bounding box center [686, 95] width 6 height 5
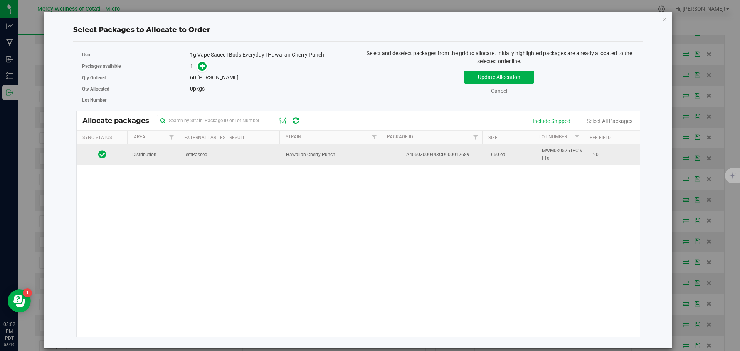
click at [153, 158] on span "Distribution" at bounding box center [144, 154] width 24 height 7
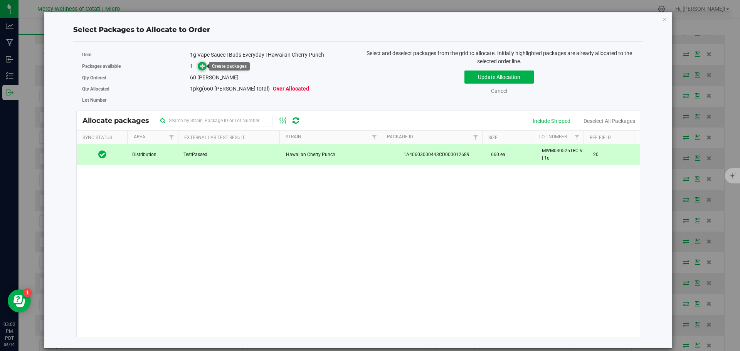
click at [202, 67] on icon at bounding box center [202, 65] width 5 height 5
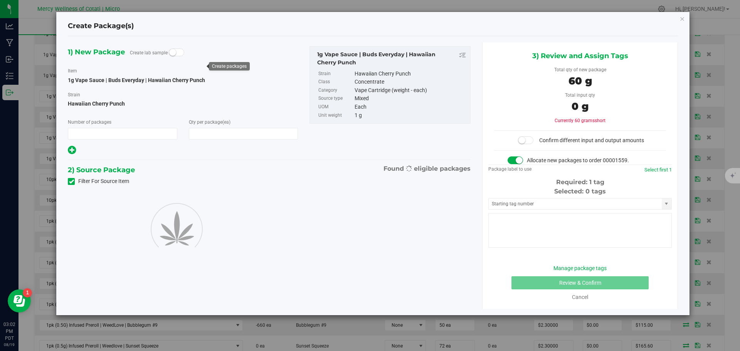
type input "1"
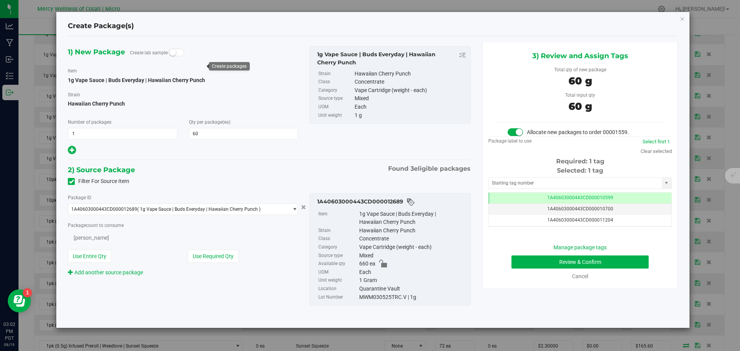
type input "60"
click at [568, 185] on input "text" at bounding box center [575, 183] width 173 height 11
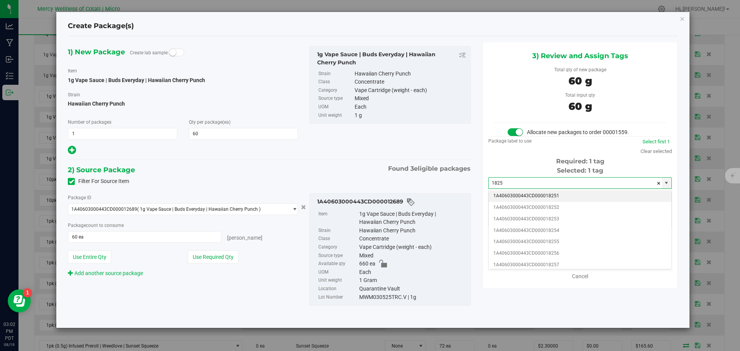
click at [552, 193] on li "1A40603000443CD000018251" at bounding box center [580, 196] width 183 height 12
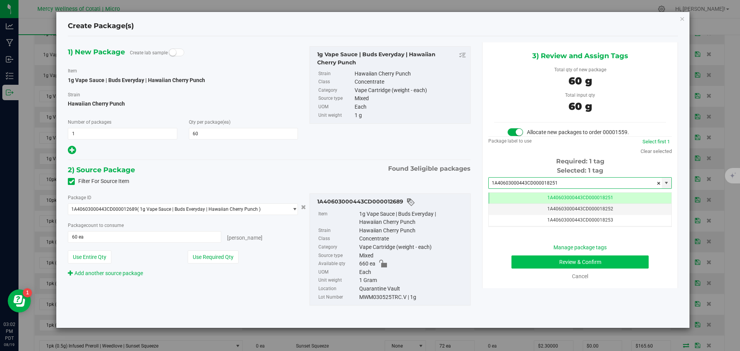
type input "1A40603000443CD000018251"
click at [616, 258] on button "Review & Confirm" at bounding box center [580, 262] width 137 height 13
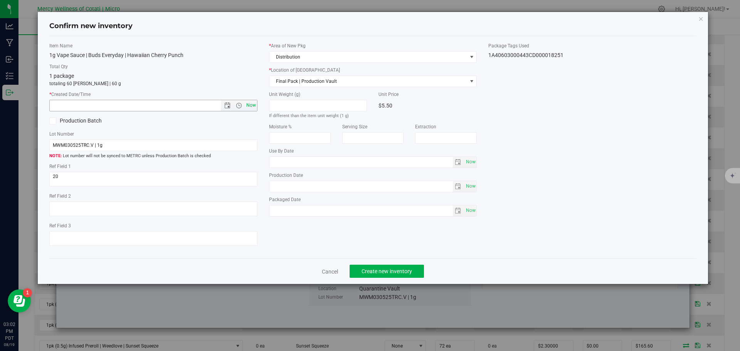
click at [253, 104] on span "Now" at bounding box center [250, 105] width 13 height 11
type input "[DATE] 3:02 PM"
click at [376, 270] on span "Create new inventory" at bounding box center [387, 271] width 51 height 6
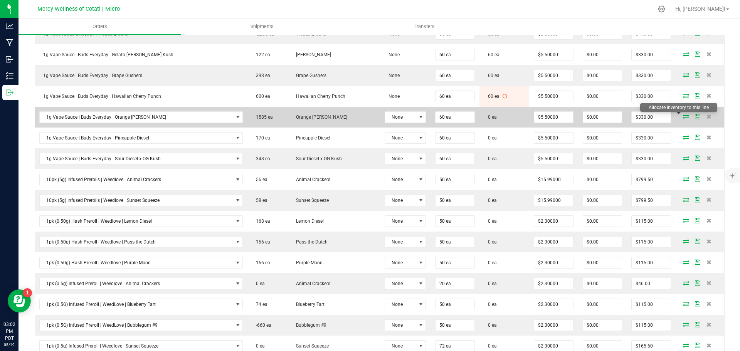
click at [683, 117] on icon at bounding box center [686, 116] width 6 height 5
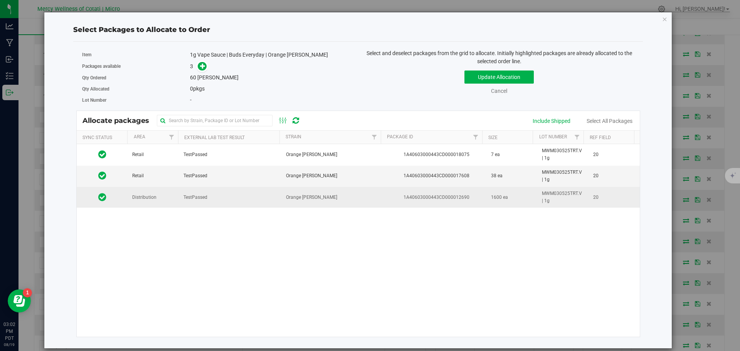
click at [159, 200] on td "Distribution" at bounding box center [153, 197] width 51 height 21
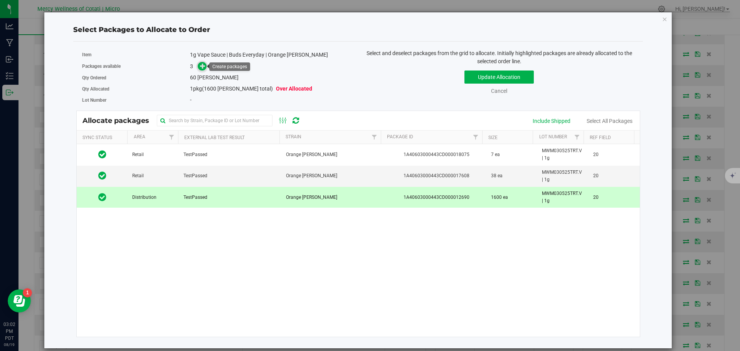
click at [203, 69] on span at bounding box center [202, 66] width 9 height 9
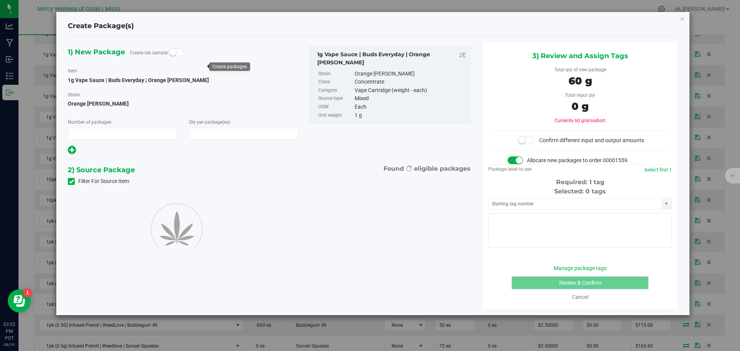
type input "1"
type input "60"
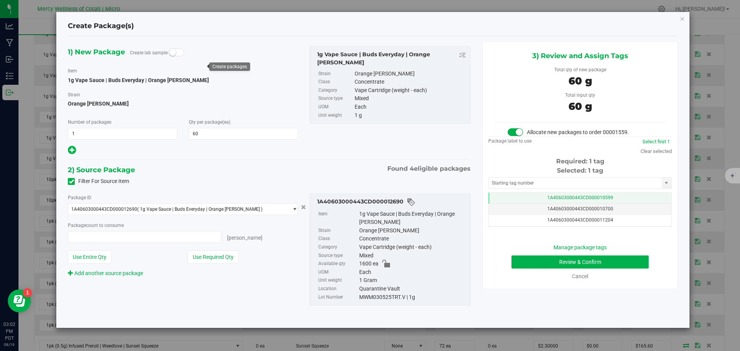
type input "60 ea"
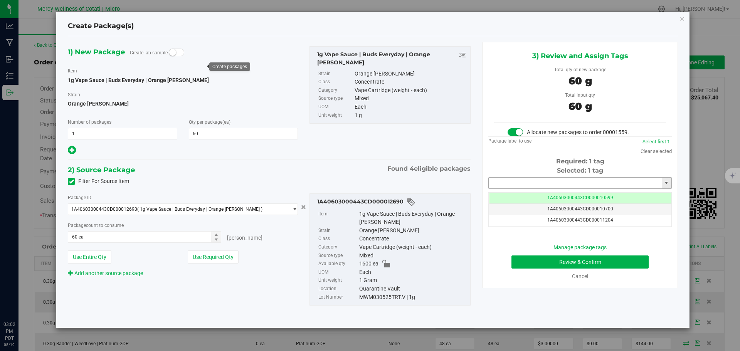
click at [554, 180] on input "text" at bounding box center [575, 183] width 173 height 11
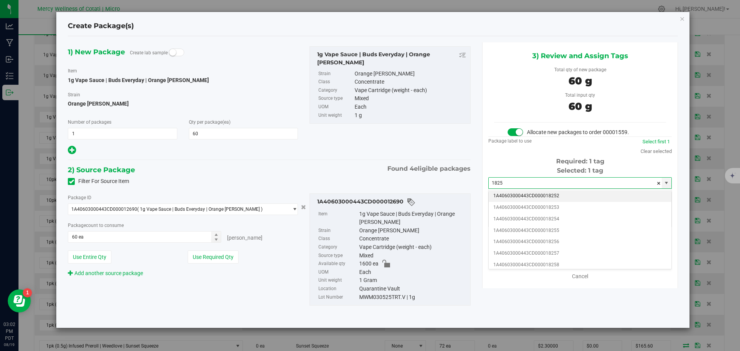
click at [559, 194] on li "1A40603000443CD000018252" at bounding box center [580, 196] width 183 height 12
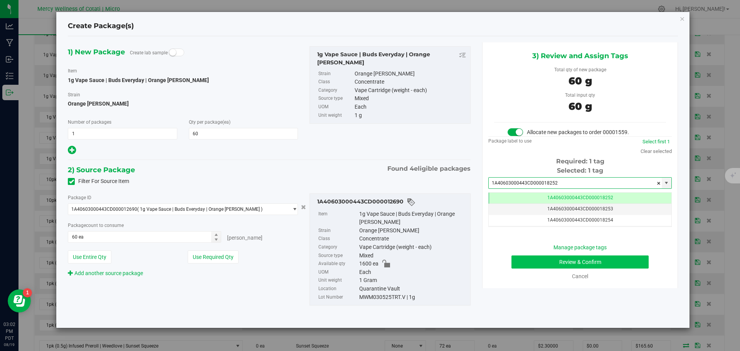
type input "1A40603000443CD000018252"
click at [597, 263] on button "Review & Confirm" at bounding box center [580, 262] width 137 height 13
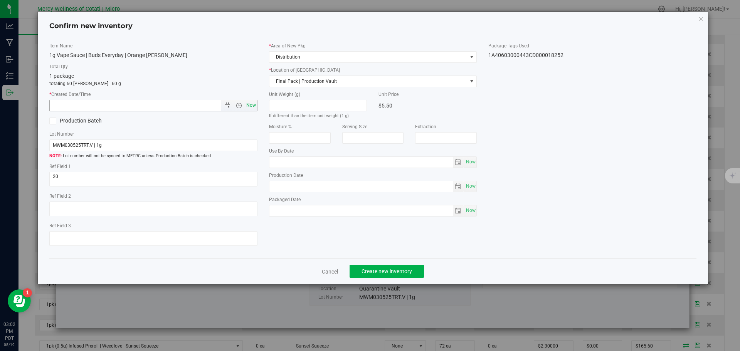
click at [255, 105] on span "Now" at bounding box center [250, 105] width 13 height 11
type input "[DATE] 3:02 PM"
click at [367, 268] on span "Create new inventory" at bounding box center [387, 271] width 51 height 6
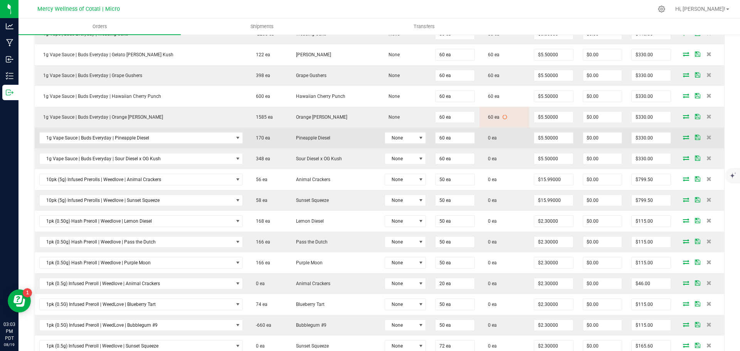
click at [683, 138] on icon at bounding box center [686, 137] width 6 height 5
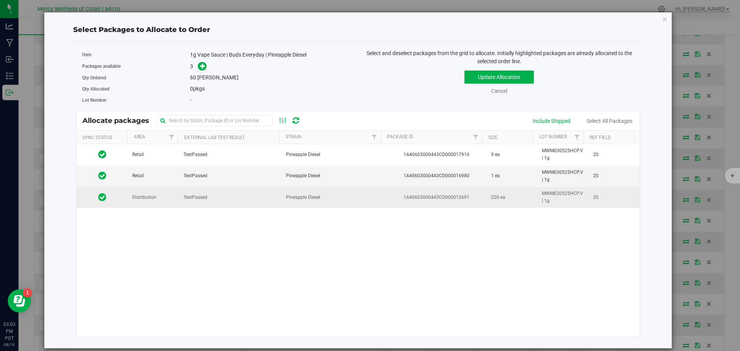
click at [197, 195] on span "TestPassed" at bounding box center [196, 197] width 24 height 7
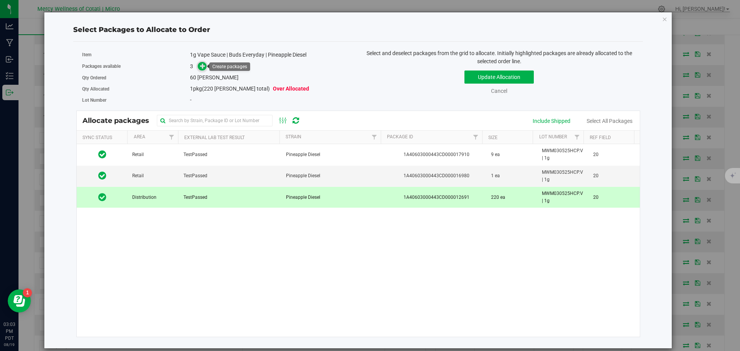
click at [203, 70] on span at bounding box center [202, 66] width 9 height 9
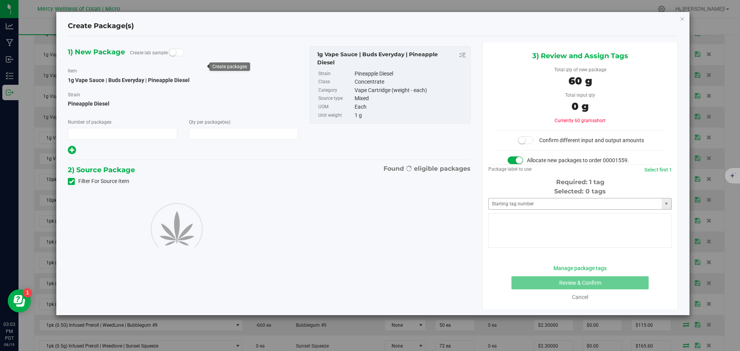
type input "1"
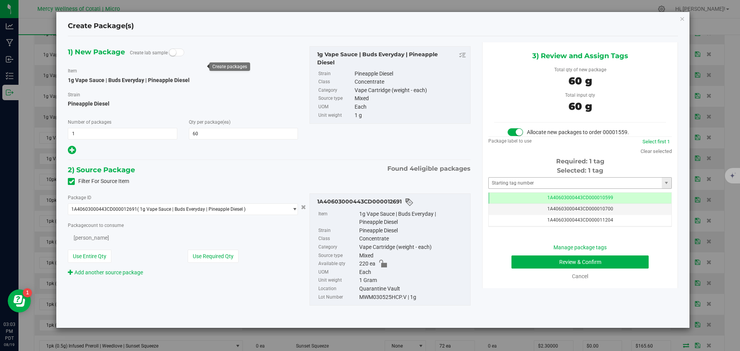
type input "60"
click at [561, 185] on input "text" at bounding box center [575, 183] width 173 height 11
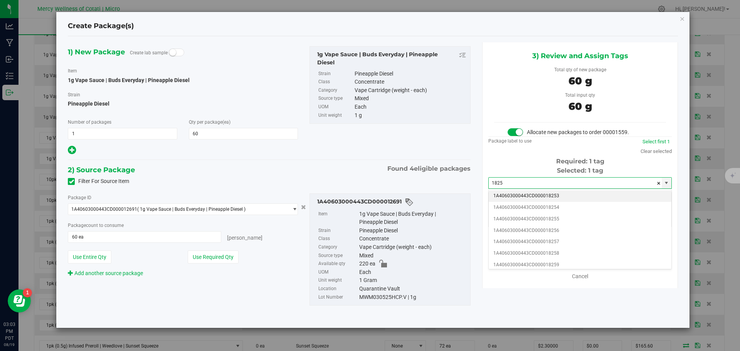
click at [556, 192] on li "1A40603000443CD000018253" at bounding box center [580, 196] width 183 height 12
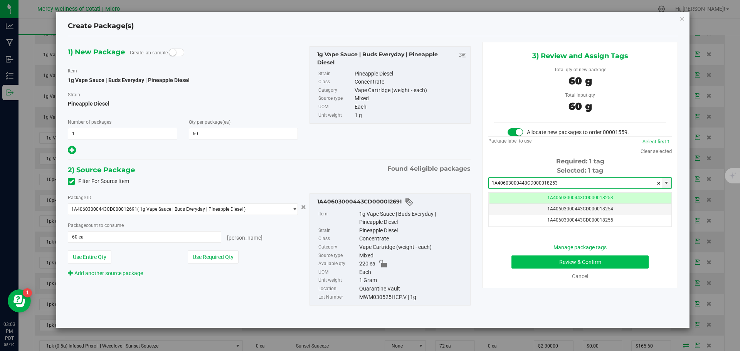
type input "1A40603000443CD000018253"
click at [589, 259] on button "Review & Confirm" at bounding box center [580, 262] width 137 height 13
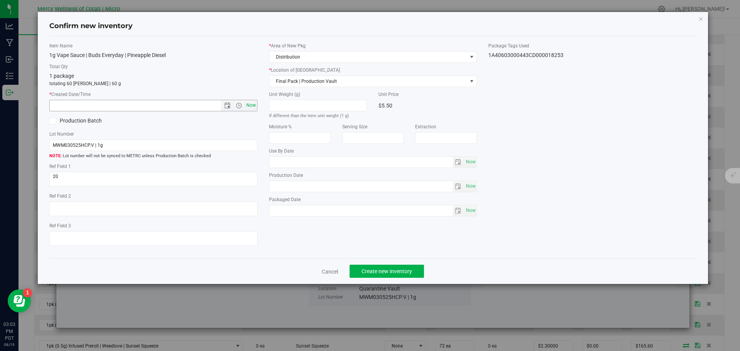
click at [253, 104] on span "Now" at bounding box center [250, 105] width 13 height 11
type input "[DATE] 3:03 PM"
click at [366, 275] on button "Create new inventory" at bounding box center [387, 271] width 74 height 13
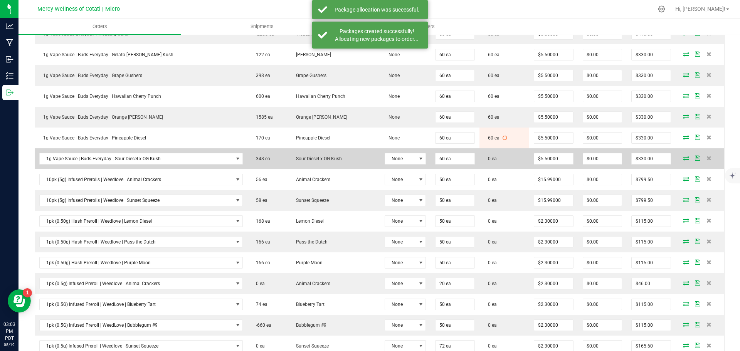
click at [683, 157] on icon at bounding box center [686, 158] width 6 height 5
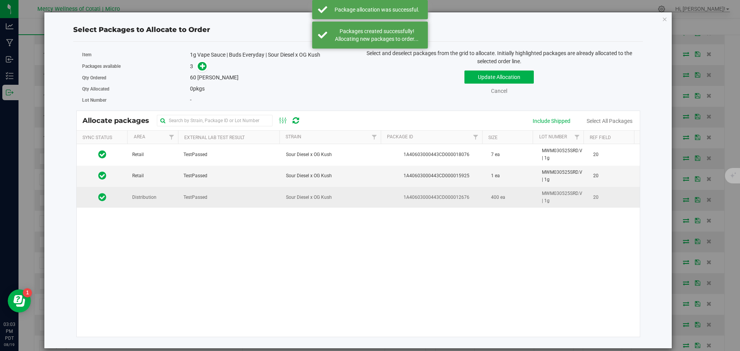
click at [150, 199] on span "Distribution" at bounding box center [144, 197] width 24 height 7
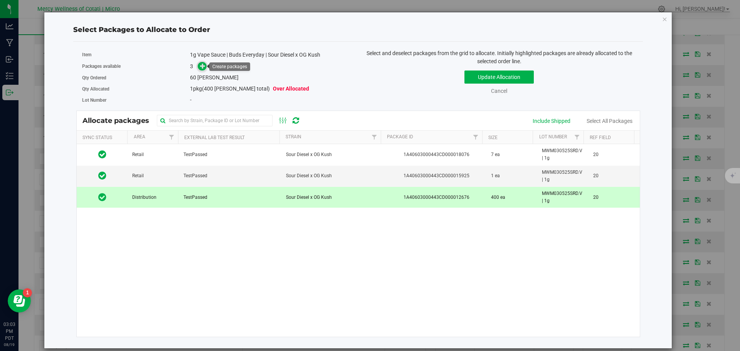
click at [205, 64] on icon at bounding box center [202, 65] width 5 height 5
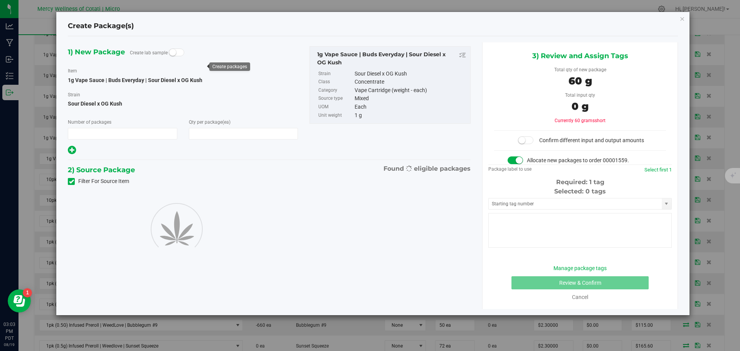
type input "1"
type input "60"
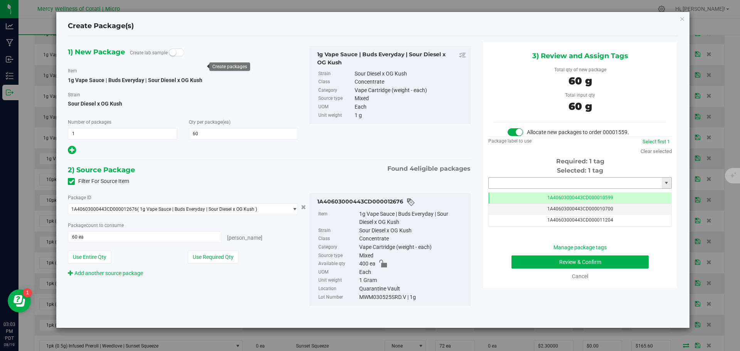
click at [555, 182] on input "text" at bounding box center [575, 183] width 173 height 11
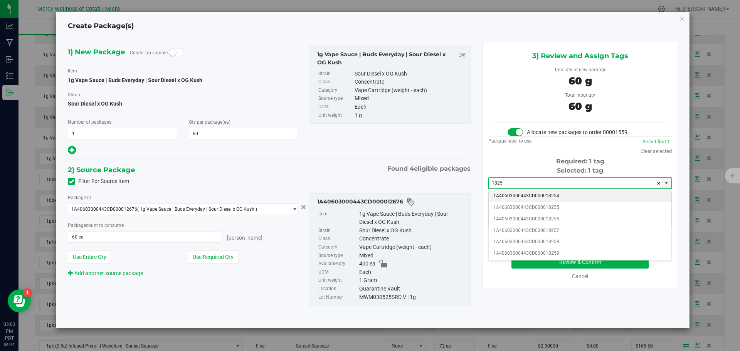
click at [598, 197] on li "1A40603000443CD000018254" at bounding box center [580, 196] width 183 height 12
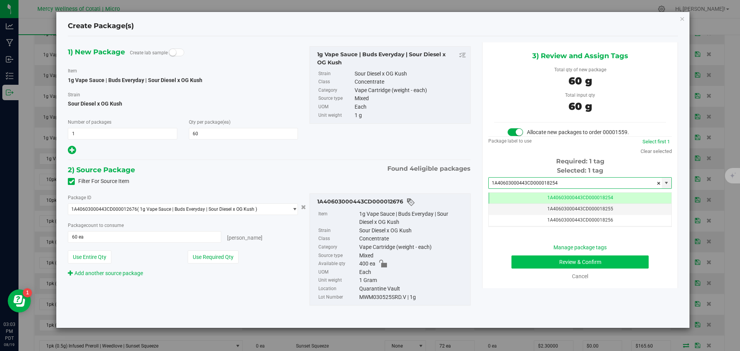
type input "1A40603000443CD000018254"
click at [611, 268] on button "Review & Confirm" at bounding box center [580, 262] width 137 height 13
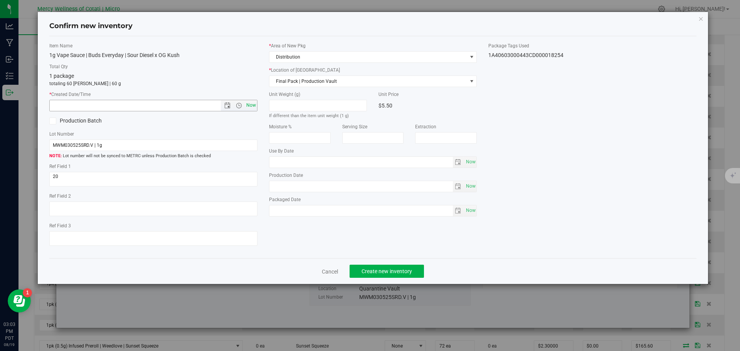
click at [256, 106] on span "Now" at bounding box center [250, 105] width 13 height 11
type input "[DATE] 3:03 PM"
click at [403, 271] on span "Create new inventory" at bounding box center [387, 271] width 51 height 6
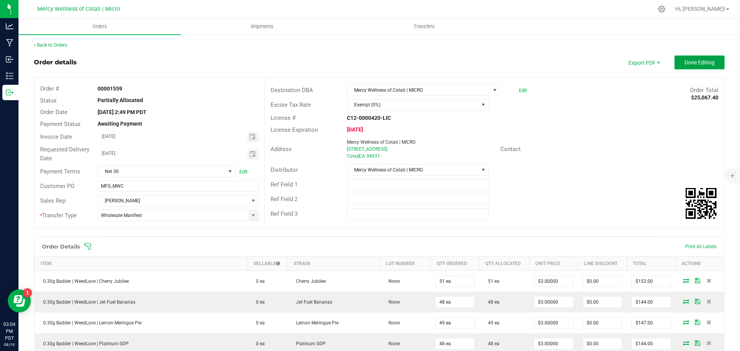
click at [703, 68] on button "Done Editing" at bounding box center [700, 63] width 50 height 14
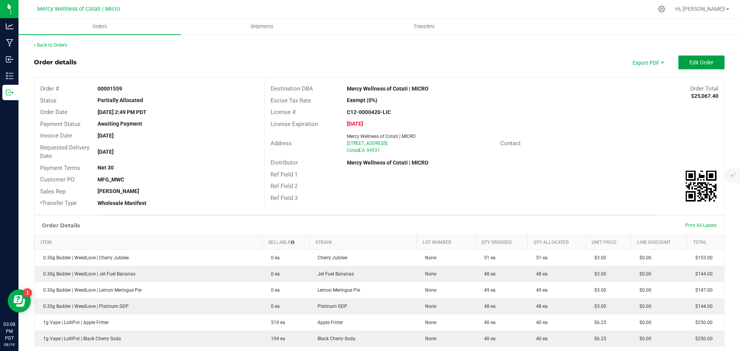
click at [701, 62] on span "Edit Order" at bounding box center [702, 62] width 24 height 6
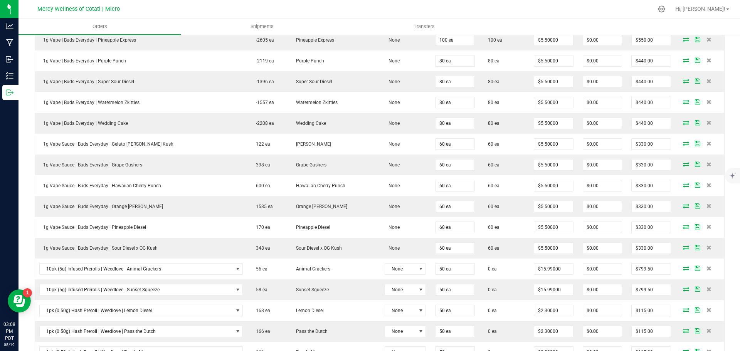
scroll to position [810, 0]
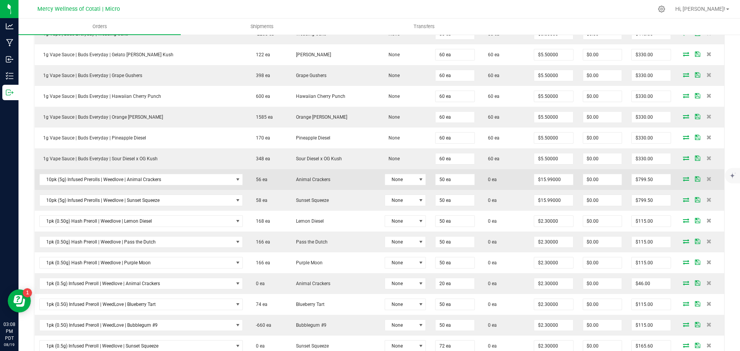
click at [683, 179] on icon at bounding box center [686, 179] width 6 height 5
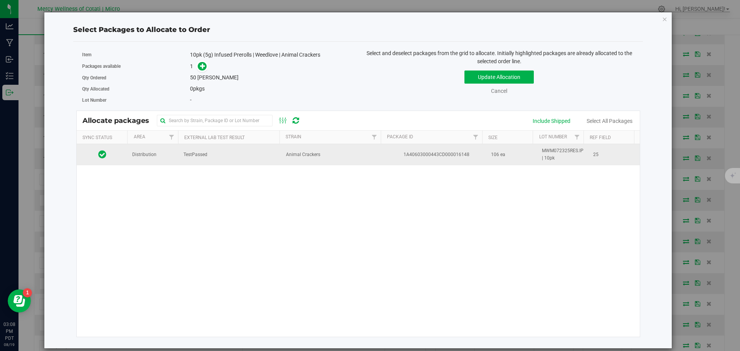
click at [170, 159] on td "Distribution" at bounding box center [153, 154] width 51 height 21
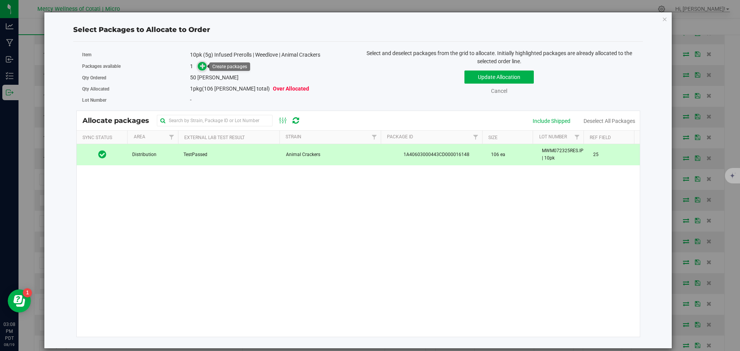
click at [203, 67] on icon at bounding box center [202, 65] width 5 height 5
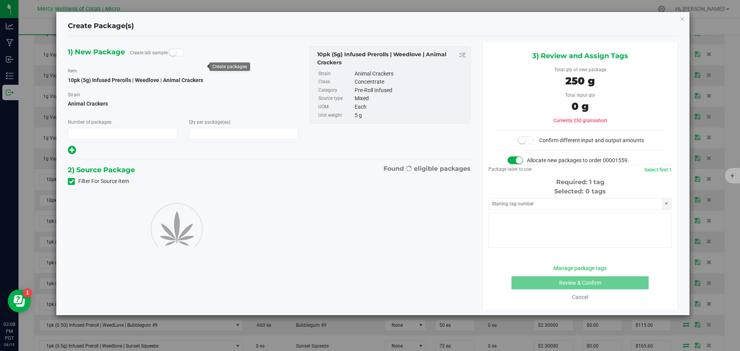
type input "1"
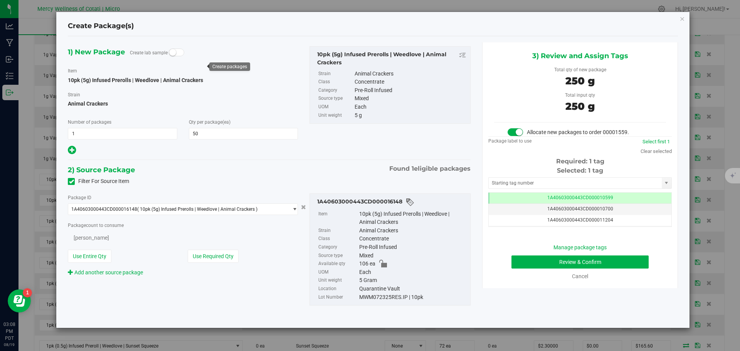
type input "50"
click at [556, 183] on input "text" at bounding box center [575, 183] width 173 height 11
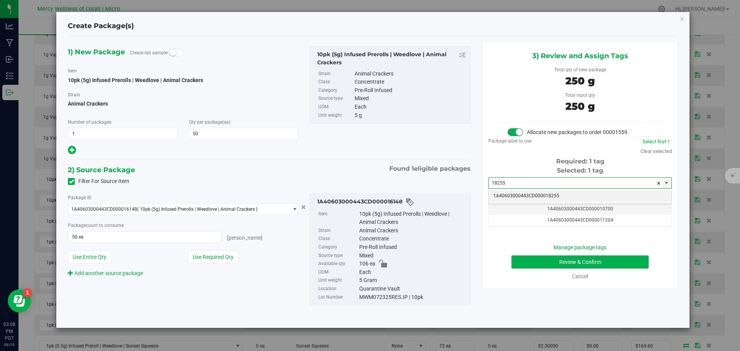
click at [562, 196] on li "1A40603000443CD000018255" at bounding box center [580, 196] width 183 height 12
type input "1A40603000443CD000018255"
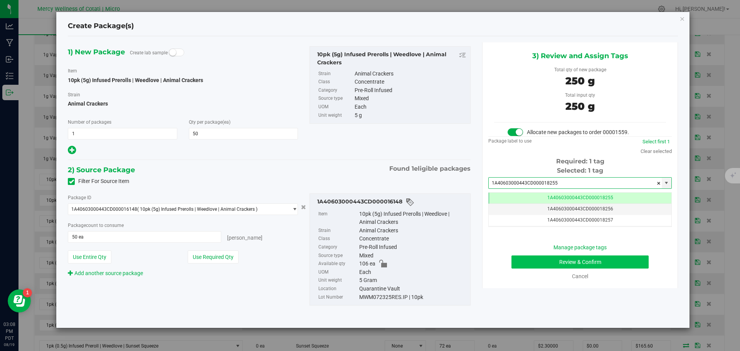
drag, startPoint x: 594, startPoint y: 254, endPoint x: 592, endPoint y: 259, distance: 5.0
click at [593, 255] on div "Manage package tags Review & Confirm Cancel" at bounding box center [580, 262] width 172 height 37
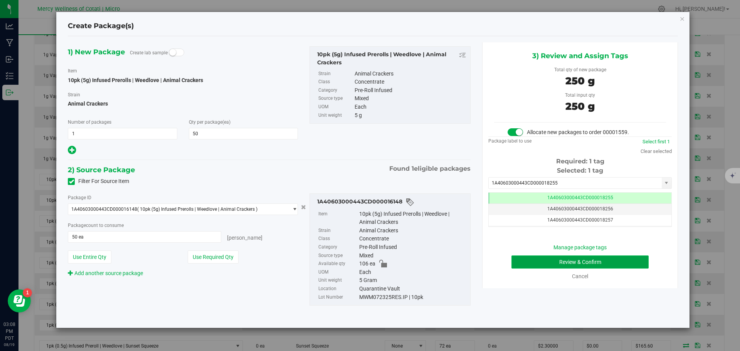
click at [592, 259] on button "Review & Confirm" at bounding box center [580, 262] width 137 height 13
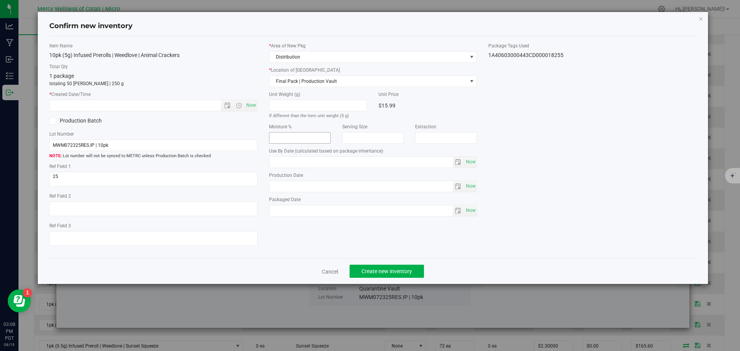
type input "[DATE]"
click at [254, 106] on span "Now" at bounding box center [250, 105] width 13 height 11
type input "[DATE] 3:08 PM"
click at [366, 268] on button "Create new inventory" at bounding box center [387, 271] width 74 height 13
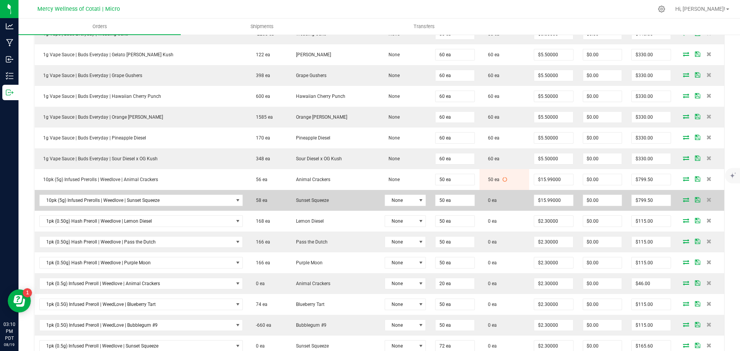
click at [683, 202] on icon at bounding box center [686, 199] width 6 height 5
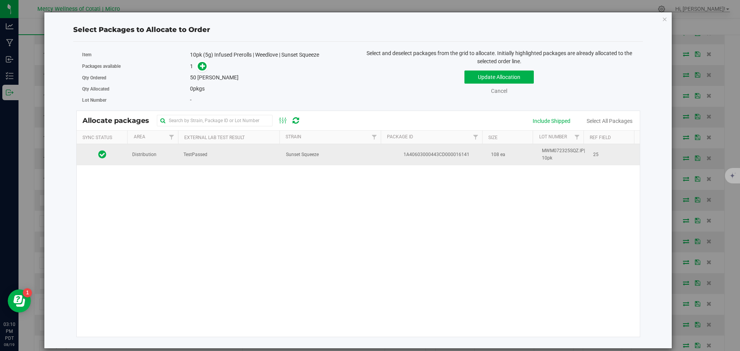
click at [161, 157] on td "Distribution" at bounding box center [153, 154] width 51 height 21
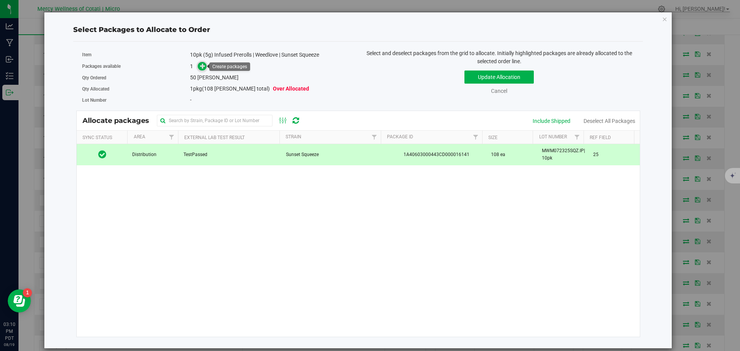
click at [199, 67] on span at bounding box center [202, 66] width 9 height 9
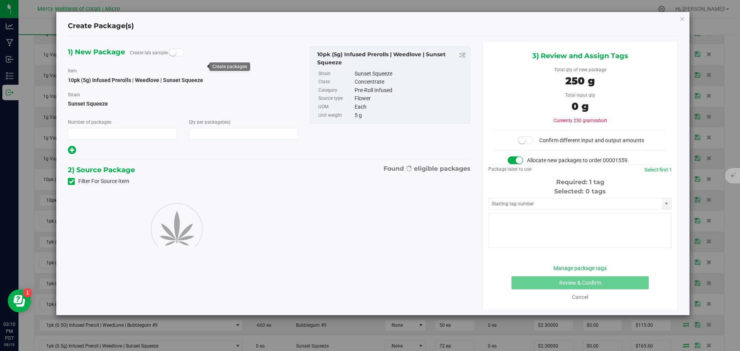
type input "1"
type input "50"
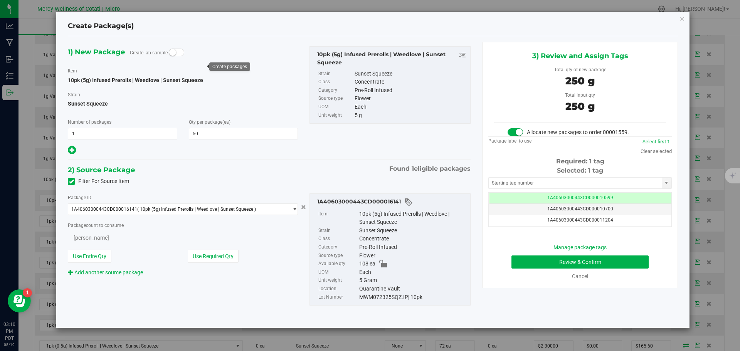
scroll to position [0, 0]
click at [512, 184] on input "text" at bounding box center [575, 183] width 173 height 11
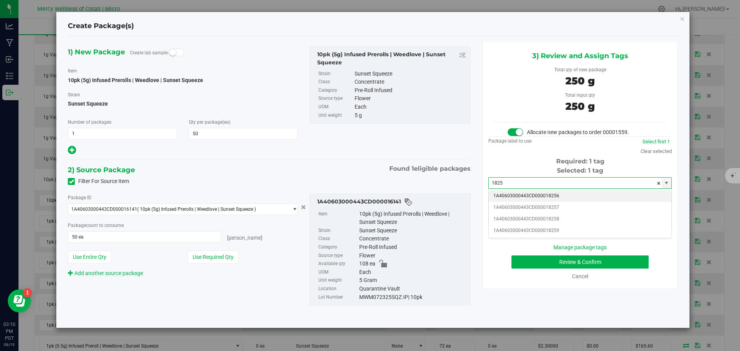
click at [519, 192] on li "1A40603000443CD000018256" at bounding box center [580, 196] width 183 height 12
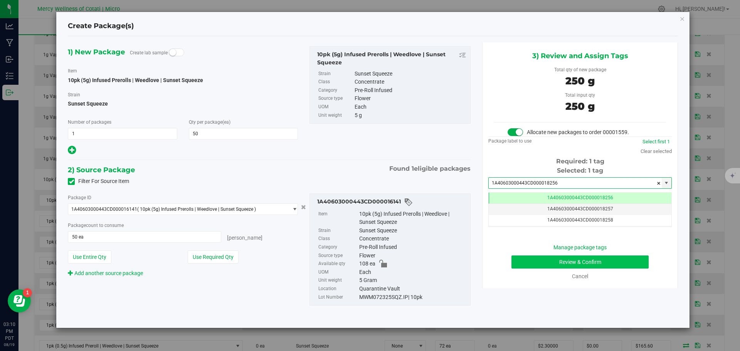
type input "1A40603000443CD000018256"
click at [584, 263] on button "Review & Confirm" at bounding box center [580, 262] width 137 height 13
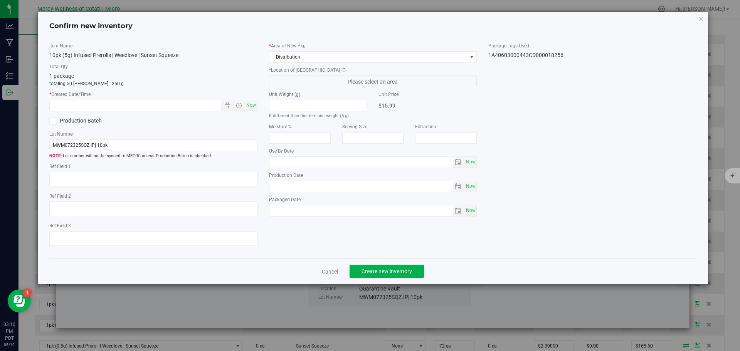
type textarea "25"
click at [251, 104] on span "Now" at bounding box center [250, 105] width 13 height 11
type input "8/19/2025 3:10 PM"
click at [390, 265] on button "Create new inventory" at bounding box center [387, 271] width 74 height 13
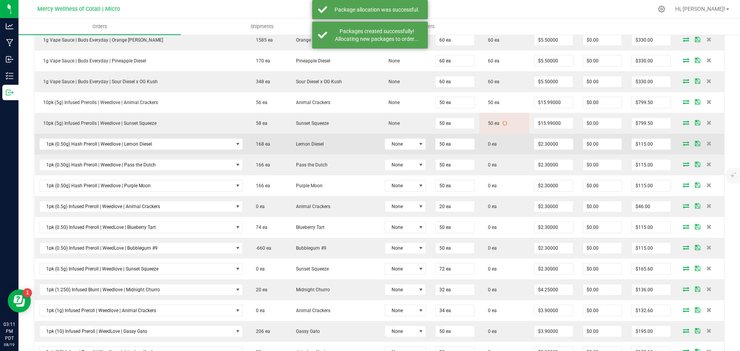
click at [683, 145] on icon at bounding box center [686, 143] width 6 height 5
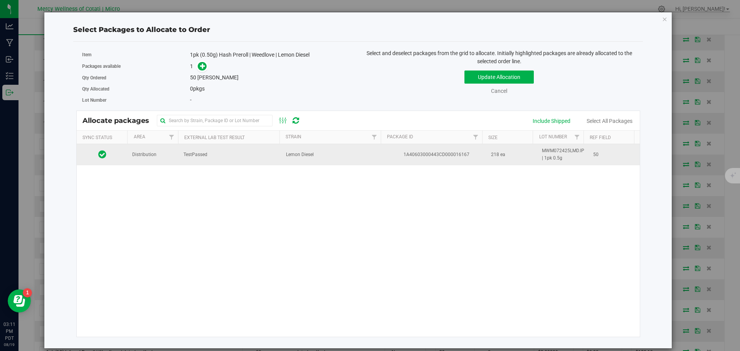
click at [159, 154] on td "Distribution" at bounding box center [153, 154] width 51 height 21
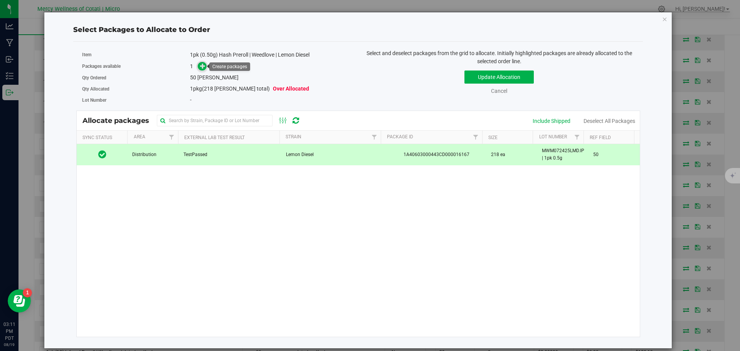
click at [207, 67] on span at bounding box center [202, 66] width 9 height 9
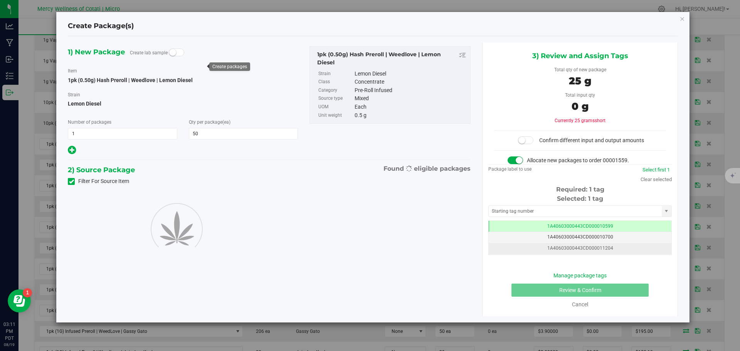
type input "50"
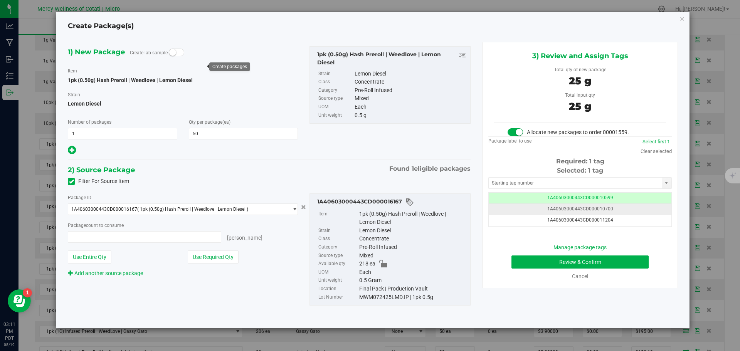
type input "50 ea"
click at [572, 187] on input "text" at bounding box center [575, 183] width 173 height 11
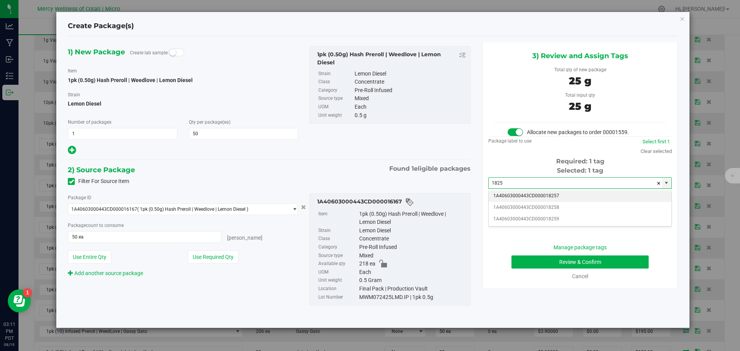
click at [591, 190] on li "1A40603000443CD000018257" at bounding box center [580, 196] width 183 height 12
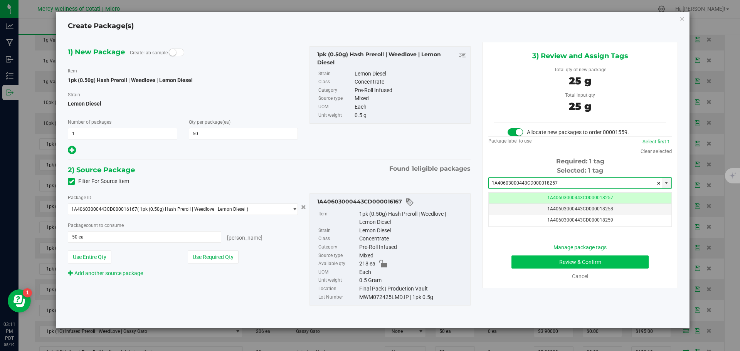
type input "1A40603000443CD000018257"
click at [601, 262] on button "Review & Confirm" at bounding box center [580, 262] width 137 height 13
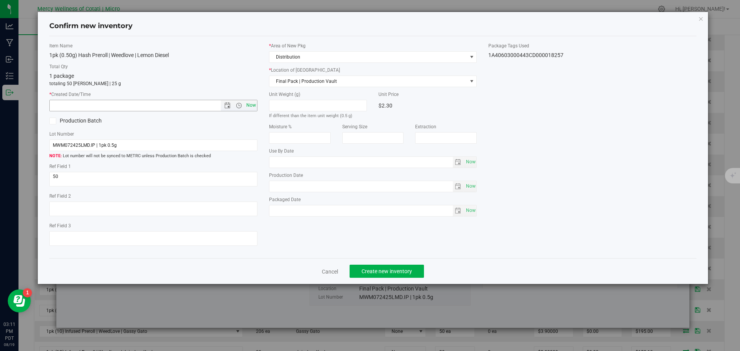
click at [249, 102] on span "Now" at bounding box center [250, 105] width 13 height 11
type input "8/19/2025 3:11 PM"
click at [378, 275] on span "Create new inventory" at bounding box center [387, 271] width 51 height 6
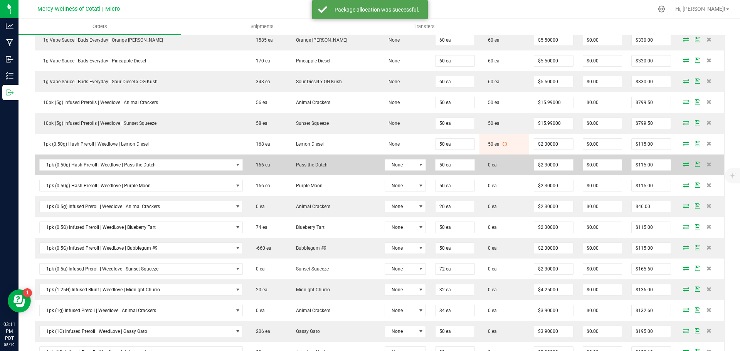
click at [683, 163] on icon at bounding box center [686, 164] width 6 height 5
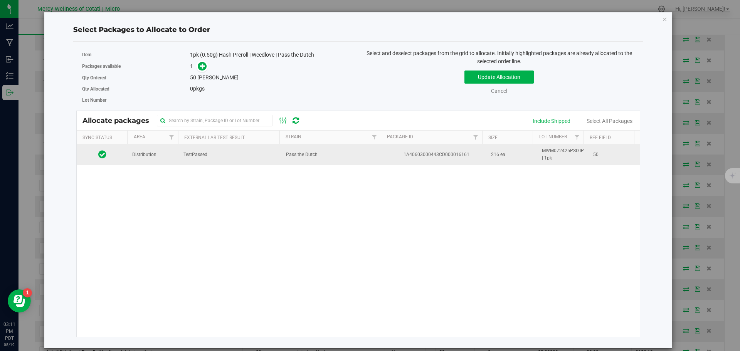
click at [133, 164] on td "Distribution" at bounding box center [153, 154] width 51 height 21
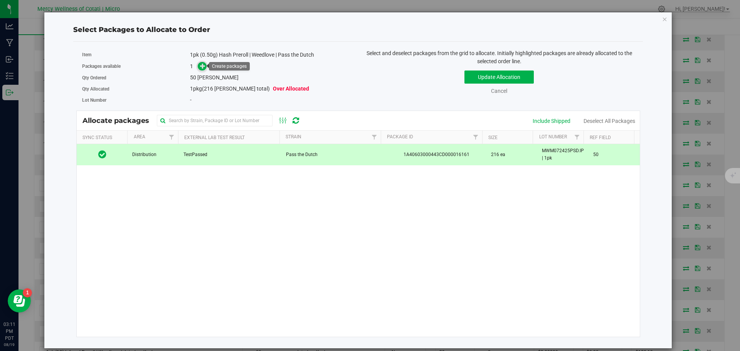
click at [205, 69] on span at bounding box center [202, 66] width 9 height 9
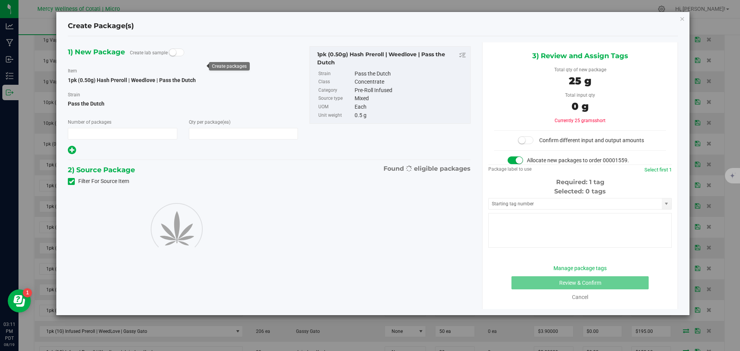
type input "1"
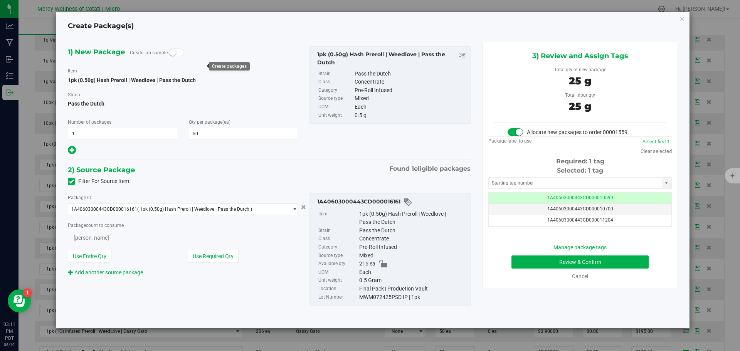
type input "50"
click at [534, 184] on input "text" at bounding box center [575, 183] width 173 height 11
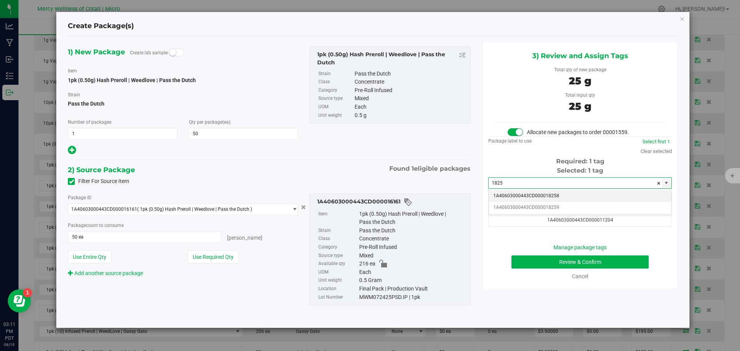
click at [558, 200] on li "1A40603000443CD000018258" at bounding box center [580, 196] width 183 height 12
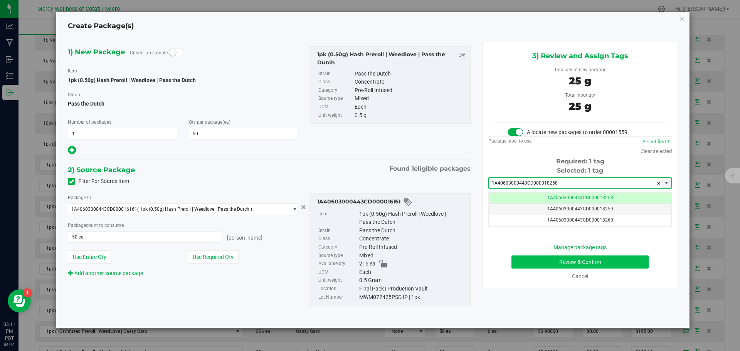
type input "1A40603000443CD000018258"
click at [623, 262] on button "Review & Confirm" at bounding box center [580, 262] width 137 height 13
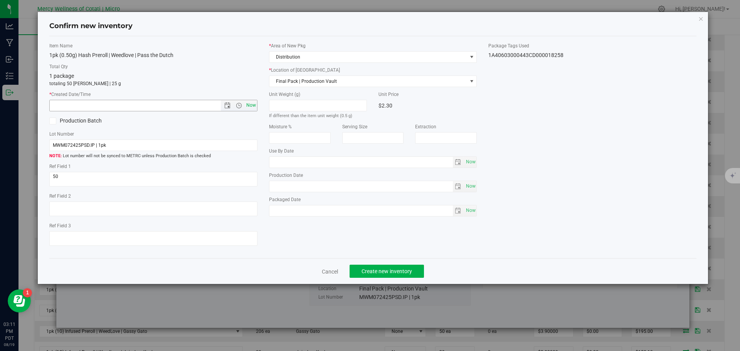
click at [253, 106] on span "Now" at bounding box center [250, 105] width 13 height 11
type input "8/19/2025 3:11 PM"
click at [400, 270] on span "Create new inventory" at bounding box center [387, 271] width 51 height 6
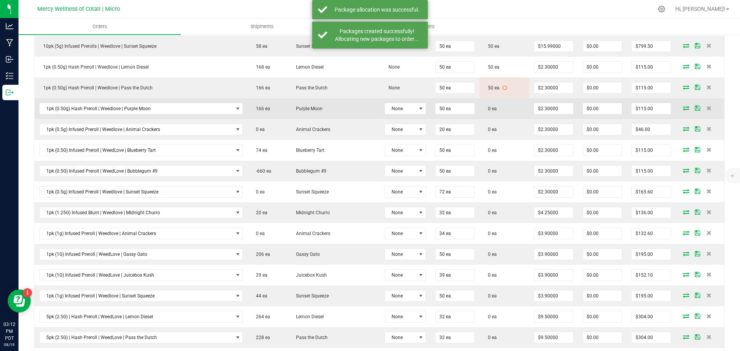
click at [683, 107] on icon at bounding box center [686, 108] width 6 height 5
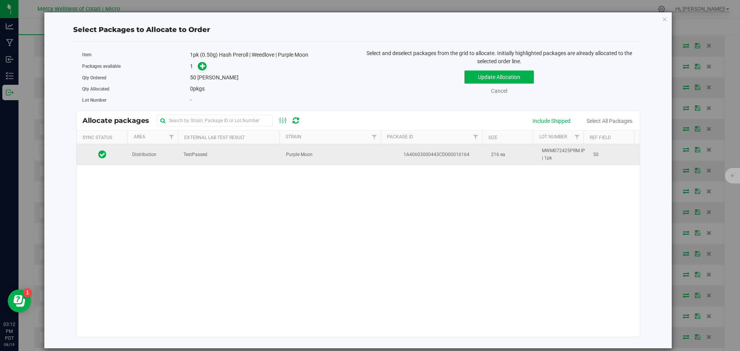
click at [161, 154] on td "Distribution" at bounding box center [153, 154] width 51 height 21
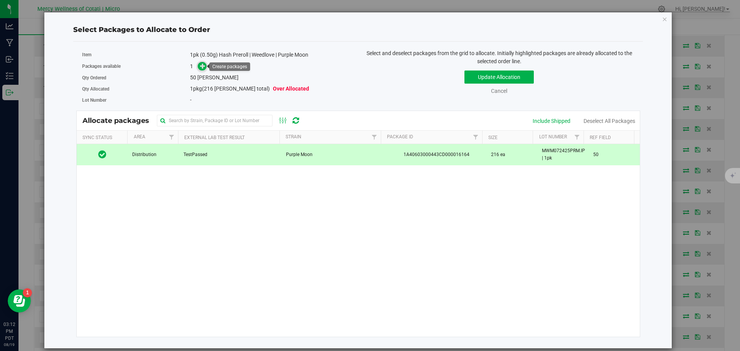
click at [204, 67] on icon at bounding box center [202, 65] width 5 height 5
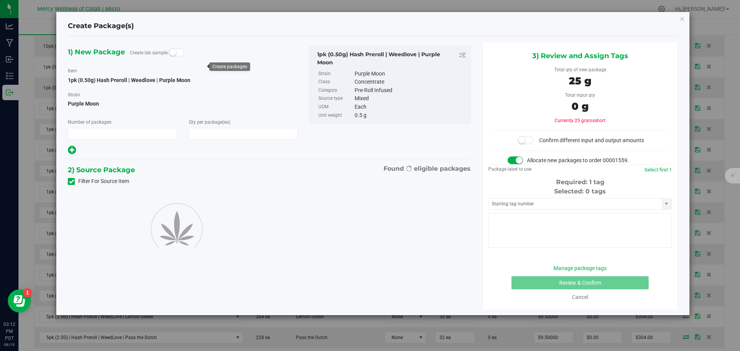
type input "1"
type input "50"
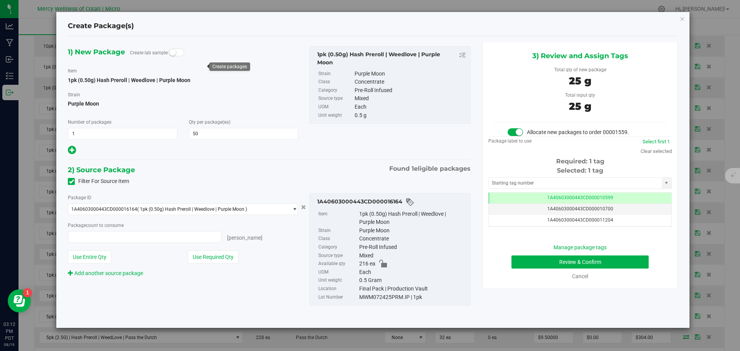
type input "50 ea"
click at [518, 182] on input "text" at bounding box center [575, 183] width 173 height 11
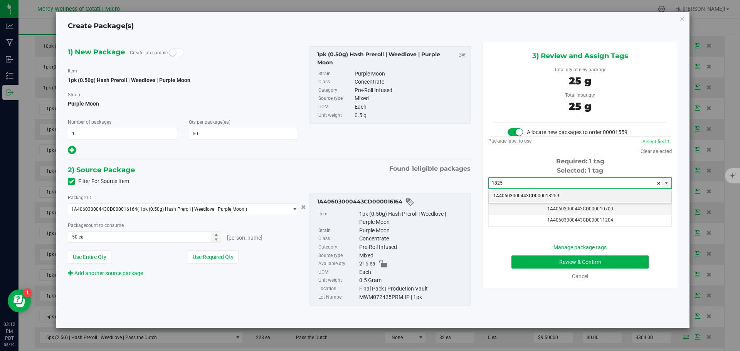
click at [588, 192] on li "1A40603000443CD000018259" at bounding box center [580, 196] width 183 height 12
type input "1A40603000443CD000018259"
click at [590, 254] on div "Manage package tags Review & Confirm Cancel" at bounding box center [580, 262] width 172 height 37
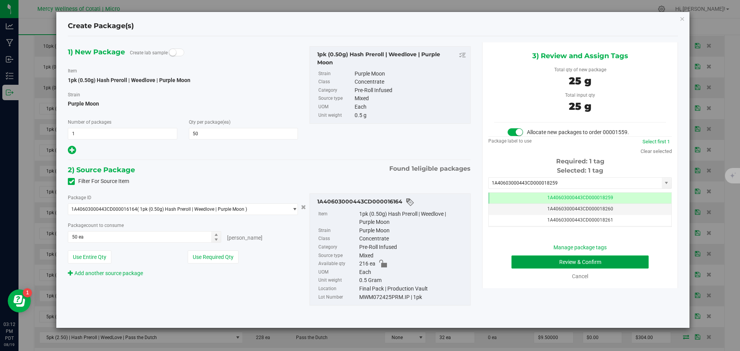
click at [591, 261] on button "Review & Confirm" at bounding box center [580, 262] width 137 height 13
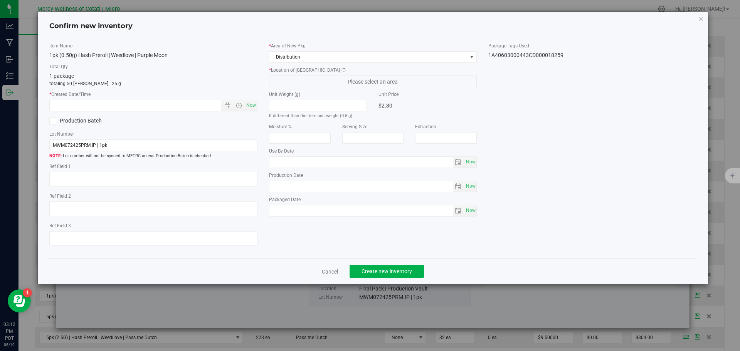
type textarea "50"
click at [254, 104] on span "Now" at bounding box center [250, 105] width 13 height 11
type input "8/19/2025 3:12 PM"
click at [381, 277] on button "Create new inventory" at bounding box center [387, 271] width 74 height 13
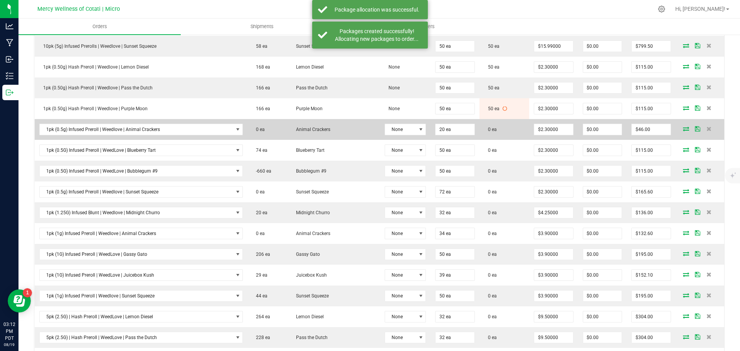
click at [683, 130] on icon at bounding box center [686, 128] width 6 height 5
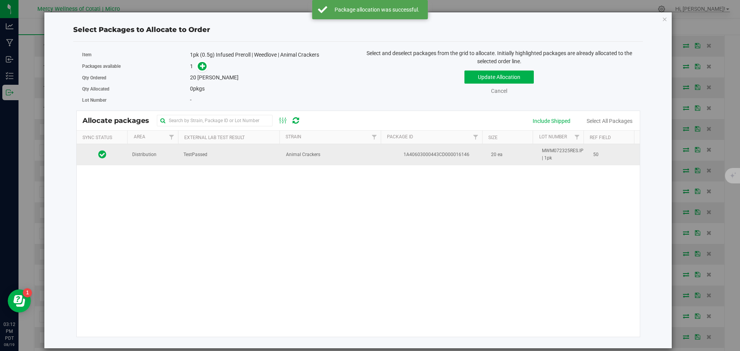
click at [173, 158] on td "Distribution" at bounding box center [153, 154] width 51 height 21
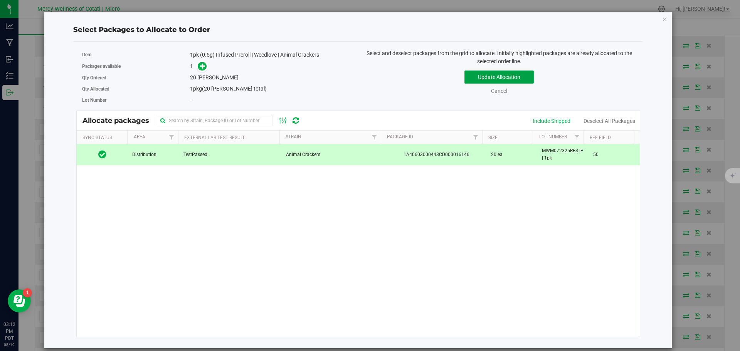
click at [473, 75] on button "Update Allocation" at bounding box center [499, 77] width 69 height 13
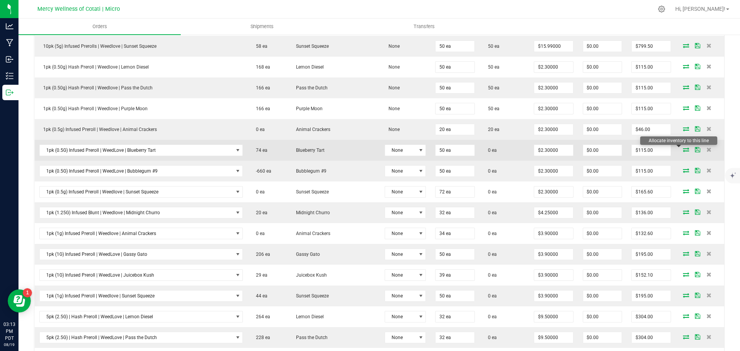
click at [683, 151] on icon at bounding box center [686, 149] width 6 height 5
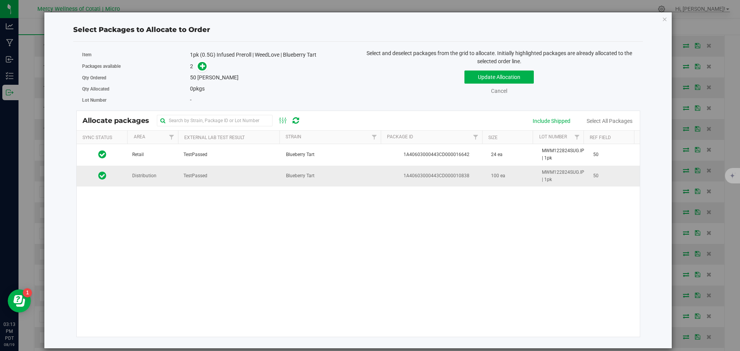
click at [172, 180] on td "Distribution" at bounding box center [153, 176] width 51 height 21
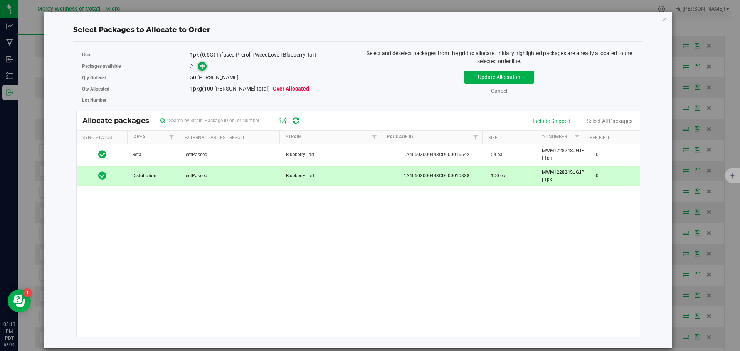
click at [200, 64] on icon at bounding box center [202, 65] width 5 height 5
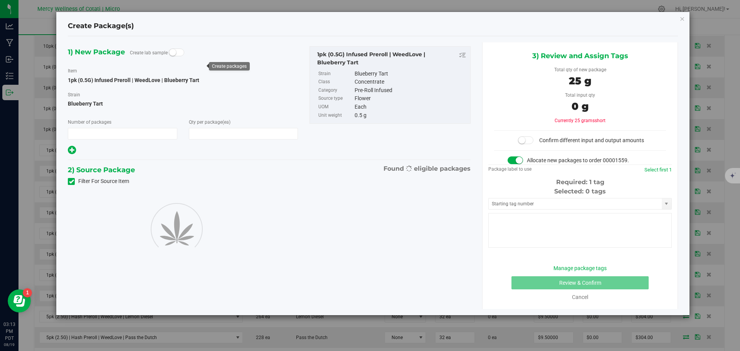
type input "1"
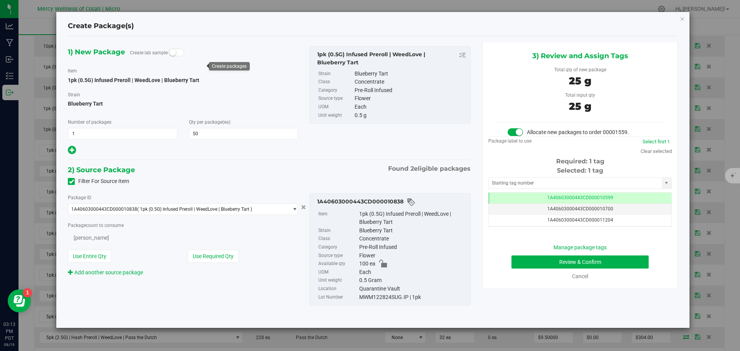
type input "50"
click at [519, 181] on input "text" at bounding box center [575, 183] width 173 height 11
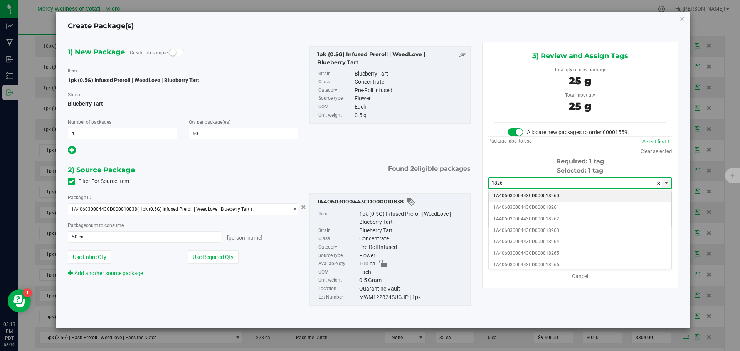
click at [532, 196] on li "1A40603000443CD000018260" at bounding box center [580, 196] width 183 height 12
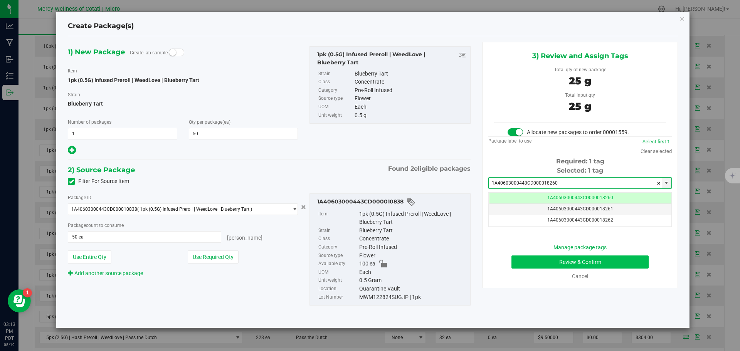
type input "1A40603000443CD000018260"
click at [608, 261] on button "Review & Confirm" at bounding box center [580, 262] width 137 height 13
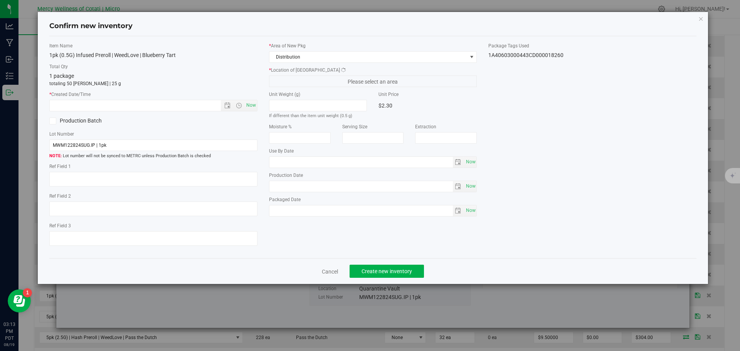
type textarea "50"
click at [250, 104] on span "Now" at bounding box center [250, 105] width 13 height 11
type input "8/19/2025 3:13 PM"
click at [399, 266] on button "Create new inventory" at bounding box center [387, 271] width 74 height 13
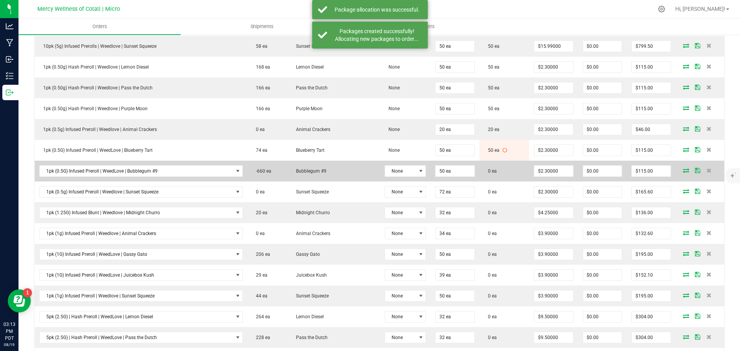
click at [683, 172] on icon at bounding box center [686, 170] width 6 height 5
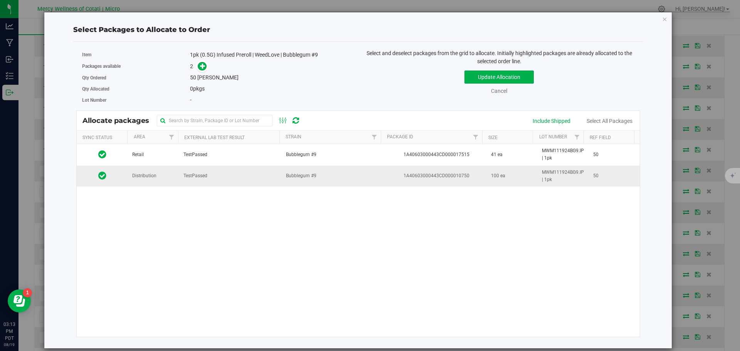
click at [165, 177] on td "Distribution" at bounding box center [153, 176] width 51 height 21
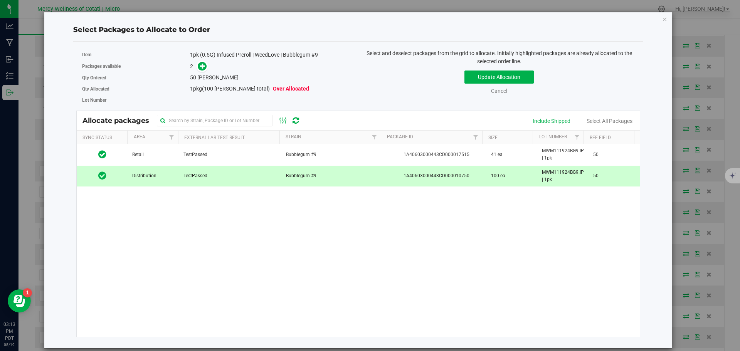
click at [197, 69] on span at bounding box center [200, 66] width 12 height 9
click at [201, 61] on div "Packages available 2" at bounding box center [217, 67] width 271 height 12
click at [203, 66] on icon at bounding box center [202, 65] width 5 height 5
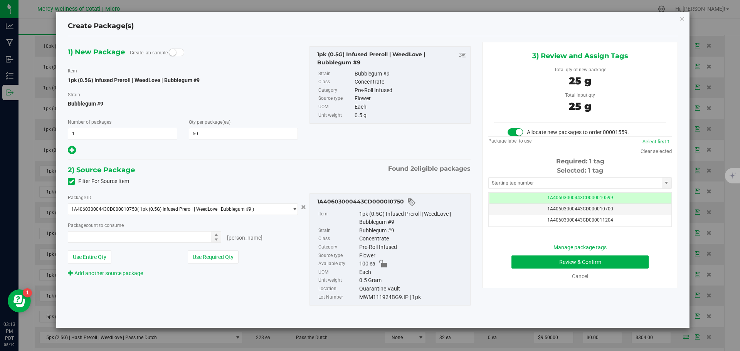
type input "50 ea"
click at [531, 183] on input "text" at bounding box center [575, 183] width 173 height 11
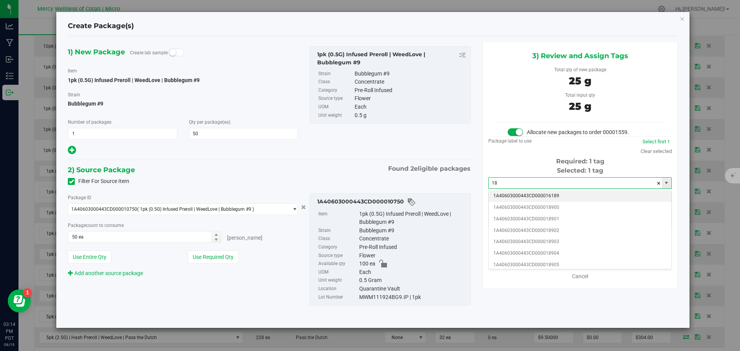
type input "182"
click at [556, 194] on li "1A40603000443CD000018261" at bounding box center [580, 196] width 183 height 12
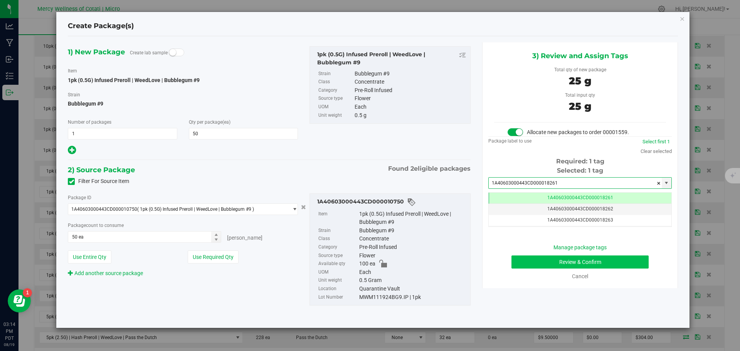
type input "1A40603000443CD000018261"
click at [607, 266] on button "Review & Confirm" at bounding box center [580, 262] width 137 height 13
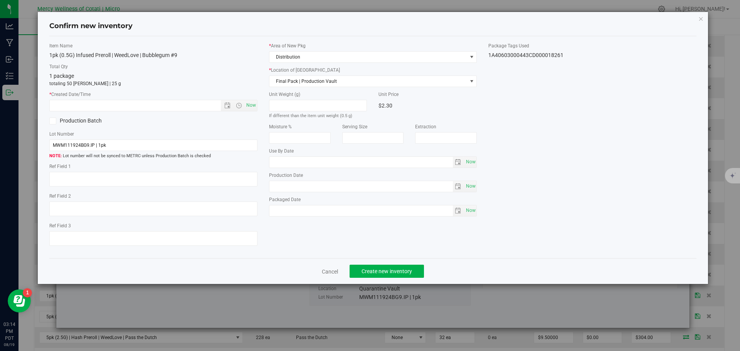
type textarea "50"
click at [253, 108] on span "Now" at bounding box center [250, 105] width 13 height 11
type input "[DATE] 3:14 PM"
click at [414, 267] on button "Create new inventory" at bounding box center [387, 271] width 74 height 13
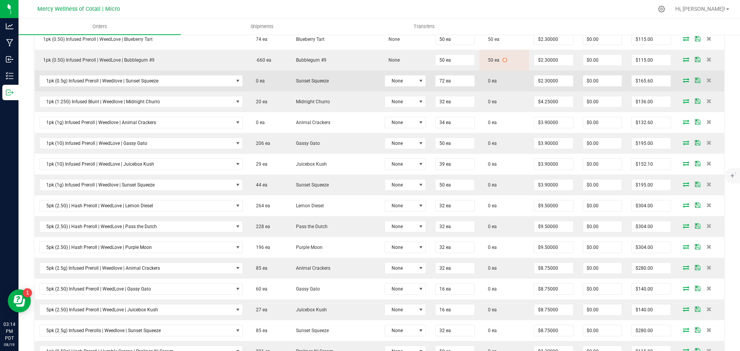
click at [683, 81] on icon at bounding box center [686, 80] width 6 height 5
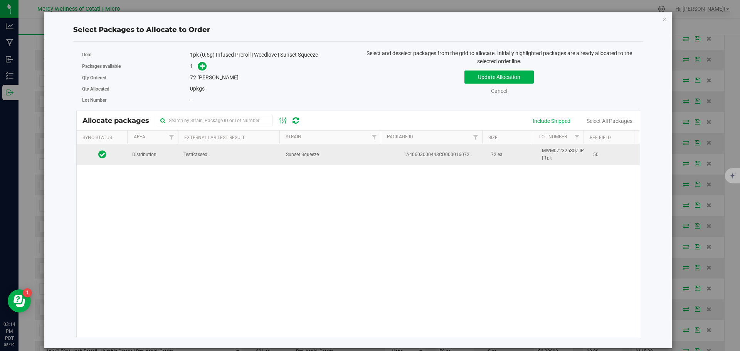
click at [139, 159] on td "Distribution" at bounding box center [153, 154] width 51 height 21
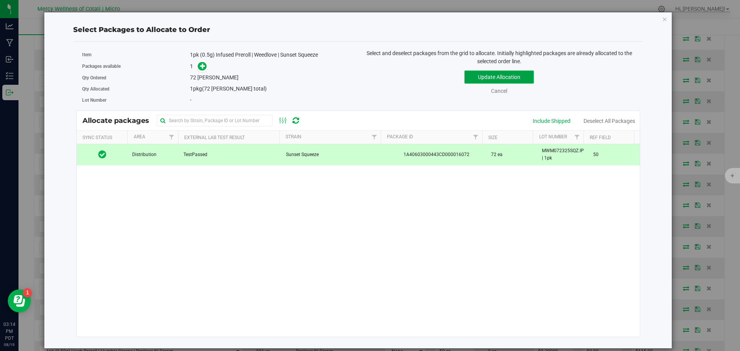
click at [489, 74] on button "Update Allocation" at bounding box center [499, 77] width 69 height 13
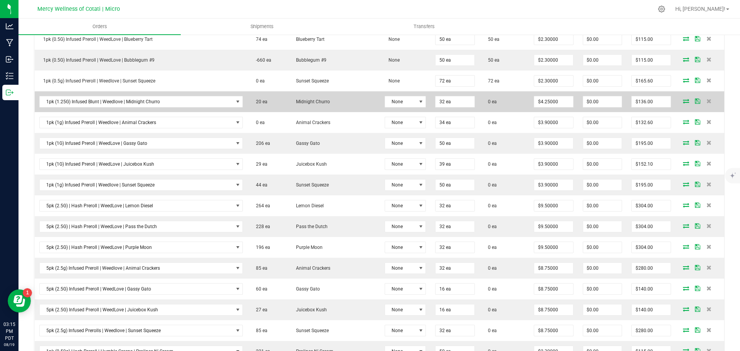
click at [683, 101] on icon at bounding box center [686, 101] width 6 height 5
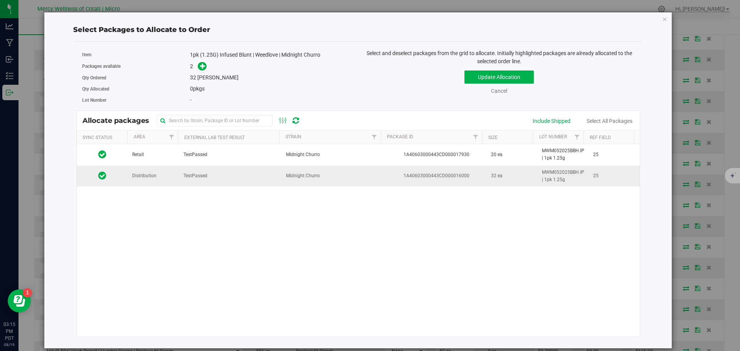
drag, startPoint x: 142, startPoint y: 182, endPoint x: 144, endPoint y: 179, distance: 4.5
click at [142, 182] on td "Distribution" at bounding box center [153, 176] width 51 height 21
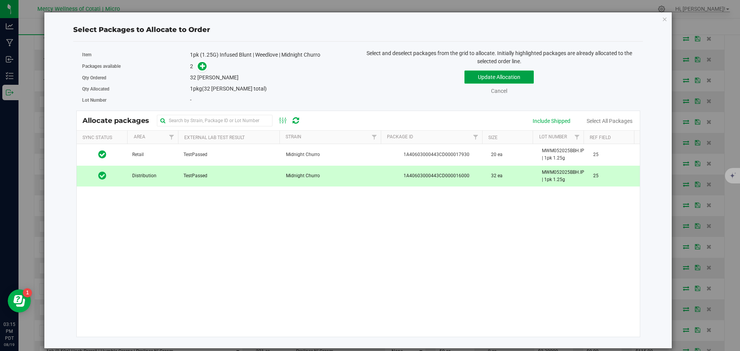
click at [480, 74] on button "Update Allocation" at bounding box center [499, 77] width 69 height 13
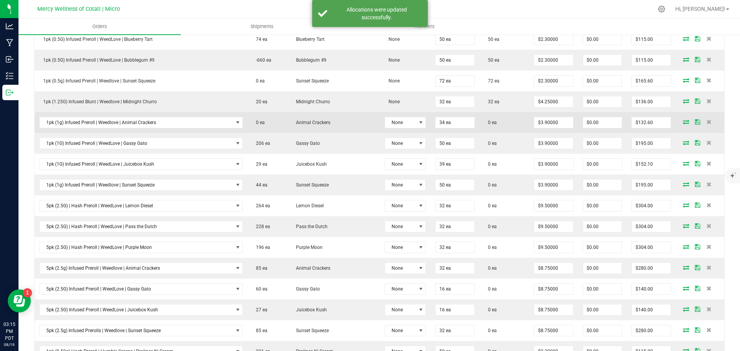
click at [683, 121] on icon at bounding box center [686, 122] width 6 height 5
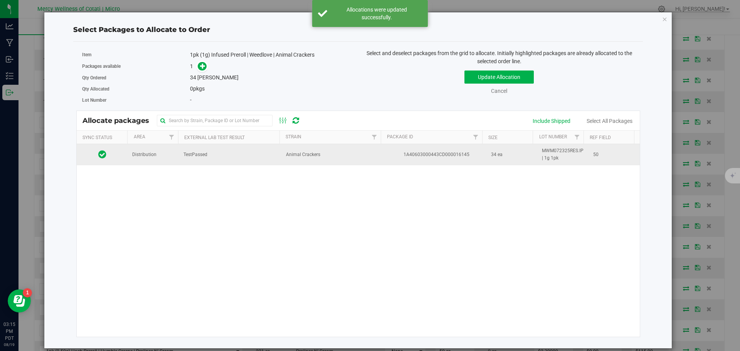
click at [224, 149] on td "TestPassed" at bounding box center [230, 154] width 103 height 21
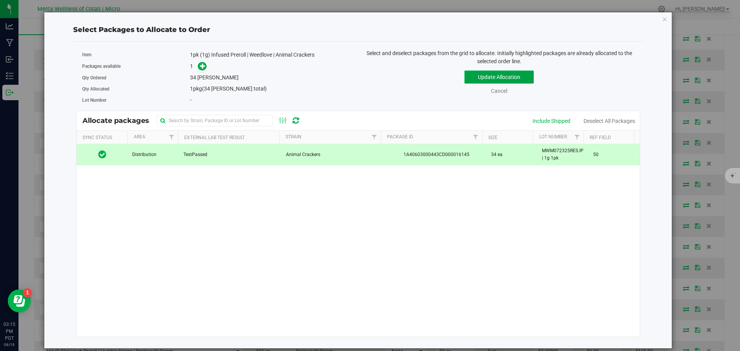
click at [504, 76] on button "Update Allocation" at bounding box center [499, 77] width 69 height 13
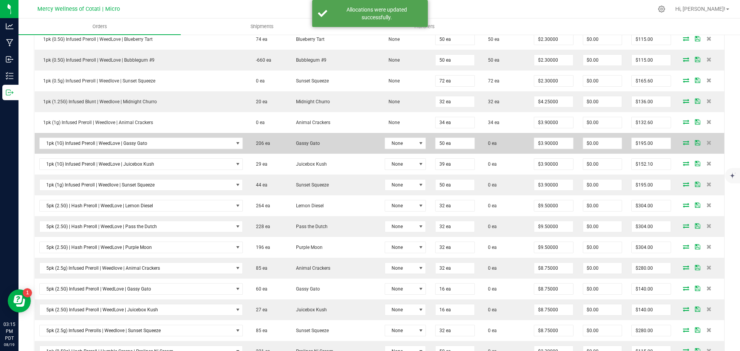
click at [683, 142] on icon at bounding box center [686, 142] width 6 height 5
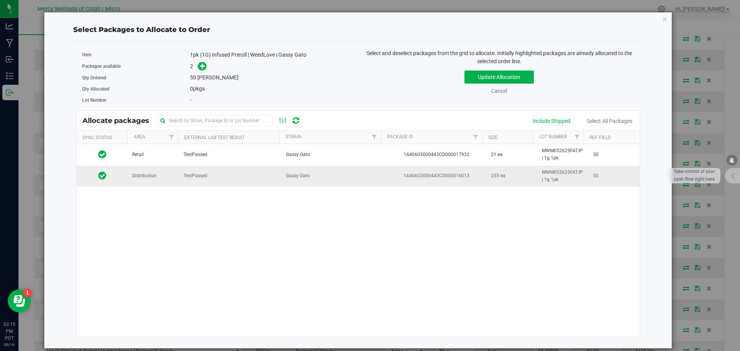
click at [337, 182] on td "Gassy Gato" at bounding box center [332, 176] width 103 height 21
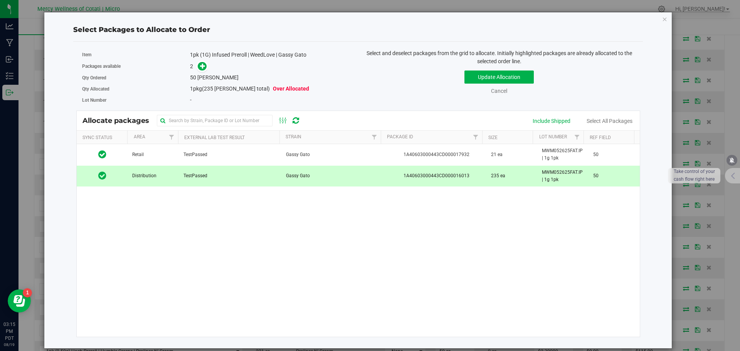
click at [207, 65] on div "2" at bounding box center [271, 66] width 162 height 9
click at [207, 65] on span at bounding box center [203, 67] width 10 height 10
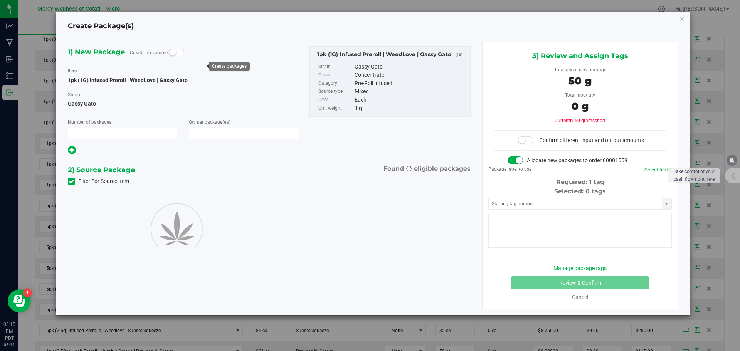
type input "1"
type input "50"
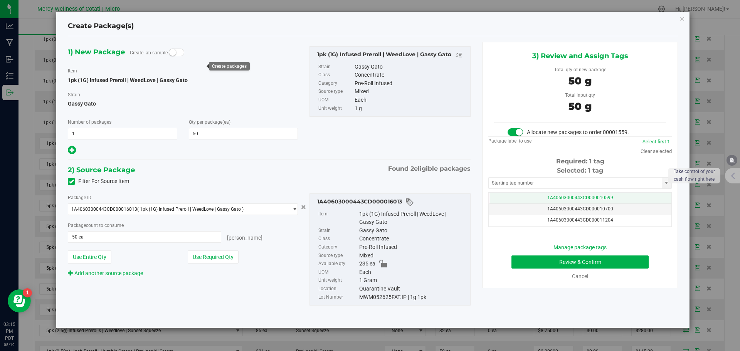
scroll to position [0, 0]
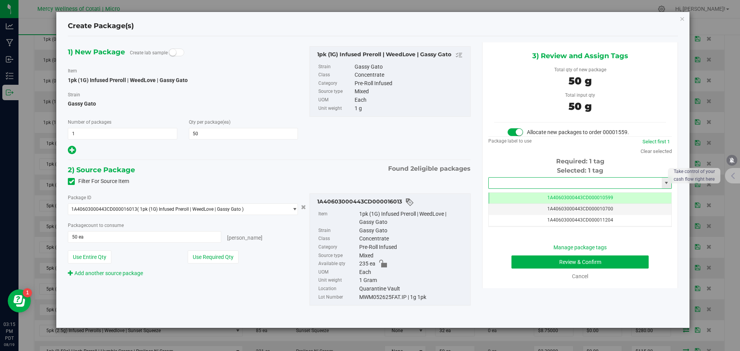
click at [616, 183] on input "text" at bounding box center [575, 183] width 173 height 11
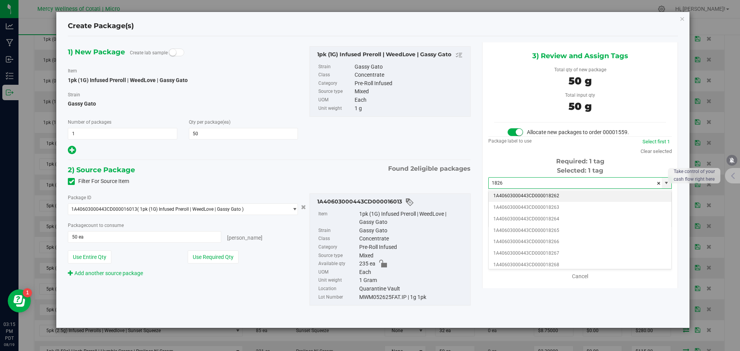
click at [581, 196] on li "1A40603000443CD000018262" at bounding box center [580, 196] width 183 height 12
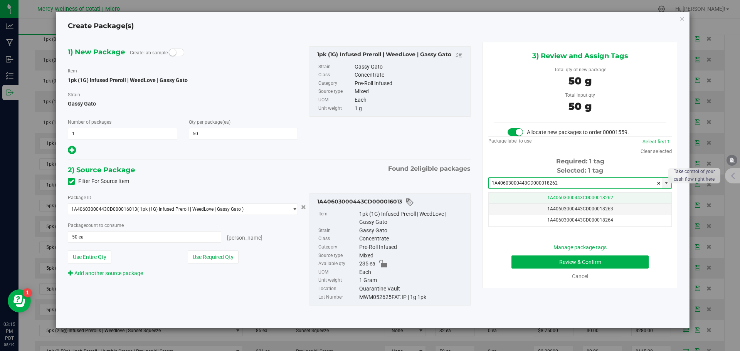
type input "1A40603000443CD000018262"
click at [583, 196] on span "1A40603000443CD000018262" at bounding box center [580, 197] width 66 height 5
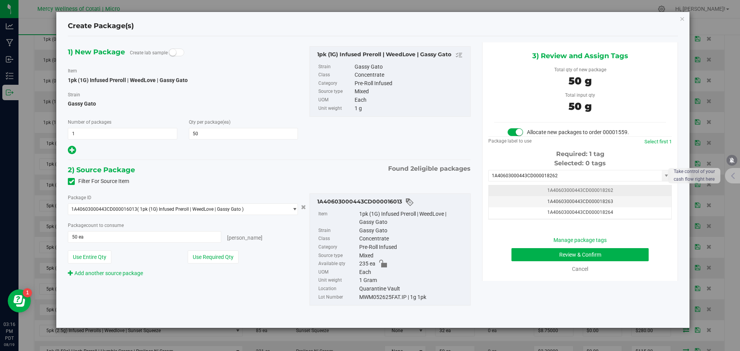
click at [606, 188] on span "1A40603000443CD000018262" at bounding box center [580, 190] width 66 height 5
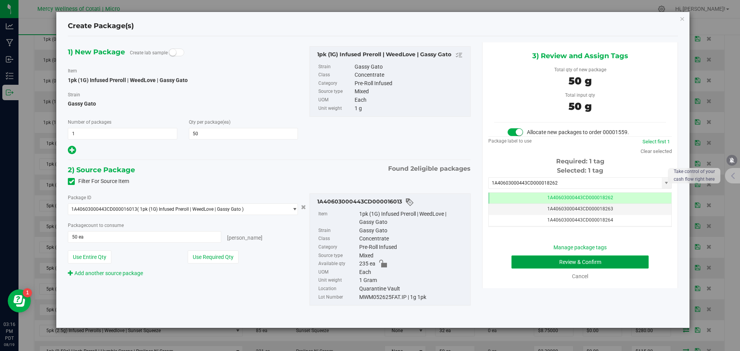
click at [587, 263] on button "Review & Confirm" at bounding box center [580, 262] width 137 height 13
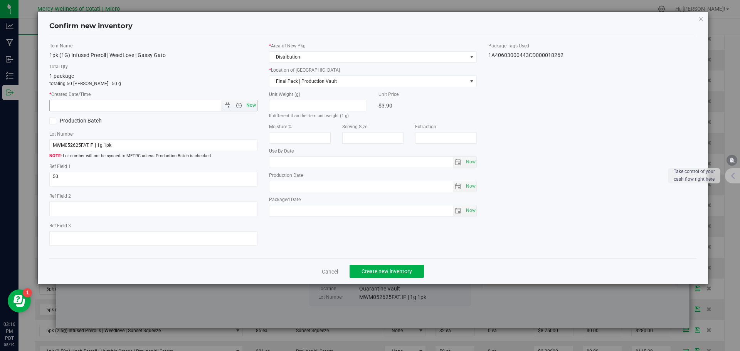
click at [254, 105] on span "Now" at bounding box center [250, 105] width 13 height 11
type input "[DATE] 3:16 PM"
click at [363, 270] on span "Create new inventory" at bounding box center [387, 271] width 51 height 6
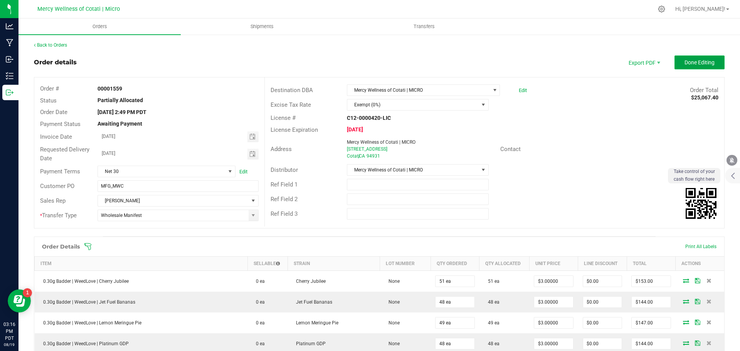
click at [699, 67] on button "Done Editing" at bounding box center [700, 63] width 50 height 14
